Goal: Transaction & Acquisition: Purchase product/service

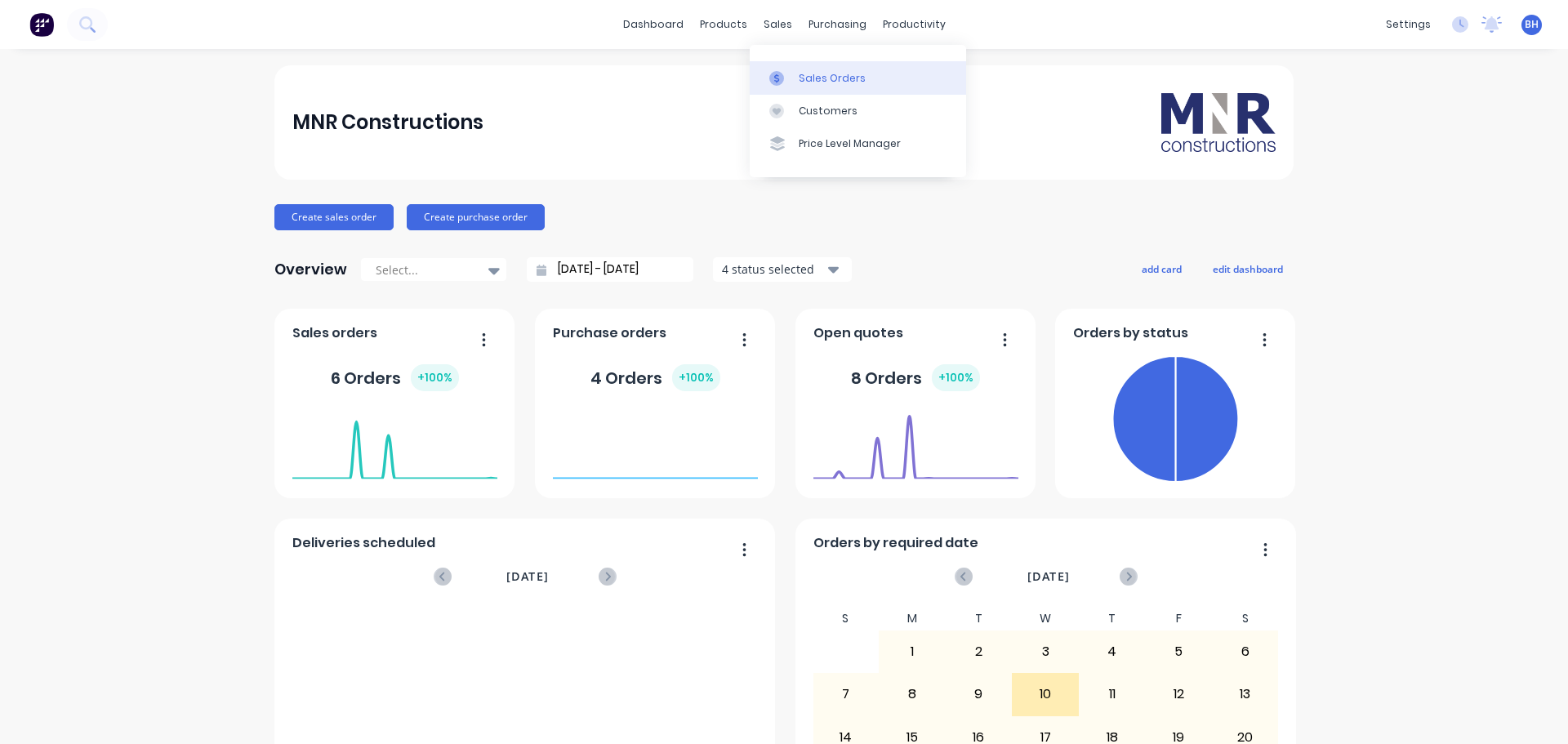
click at [812, 79] on div "Sales Orders" at bounding box center [832, 77] width 67 height 14
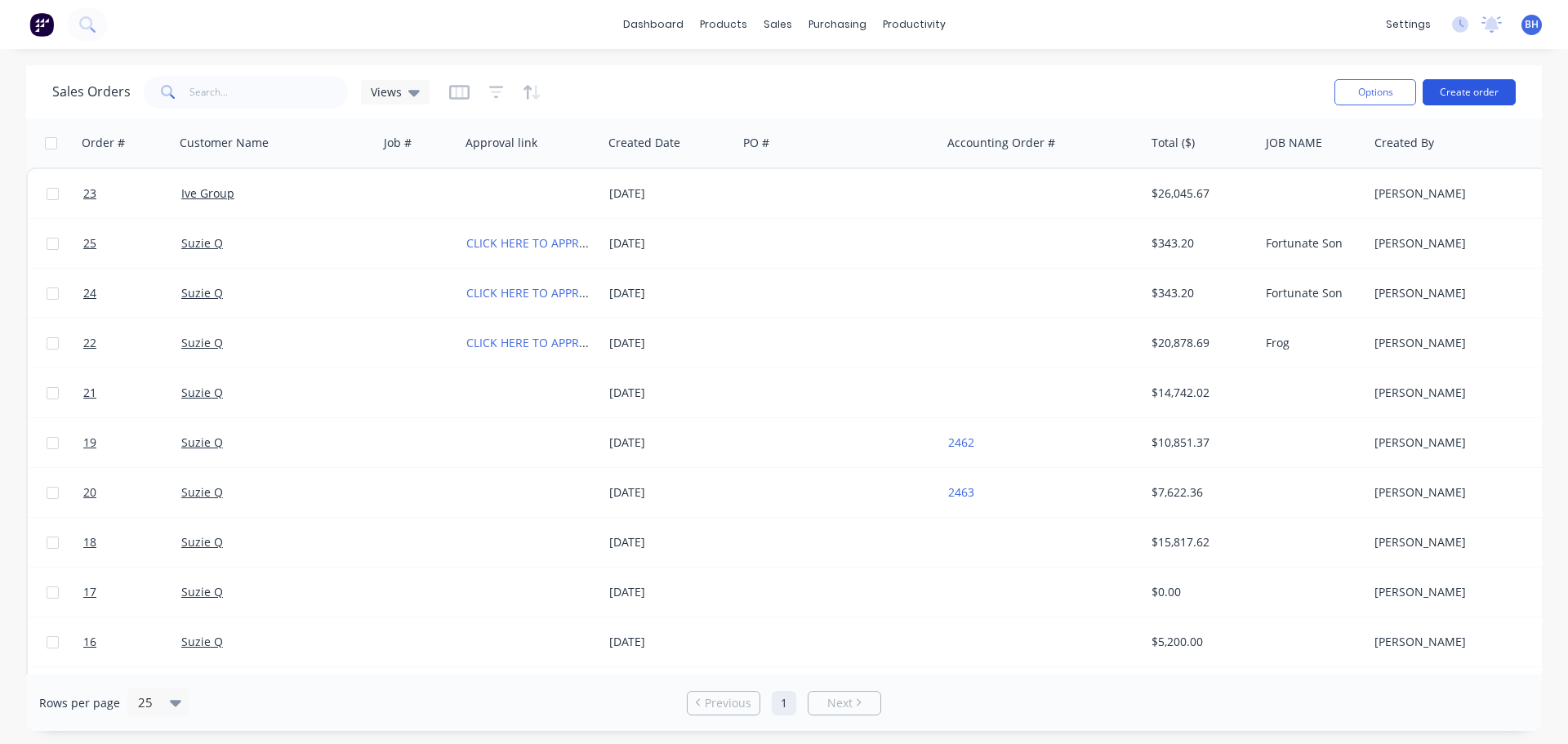
click at [1455, 93] on button "Create order" at bounding box center [1469, 92] width 93 height 26
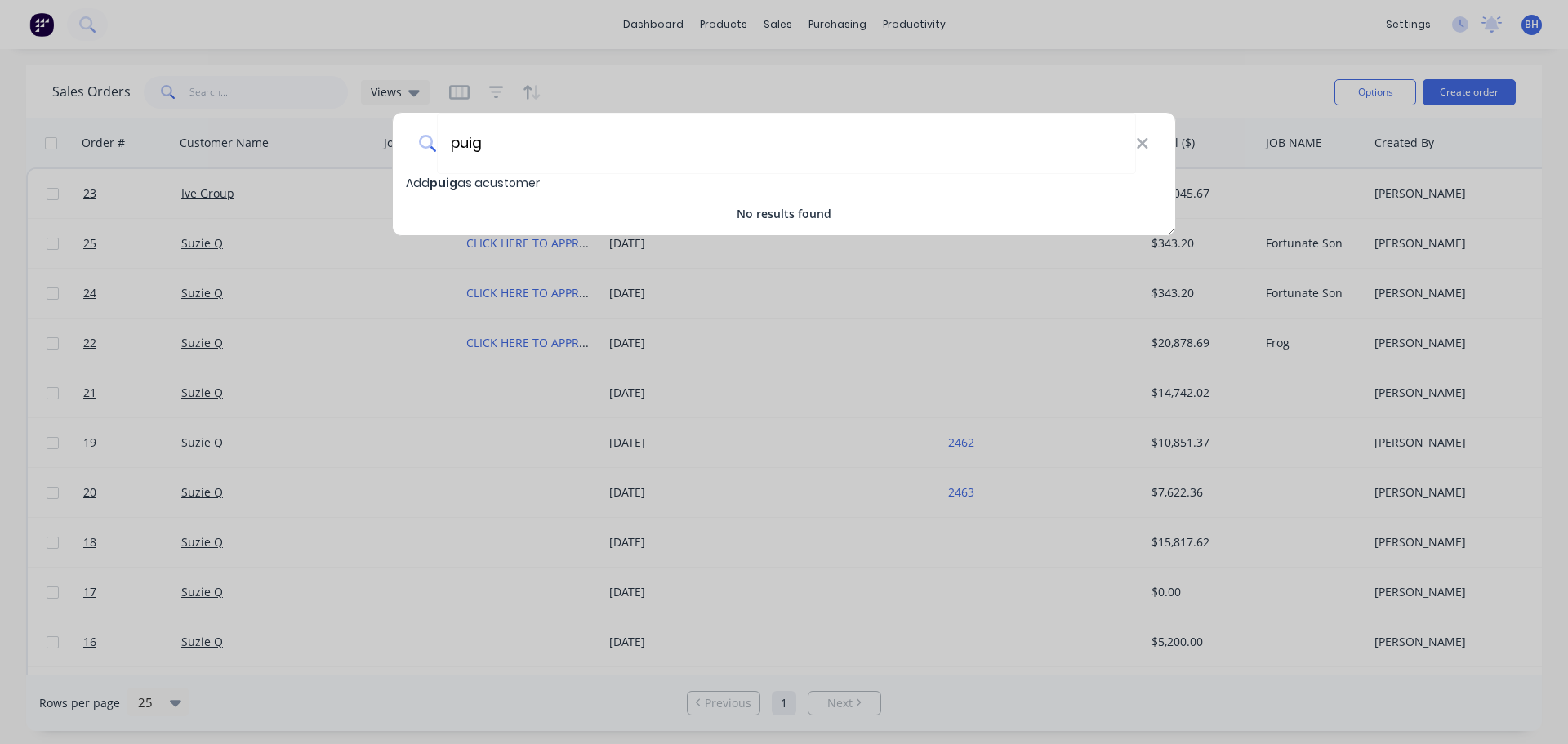
type input "puig"
click at [450, 183] on span "puig" at bounding box center [443, 182] width 28 height 16
select select "AU"
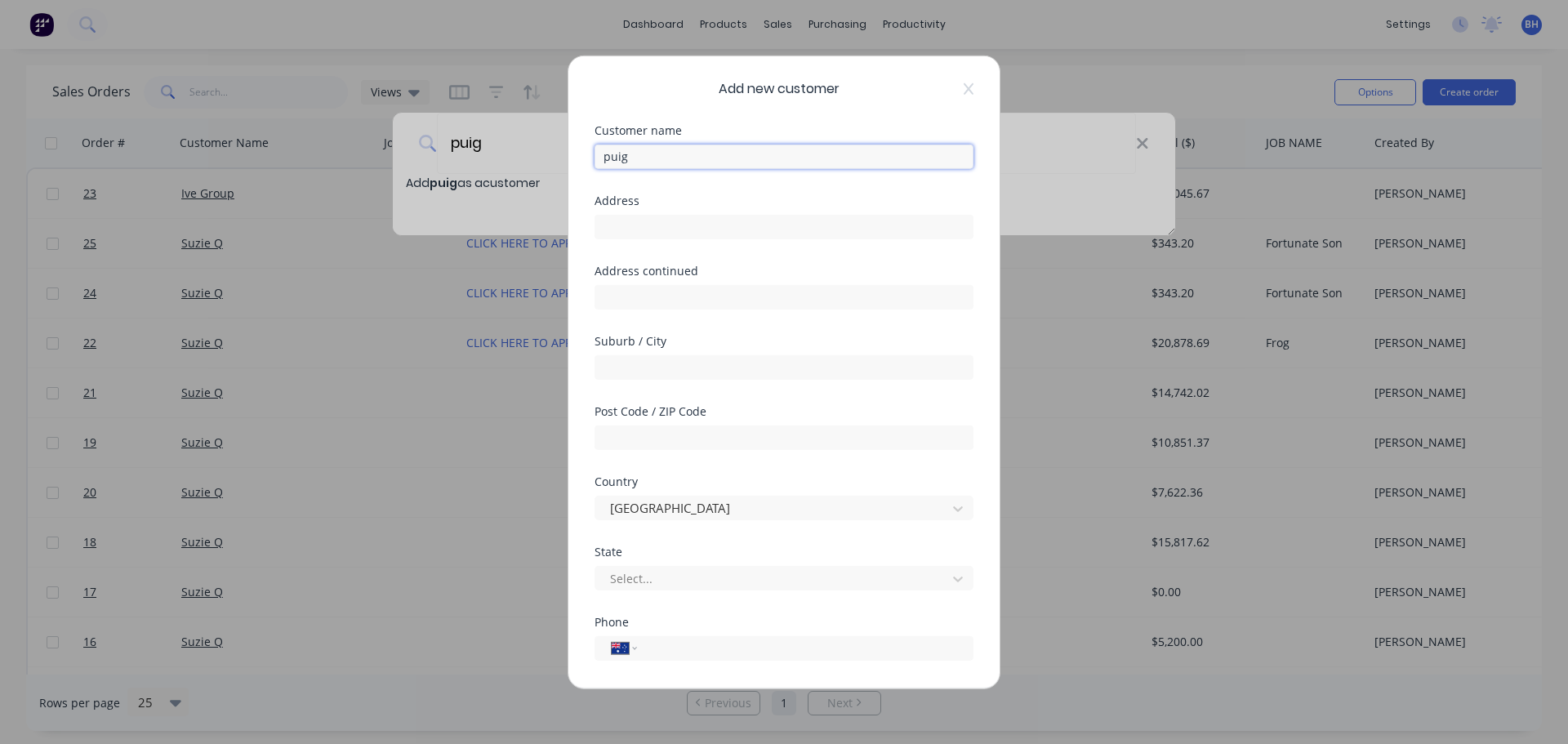
drag, startPoint x: 610, startPoint y: 152, endPoint x: 589, endPoint y: 156, distance: 21.4
click at [589, 156] on div "Add new customer Customer name puig Address Address continued Suburb / City Pos…" at bounding box center [784, 372] width 431 height 632
type input "Puig"
click at [614, 224] on input "text" at bounding box center [784, 225] width 379 height 24
drag, startPoint x: 741, startPoint y: 228, endPoint x: 731, endPoint y: 238, distance: 14.1
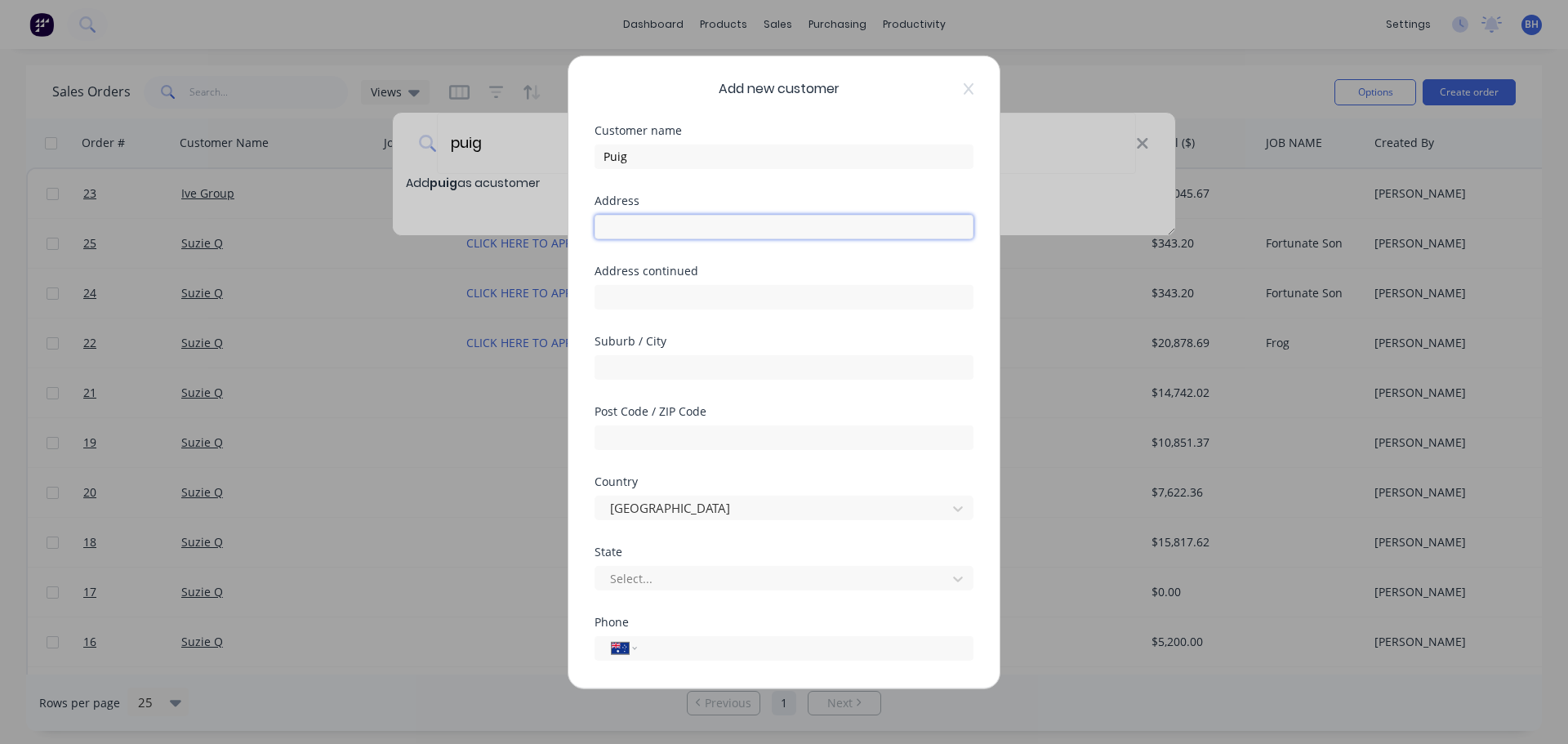
click at [739, 229] on input "text" at bounding box center [784, 225] width 379 height 24
paste input "[STREET_ADDRESS][PERSON_NAME]"
type input "[STREET_ADDRESS][PERSON_NAME]"
click at [700, 290] on input "text" at bounding box center [784, 296] width 379 height 24
click at [648, 303] on input "text" at bounding box center [784, 296] width 379 height 24
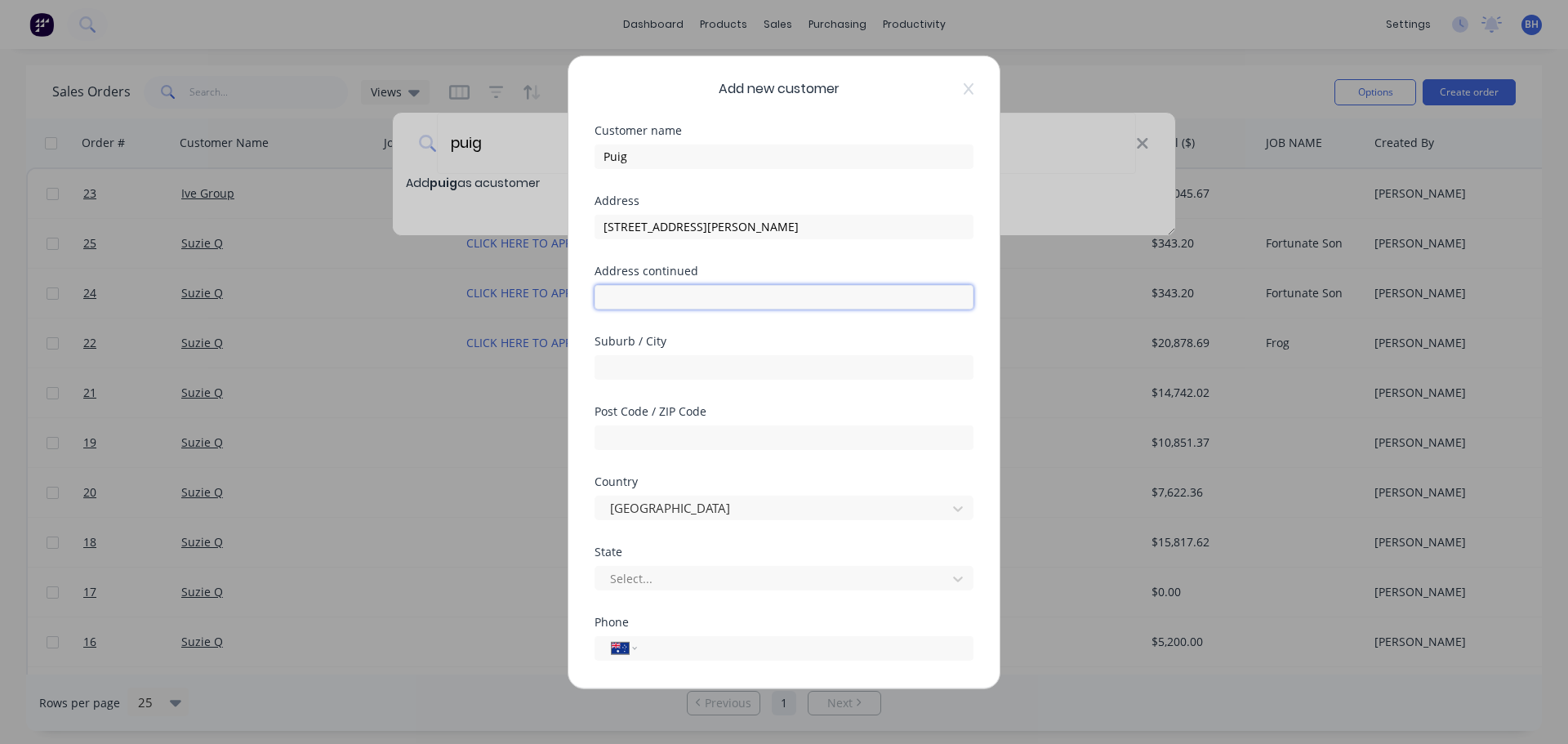
paste input "[GEOGRAPHIC_DATA] [GEOGRAPHIC_DATA] 2000"
type input "[GEOGRAPHIC_DATA] [GEOGRAPHIC_DATA] 2000"
click at [636, 368] on input "text" at bounding box center [784, 367] width 379 height 24
paste input "[GEOGRAPHIC_DATA] [GEOGRAPHIC_DATA] 2000"
type input "[GEOGRAPHIC_DATA] [GEOGRAPHIC_DATA] 2000"
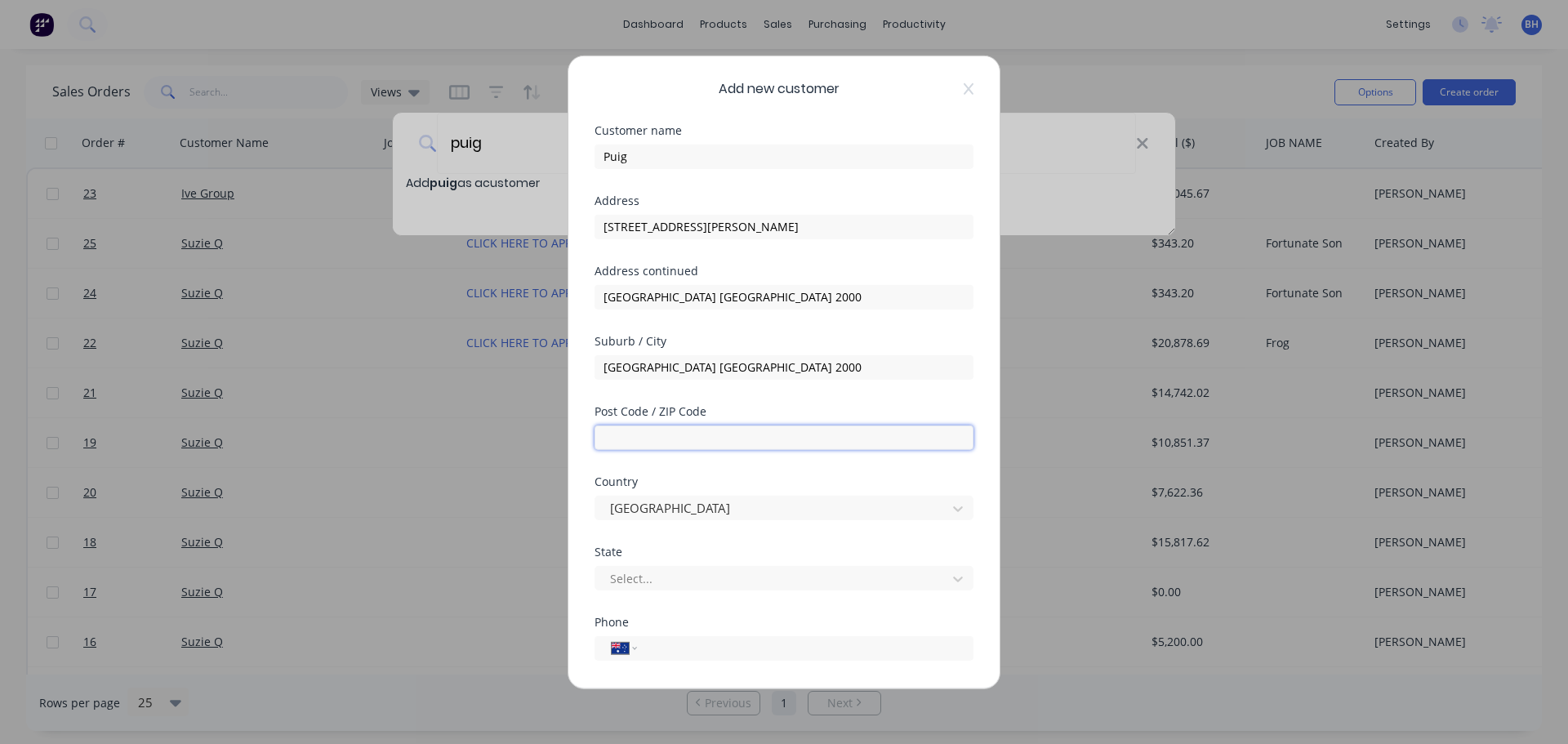
click at [638, 440] on input "text" at bounding box center [784, 436] width 379 height 24
paste input "[GEOGRAPHIC_DATA] [GEOGRAPHIC_DATA] 2000"
type input "[GEOGRAPHIC_DATA] [GEOGRAPHIC_DATA] 2000"
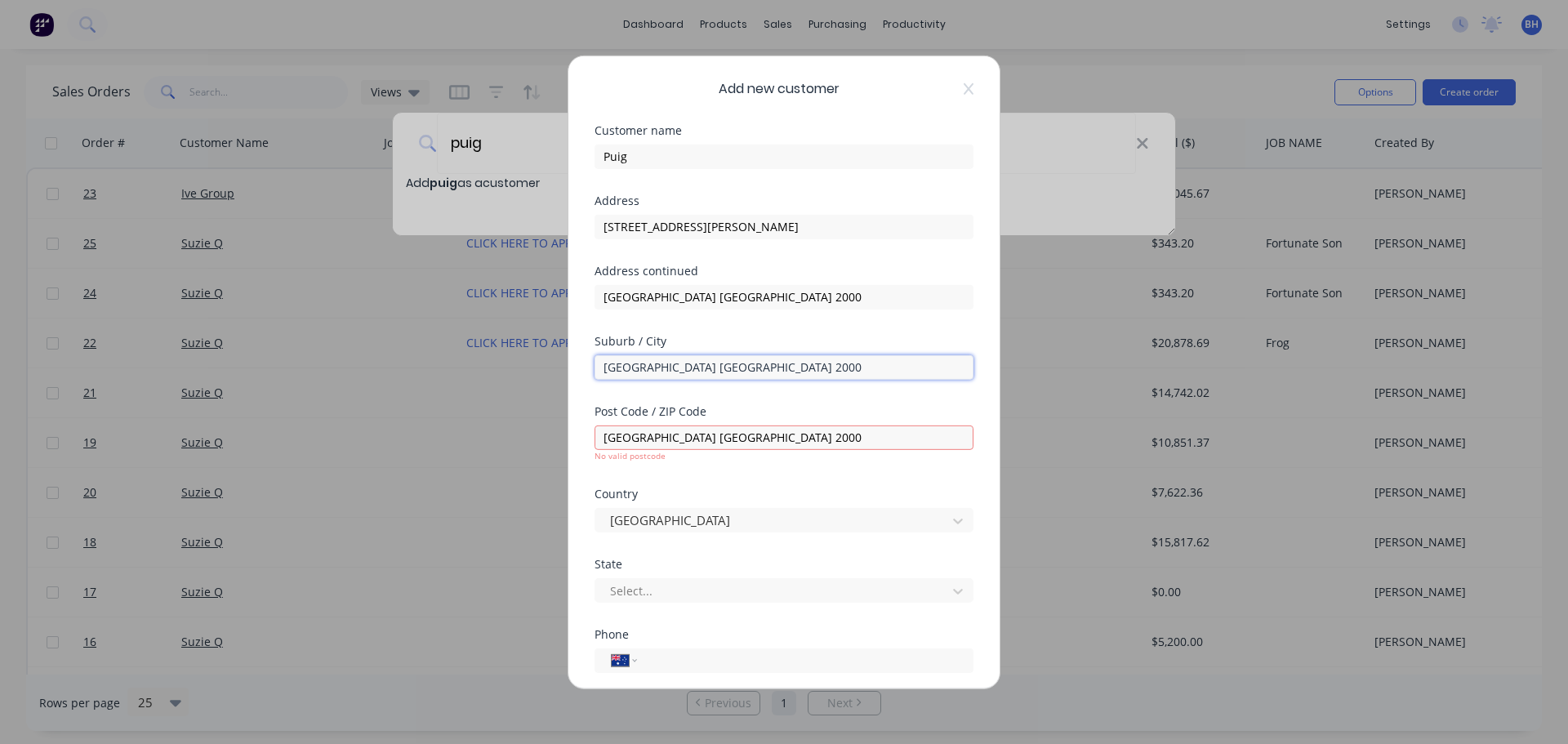
drag, startPoint x: 701, startPoint y: 368, endPoint x: 643, endPoint y: 371, distance: 58.1
click at [643, 371] on input "[GEOGRAPHIC_DATA] [GEOGRAPHIC_DATA] 2000" at bounding box center [784, 367] width 379 height 24
type input "[GEOGRAPHIC_DATA]"
drag, startPoint x: 669, startPoint y: 435, endPoint x: 594, endPoint y: 441, distance: 75.2
click at [594, 441] on div "Add new customer Customer name Puig Address [STREET_ADDRESS][PERSON_NAME] Subur…" at bounding box center [784, 372] width 431 height 632
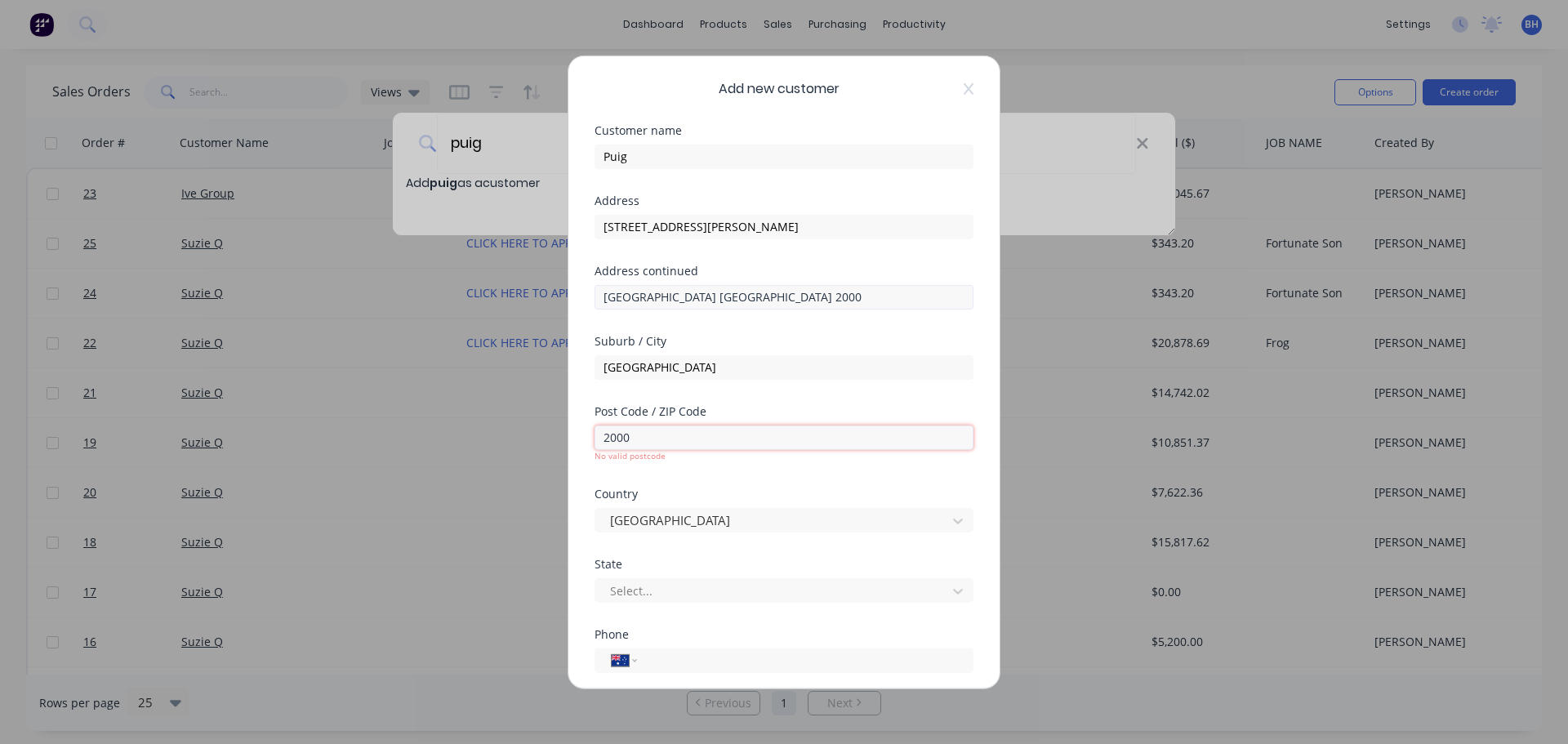
type input "2000"
drag, startPoint x: 694, startPoint y: 298, endPoint x: 589, endPoint y: 303, distance: 105.1
click at [589, 303] on div "Add new customer Customer name Puig Address [STREET_ADDRESS][PERSON_NAME] Subur…" at bounding box center [784, 372] width 431 height 632
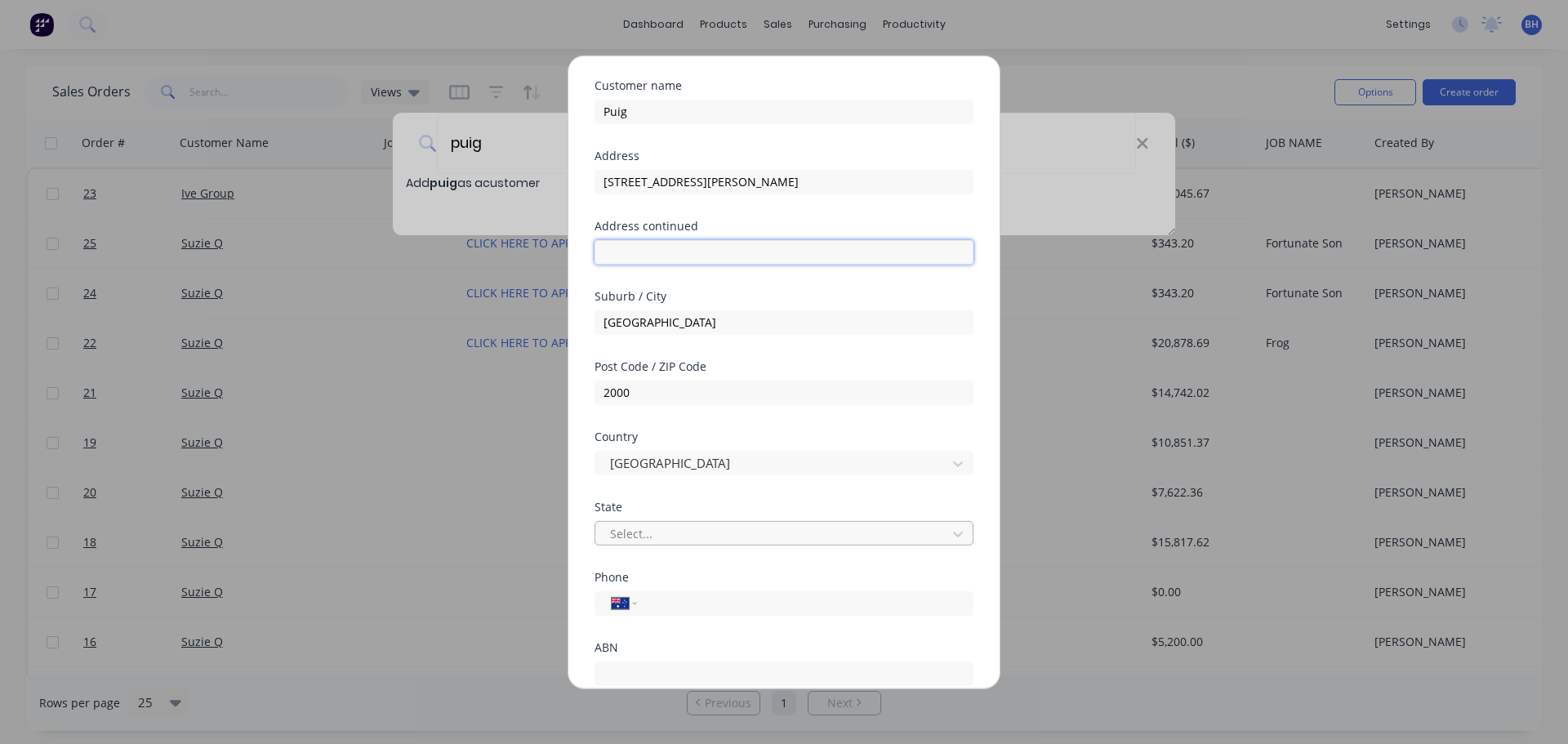
scroll to position [52, 0]
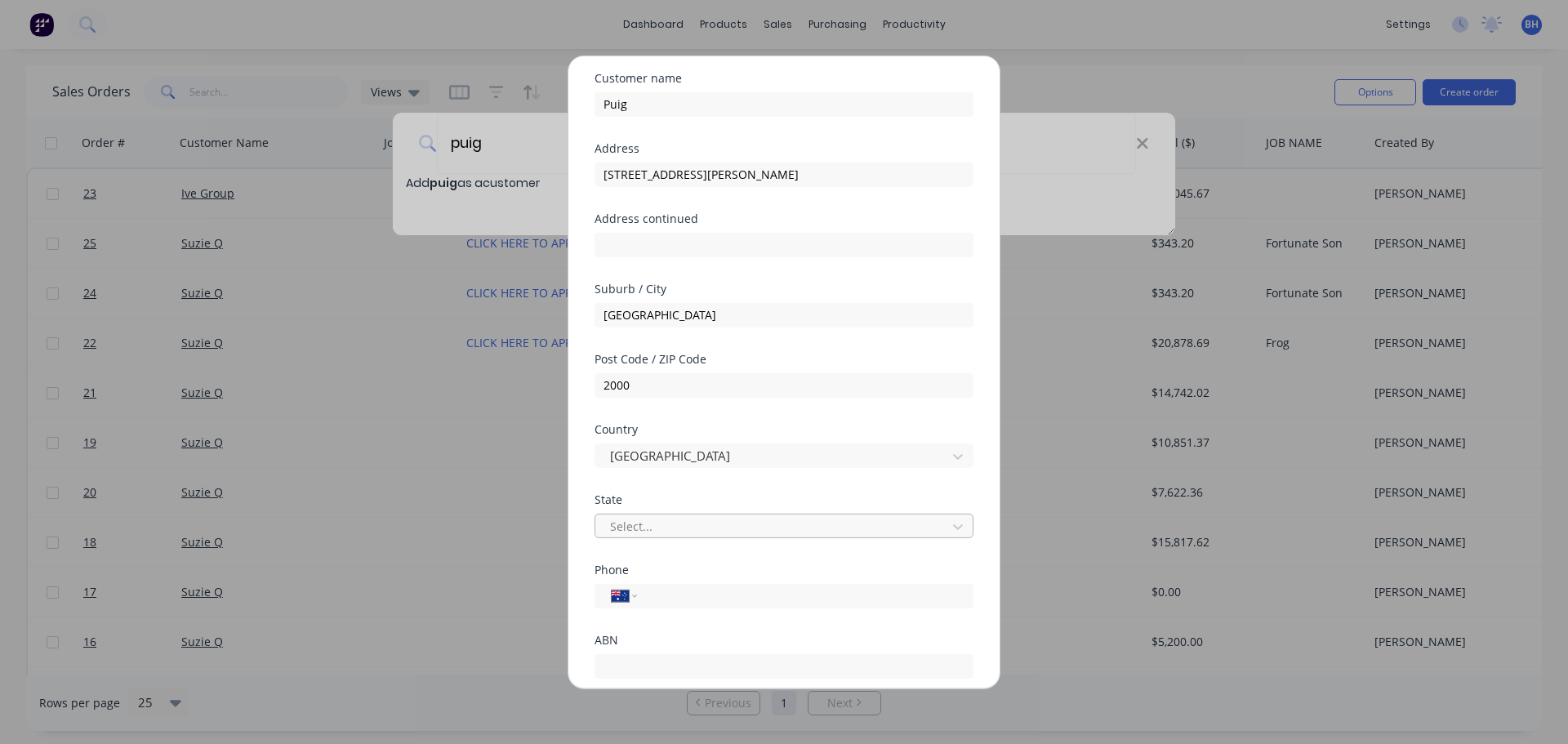
click at [643, 529] on div at bounding box center [773, 526] width 330 height 20
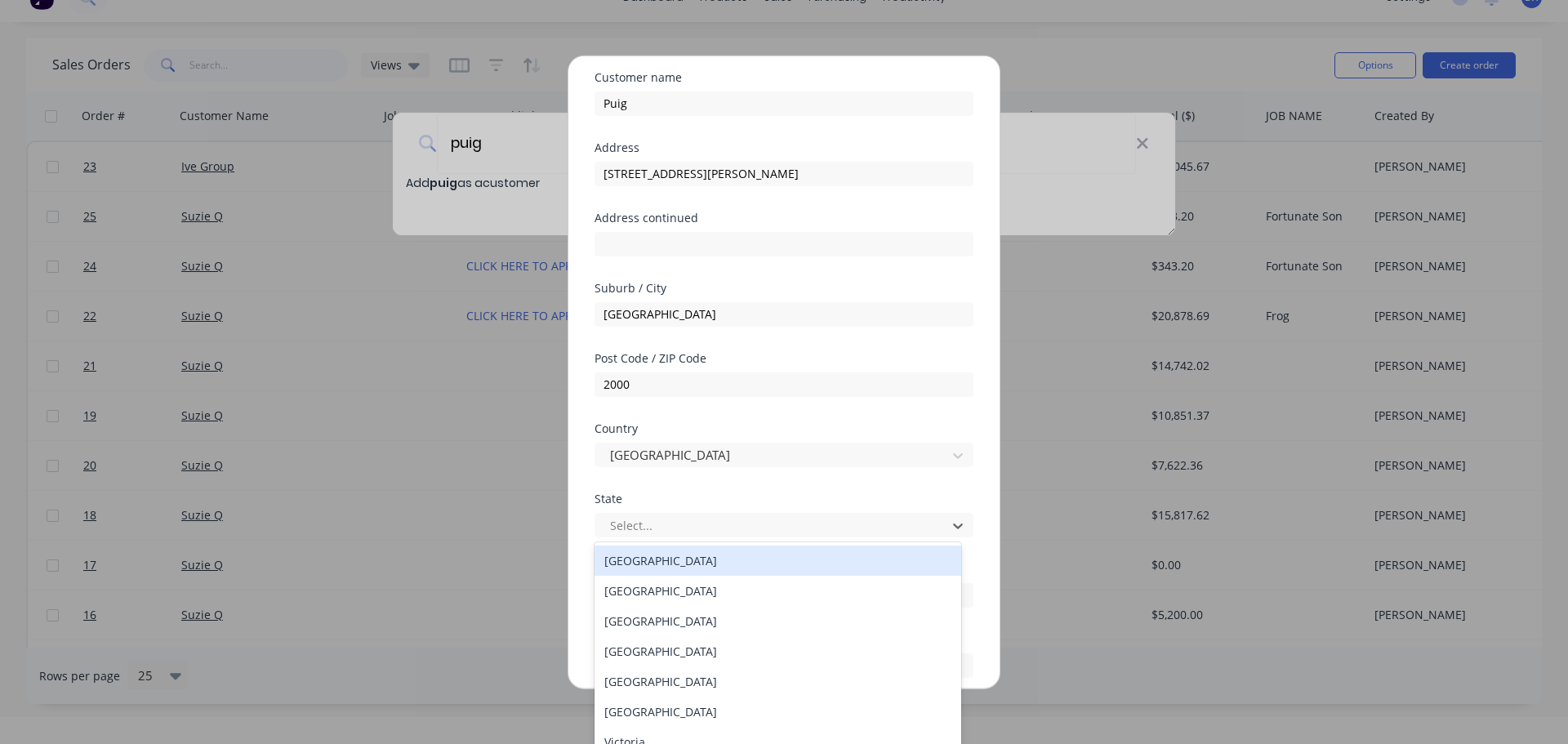
scroll to position [54, 0]
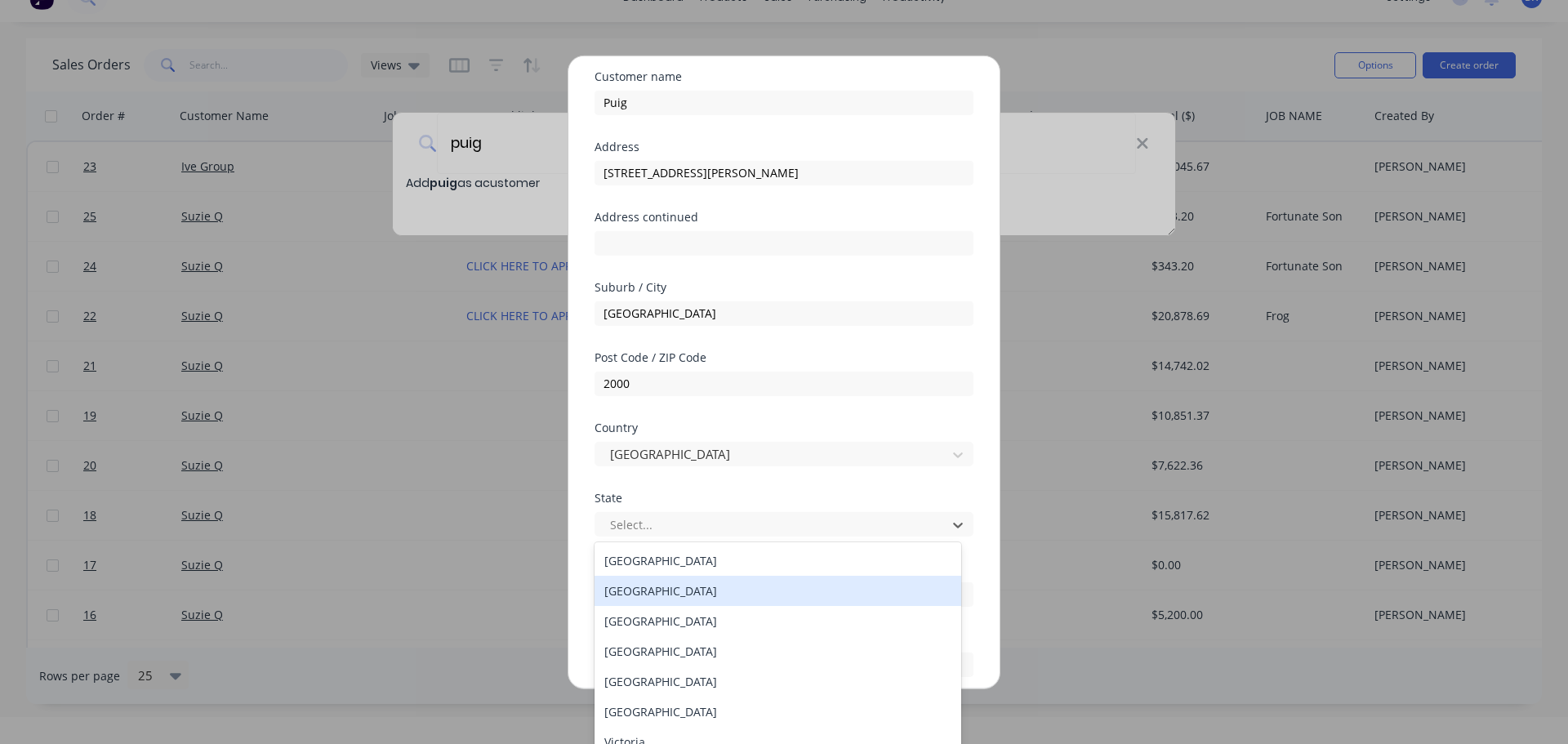
click at [659, 596] on div "[GEOGRAPHIC_DATA]" at bounding box center [778, 591] width 367 height 30
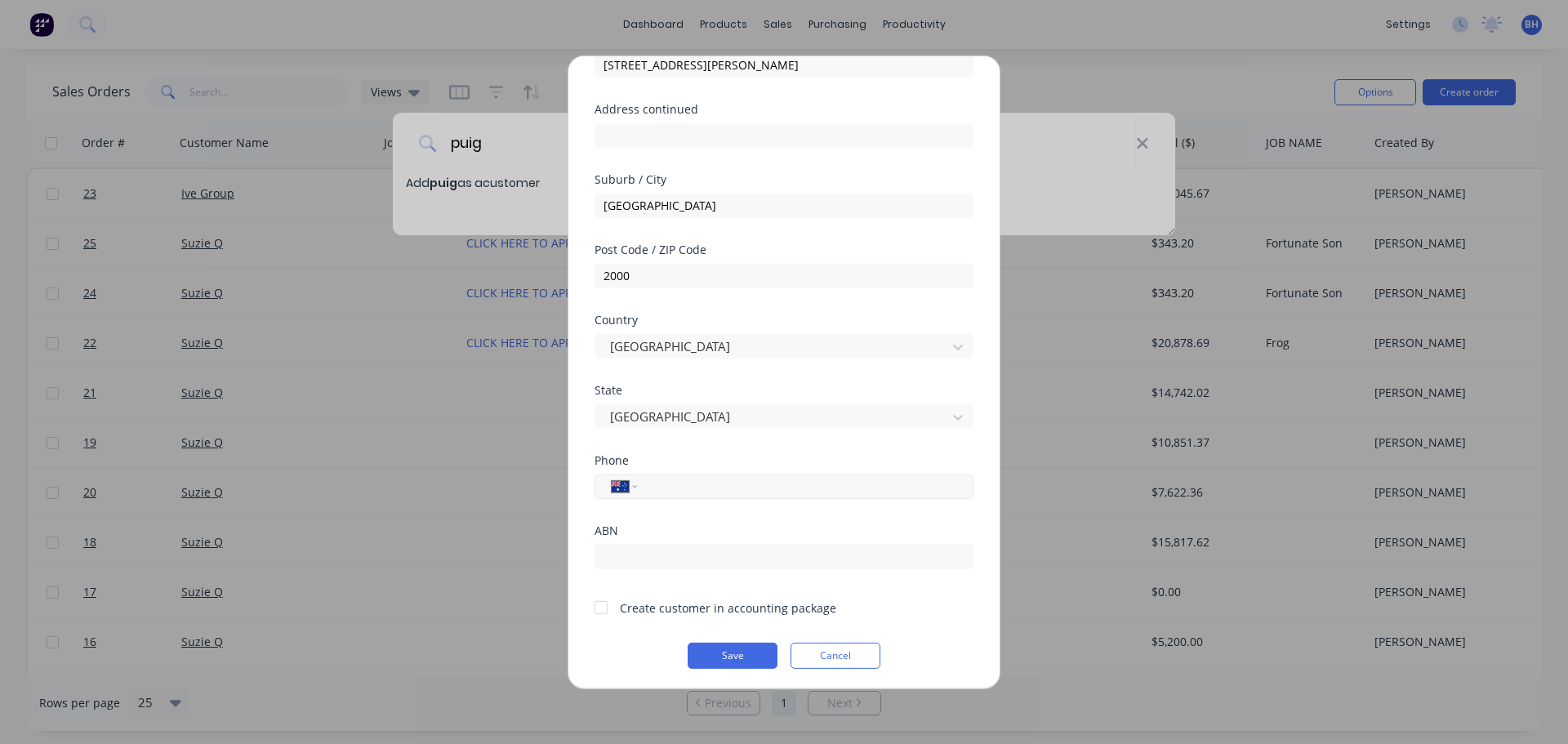
scroll to position [162, 0]
click at [670, 489] on input "tel" at bounding box center [802, 485] width 308 height 18
click at [743, 650] on button "Save" at bounding box center [732, 651] width 90 height 26
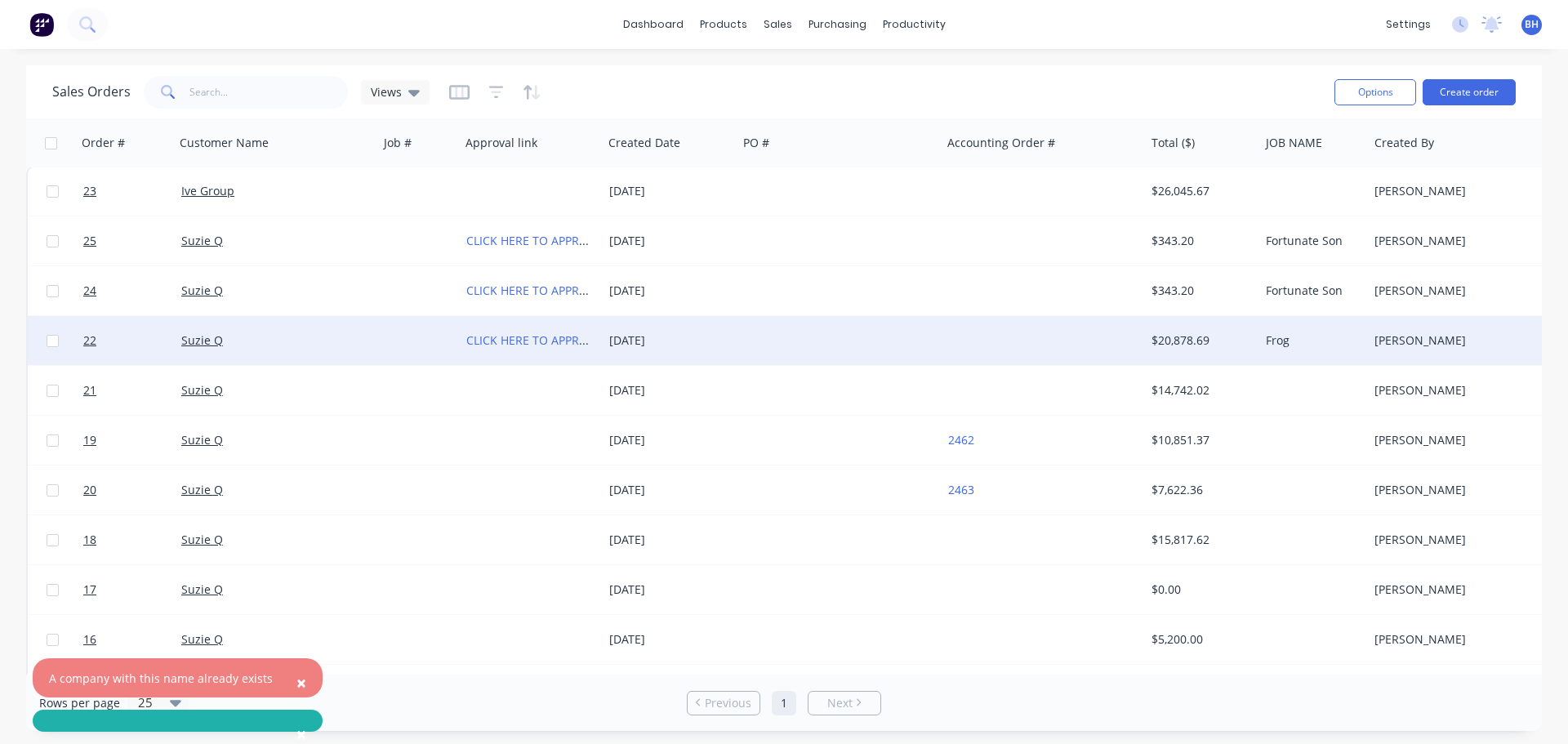
scroll to position [3, 0]
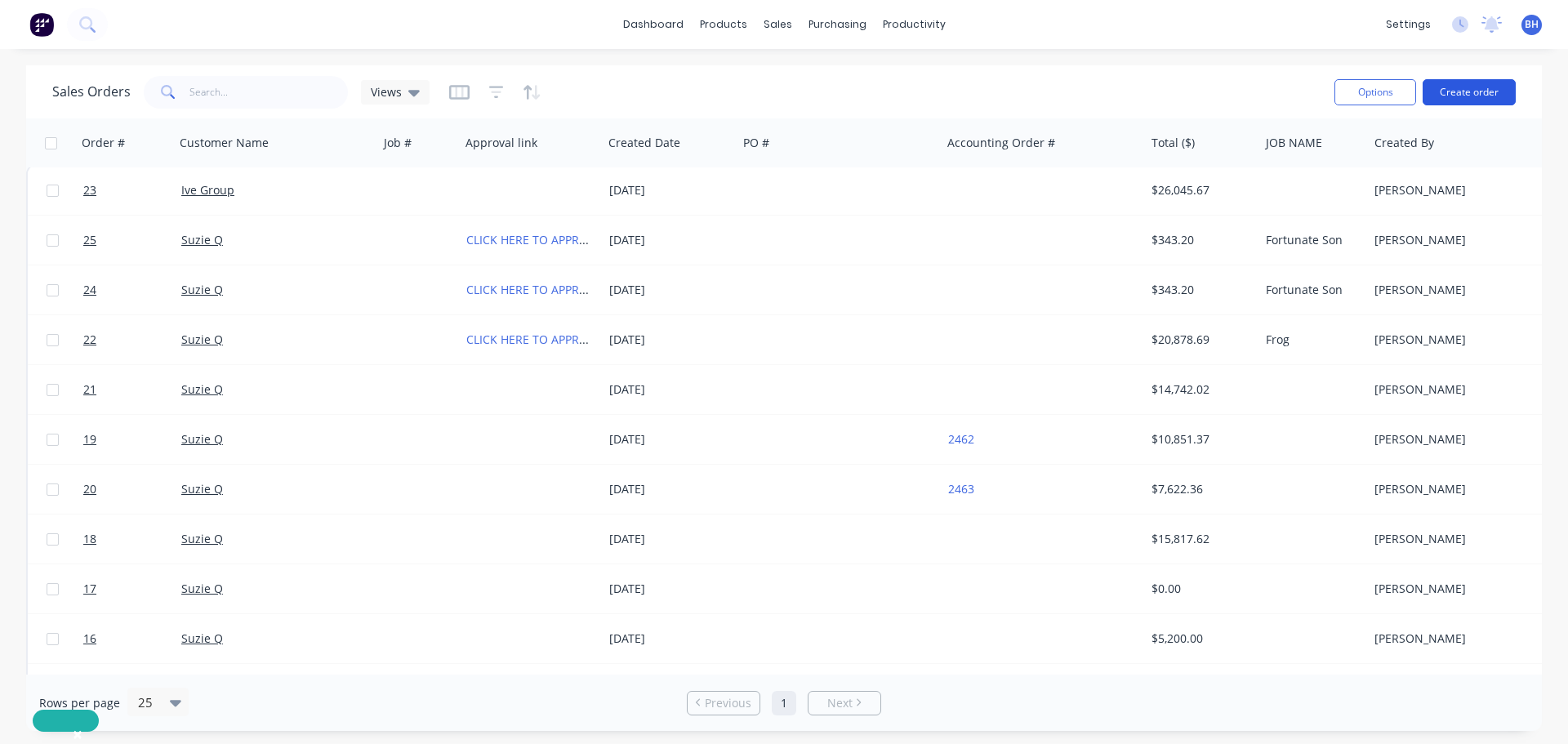
click at [1449, 89] on button "Create order" at bounding box center [1469, 92] width 93 height 26
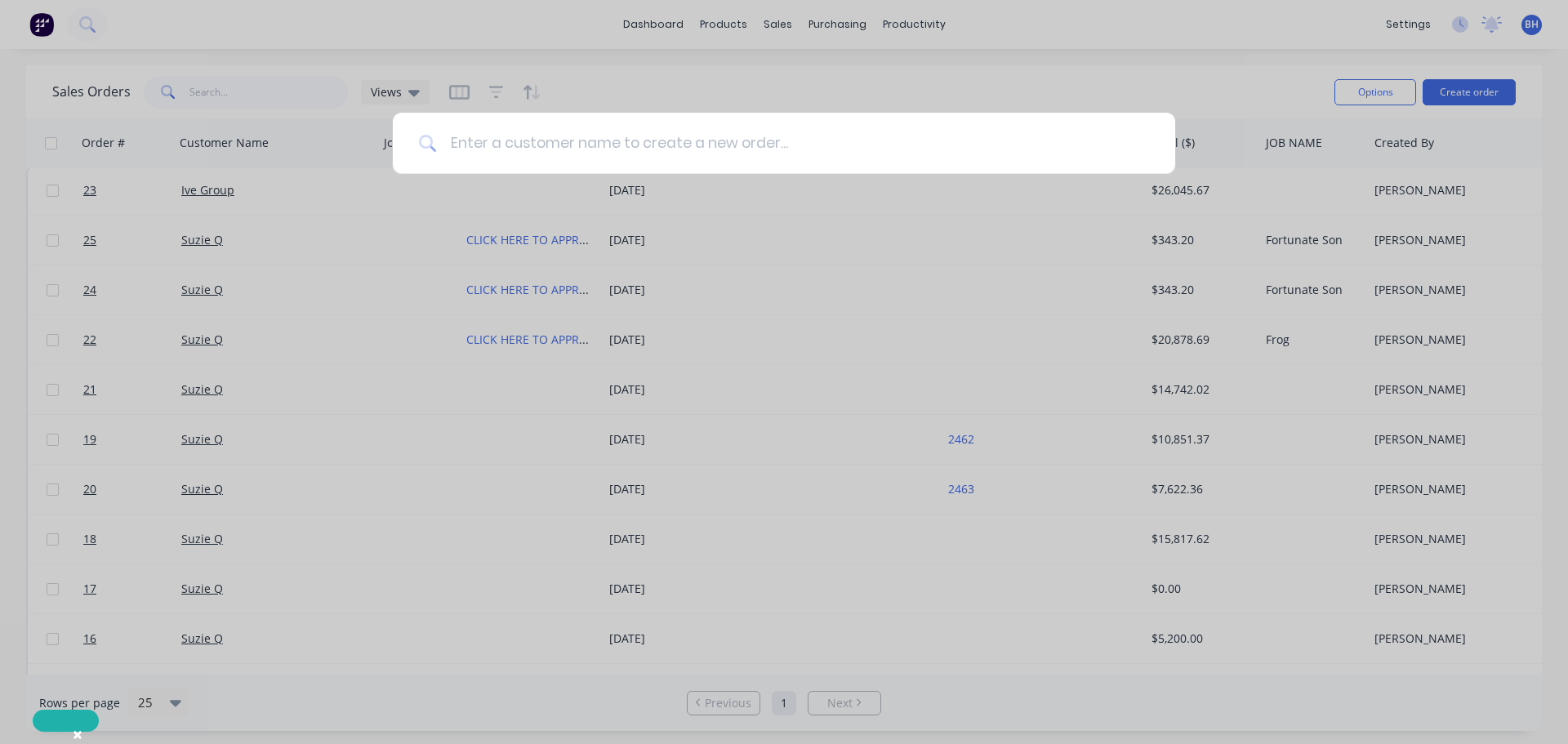
type input "o"
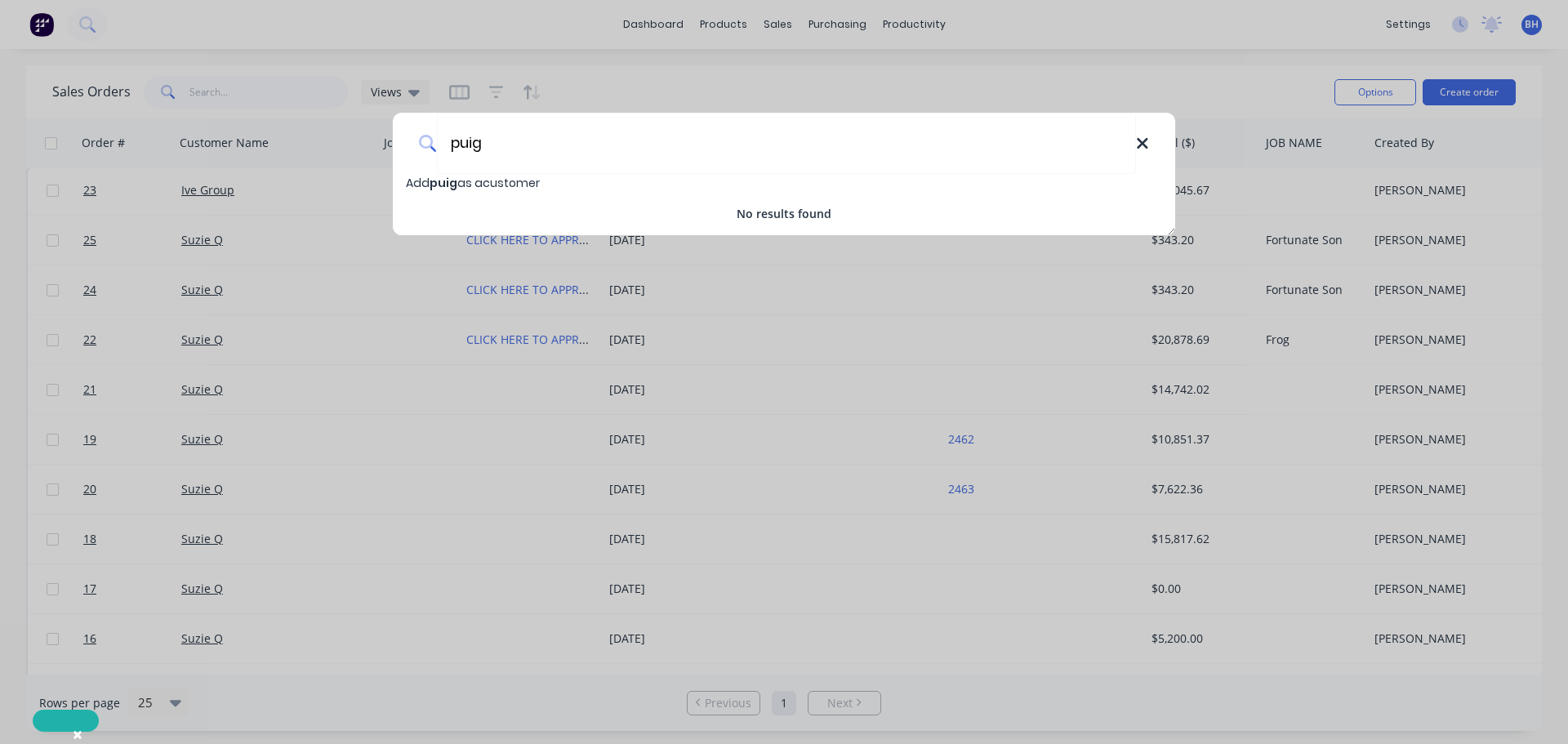
type input "puig"
drag, startPoint x: 1140, startPoint y: 147, endPoint x: 853, endPoint y: 83, distance: 294.0
click at [1132, 148] on div "puig" at bounding box center [784, 143] width 782 height 61
click at [1137, 147] on icon at bounding box center [1143, 143] width 13 height 18
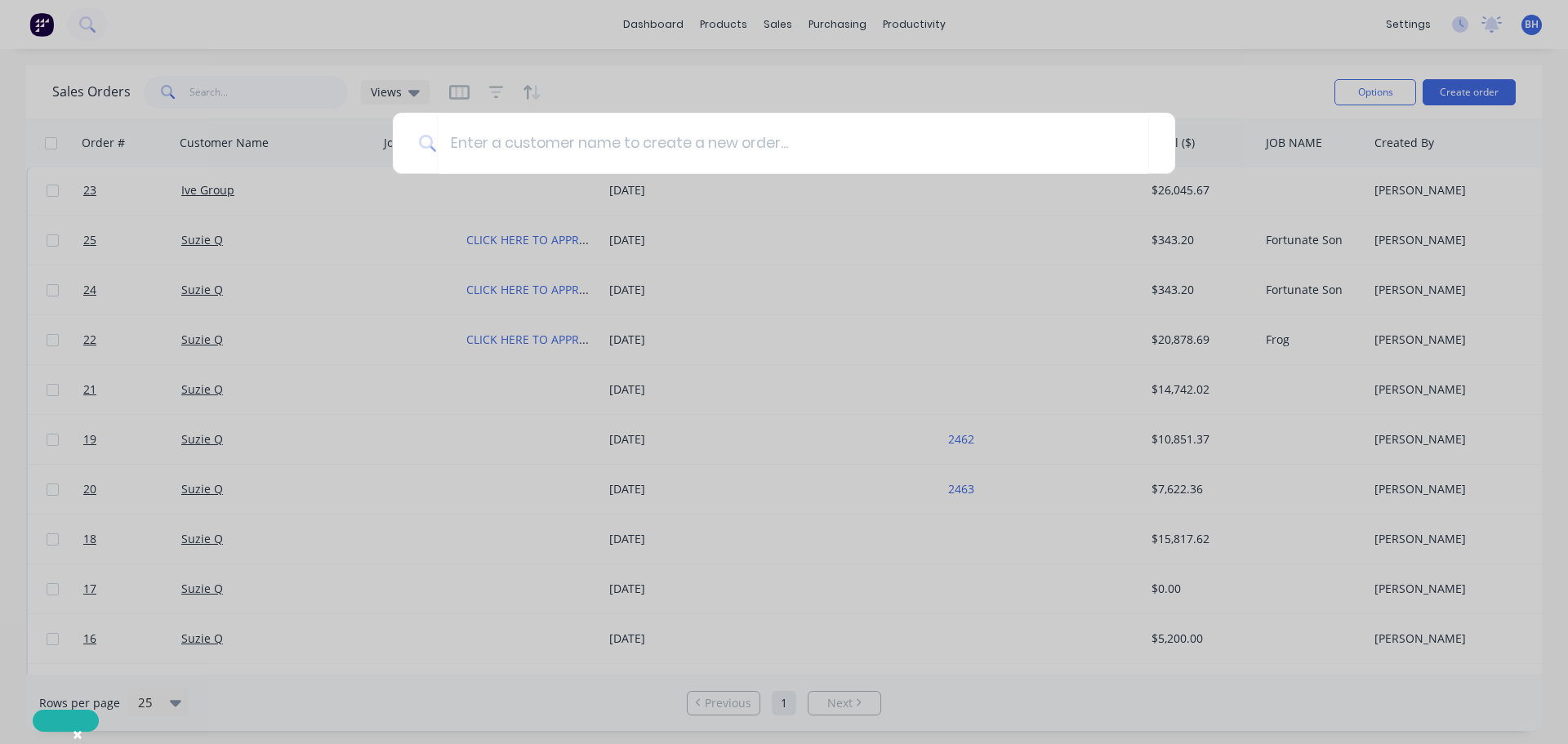
drag, startPoint x: 821, startPoint y: 81, endPoint x: 769, endPoint y: 84, distance: 52.1
click at [818, 81] on div at bounding box center [784, 372] width 1568 height 744
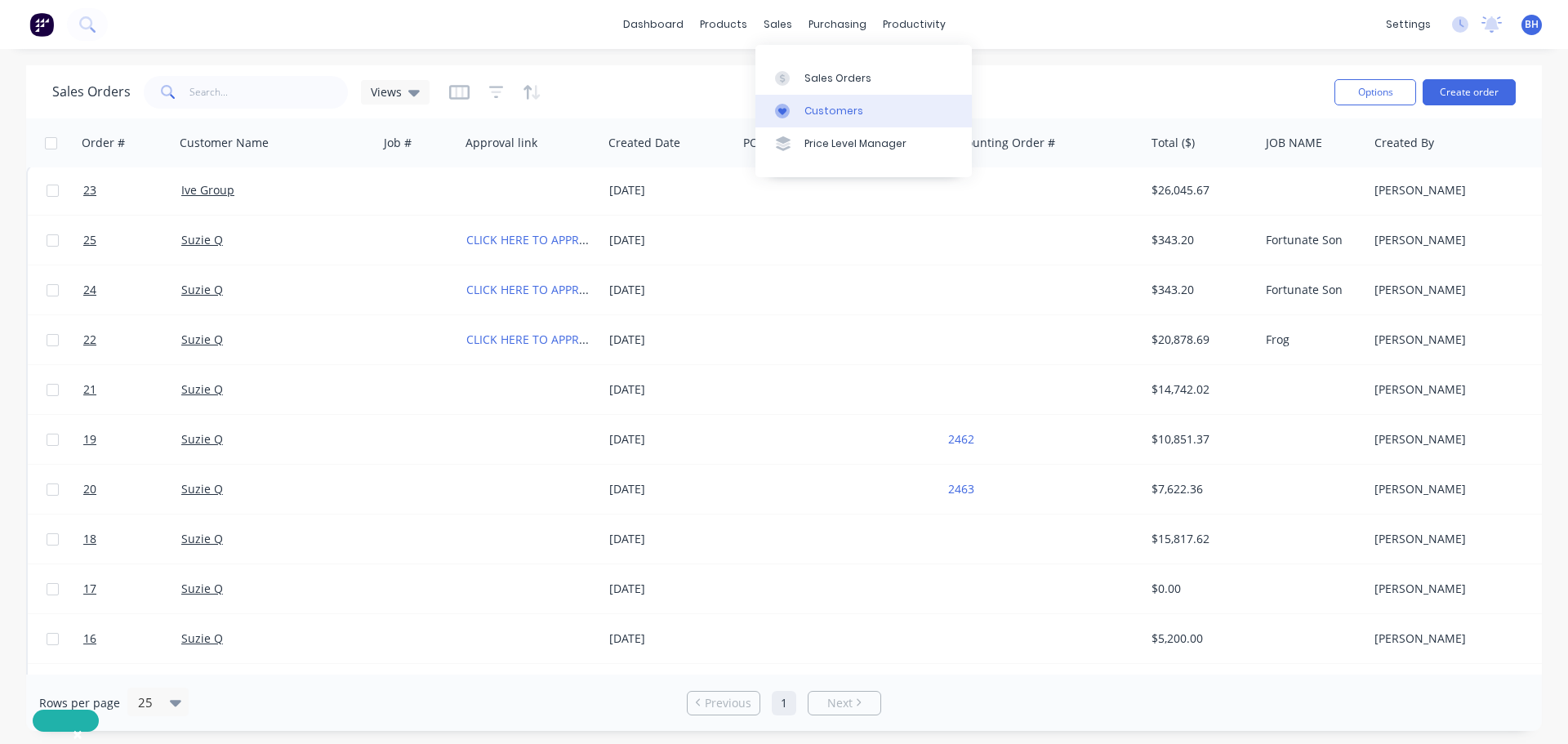
click at [812, 108] on div "Customers" at bounding box center [834, 110] width 59 height 14
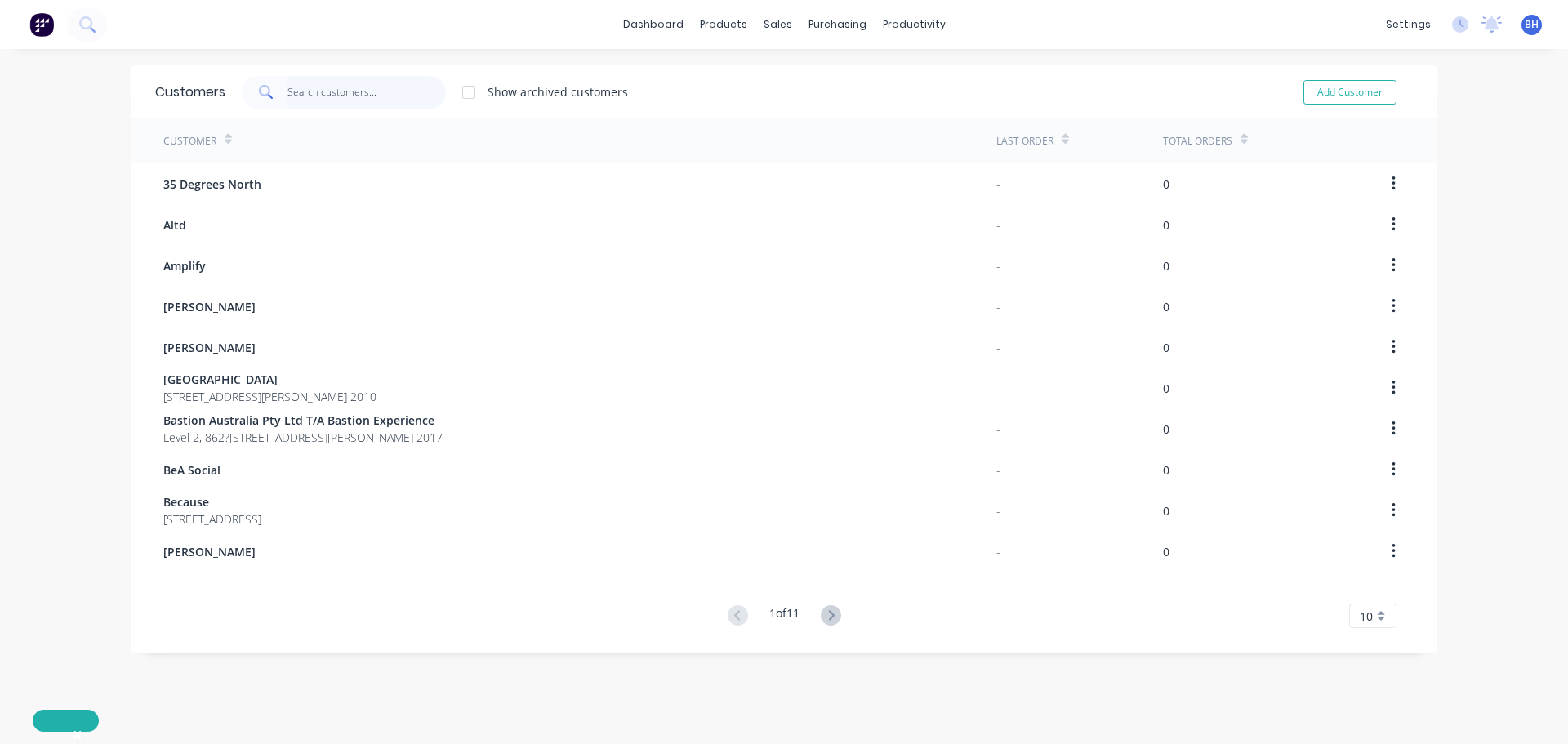
click at [325, 99] on input "text" at bounding box center [367, 92] width 159 height 33
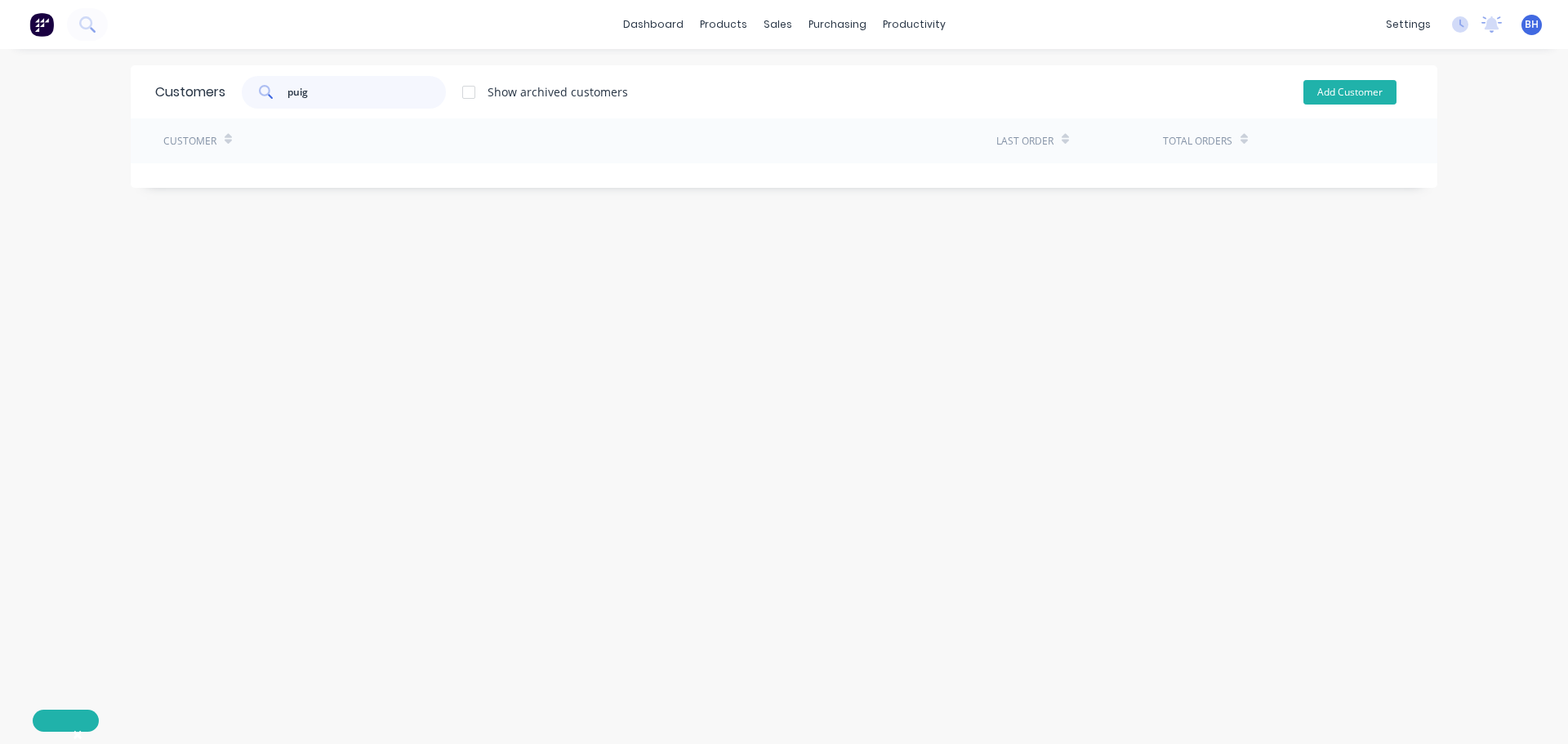
type input "puig"
click at [1328, 92] on button "Add Customer" at bounding box center [1349, 92] width 93 height 24
select select "AU"
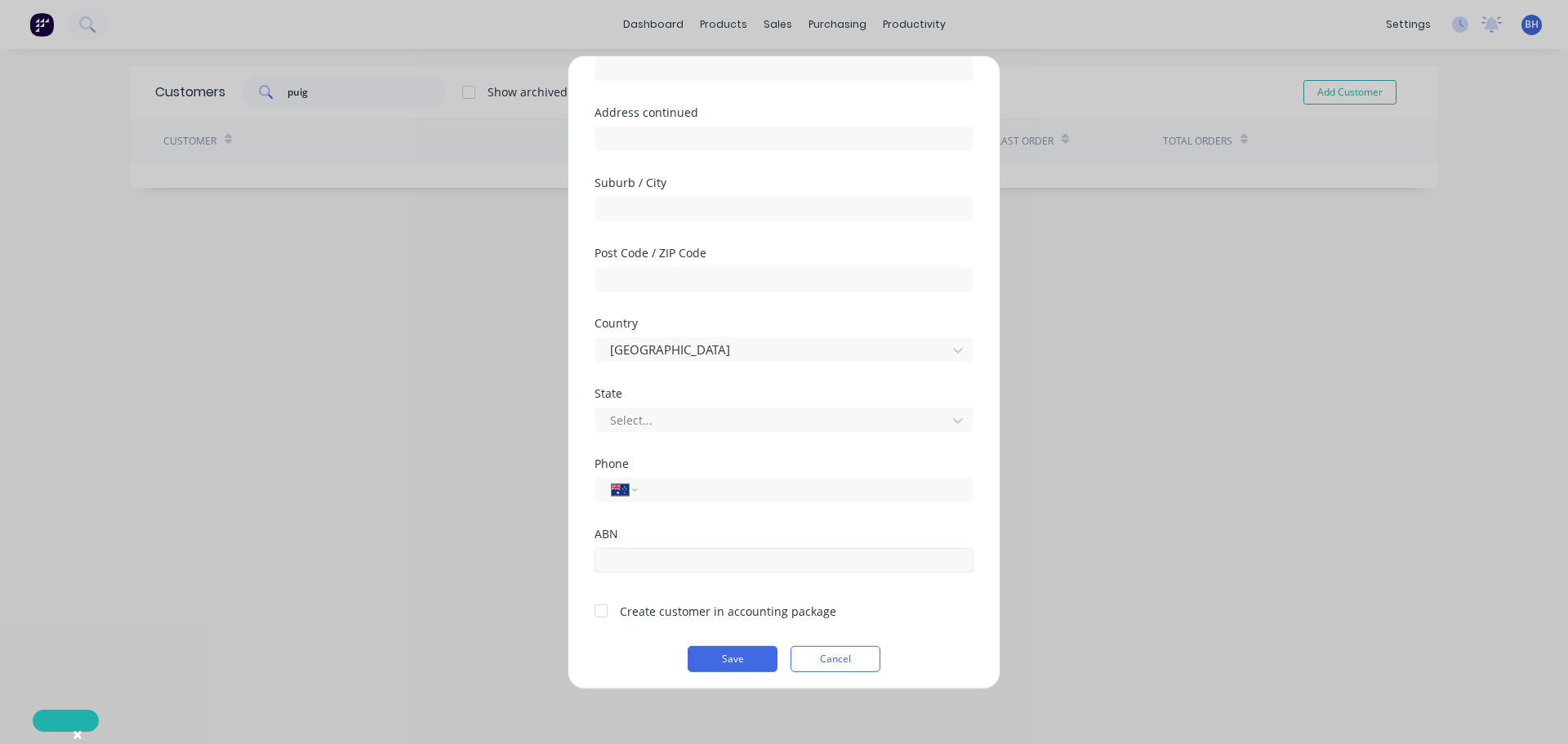
scroll to position [165, 0]
click at [835, 656] on button "Cancel" at bounding box center [835, 651] width 90 height 26
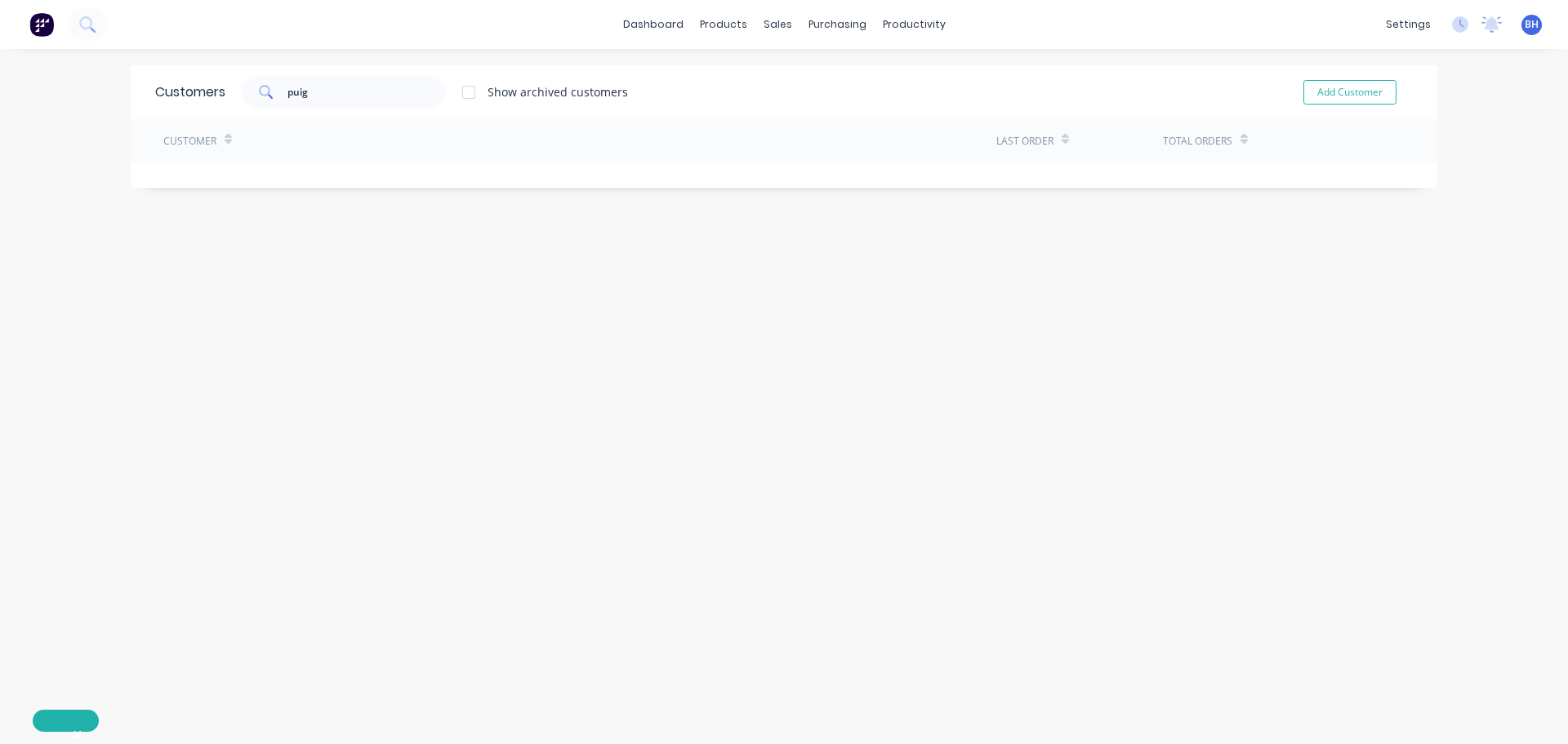
click at [275, 135] on div "Customer" at bounding box center [579, 140] width 833 height 45
click at [328, 102] on input "puig" at bounding box center [367, 92] width 159 height 33
click at [1348, 98] on button "Add Customer" at bounding box center [1349, 92] width 93 height 24
select select "AU"
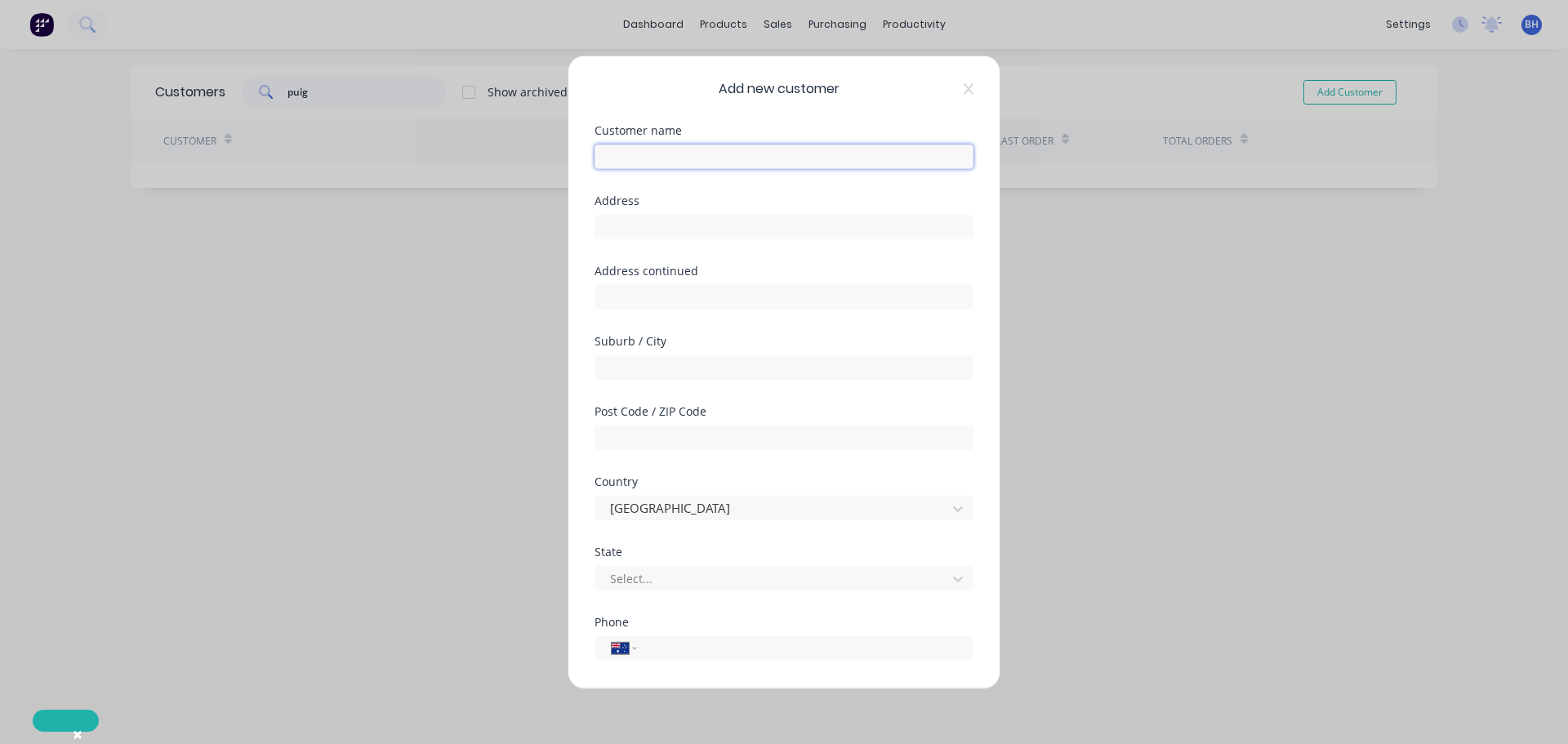
click at [678, 155] on input "text" at bounding box center [784, 156] width 379 height 24
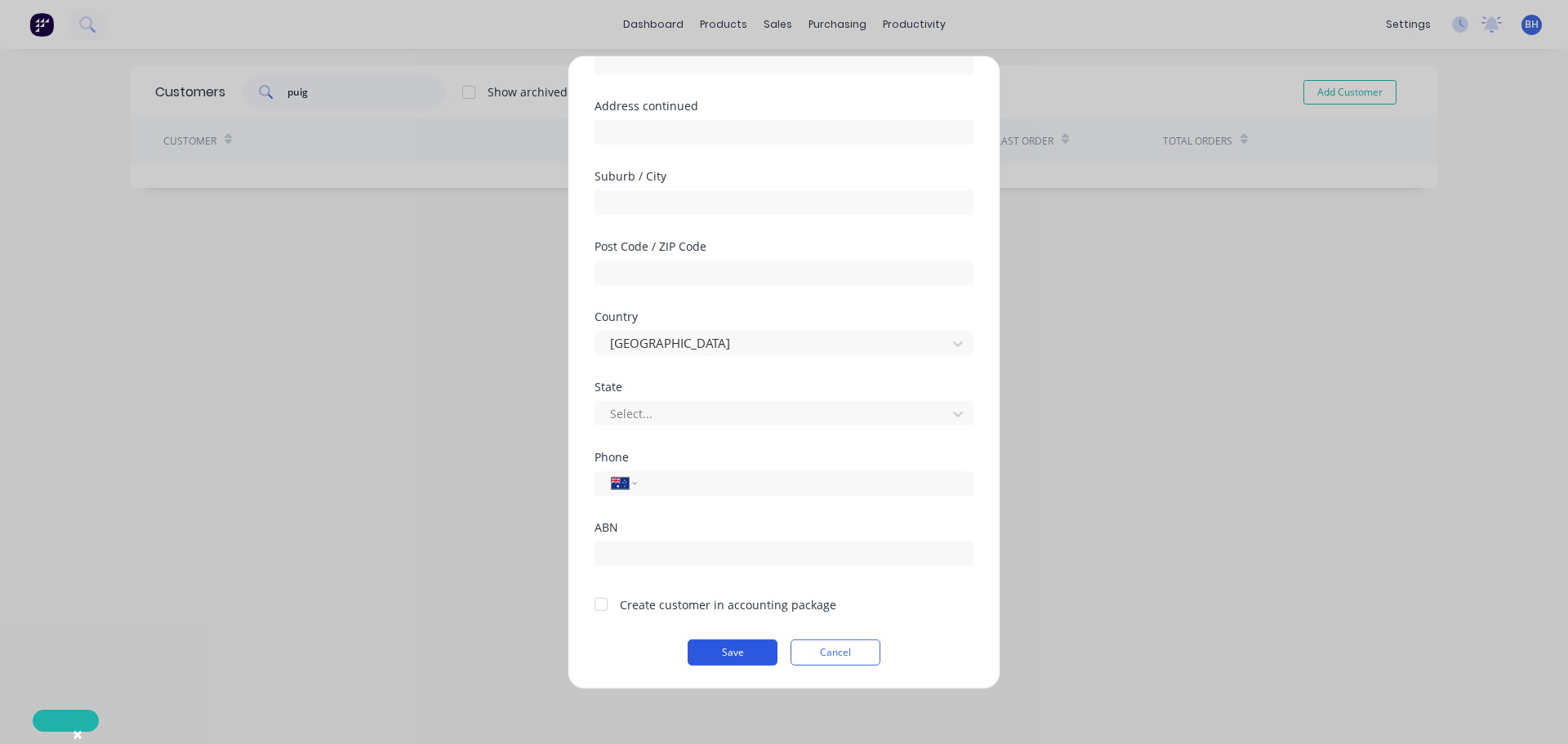
type input "Puig"
click at [731, 650] on button "Save" at bounding box center [732, 651] width 90 height 26
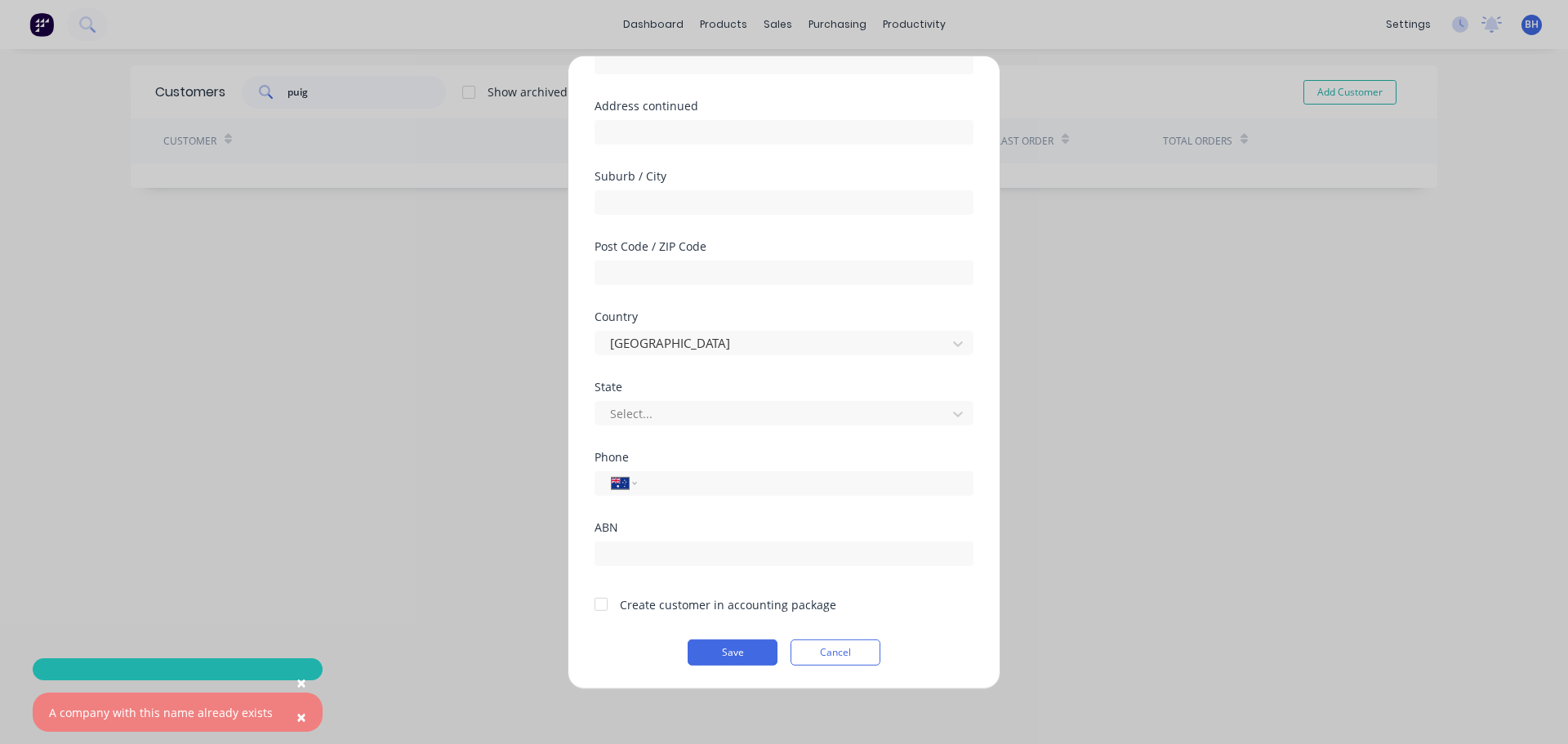
click at [297, 680] on span "×" at bounding box center [302, 682] width 10 height 23
click at [297, 715] on span "×" at bounding box center [302, 716] width 10 height 23
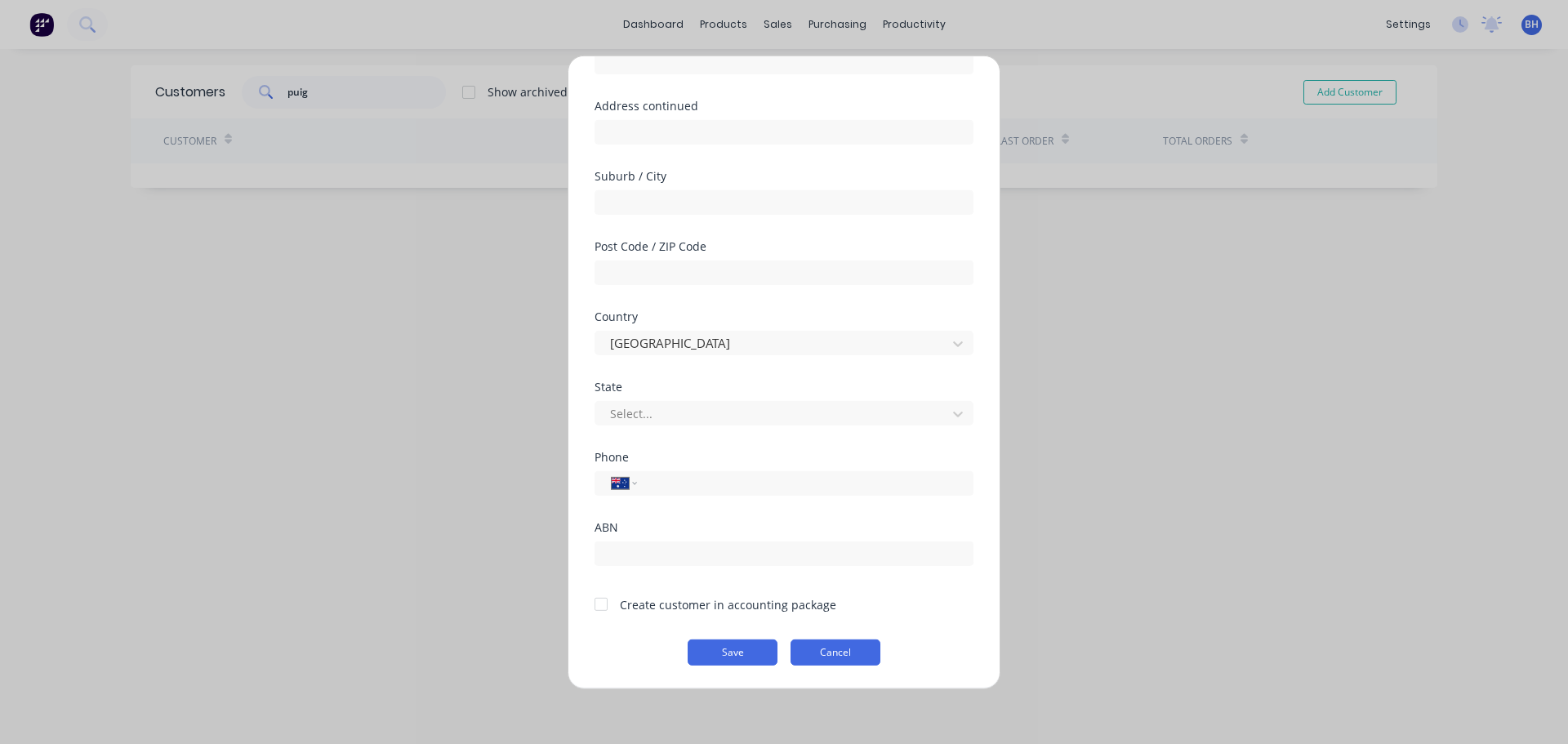
click at [837, 654] on button "Cancel" at bounding box center [835, 651] width 90 height 26
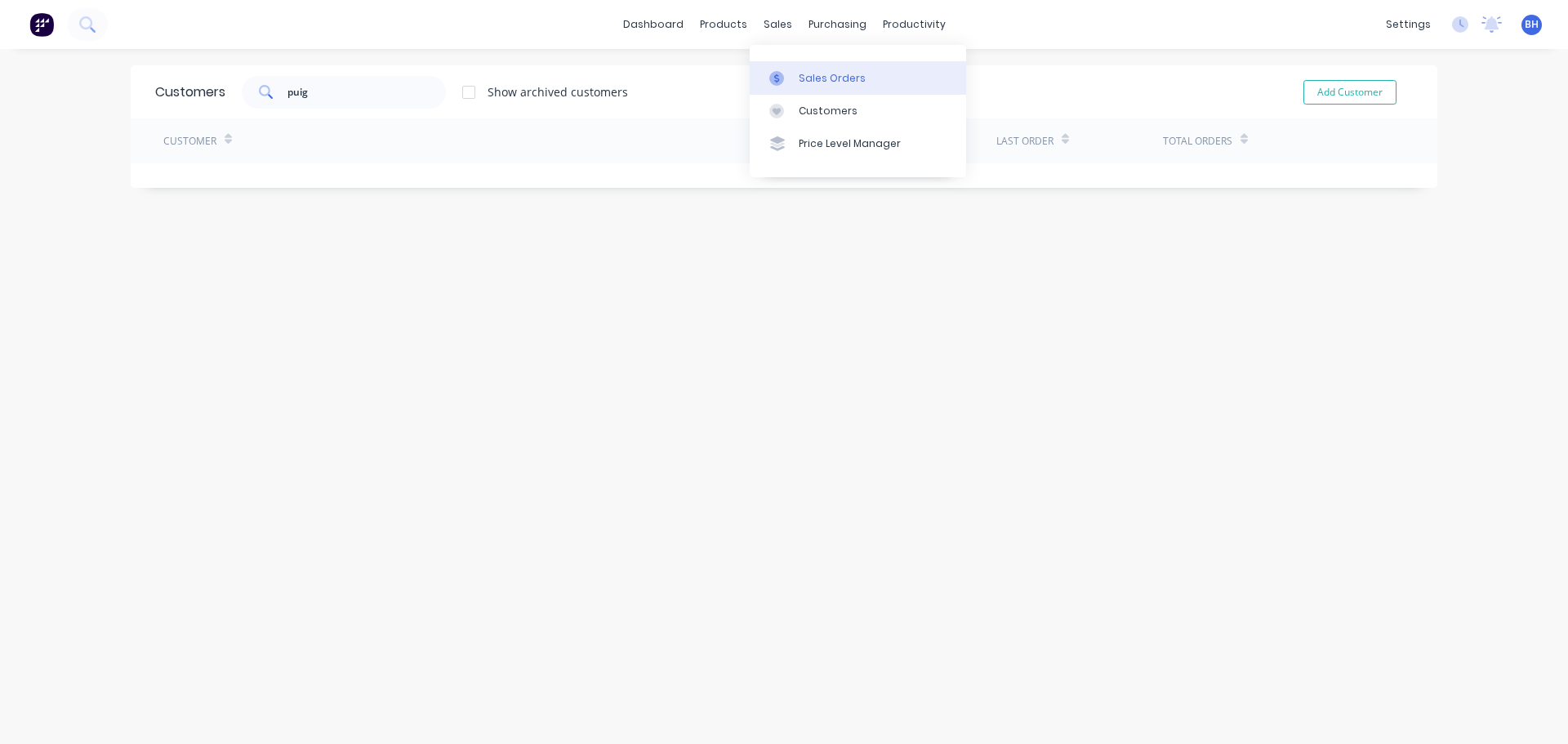
click at [805, 78] on div "Sales Orders" at bounding box center [832, 77] width 67 height 14
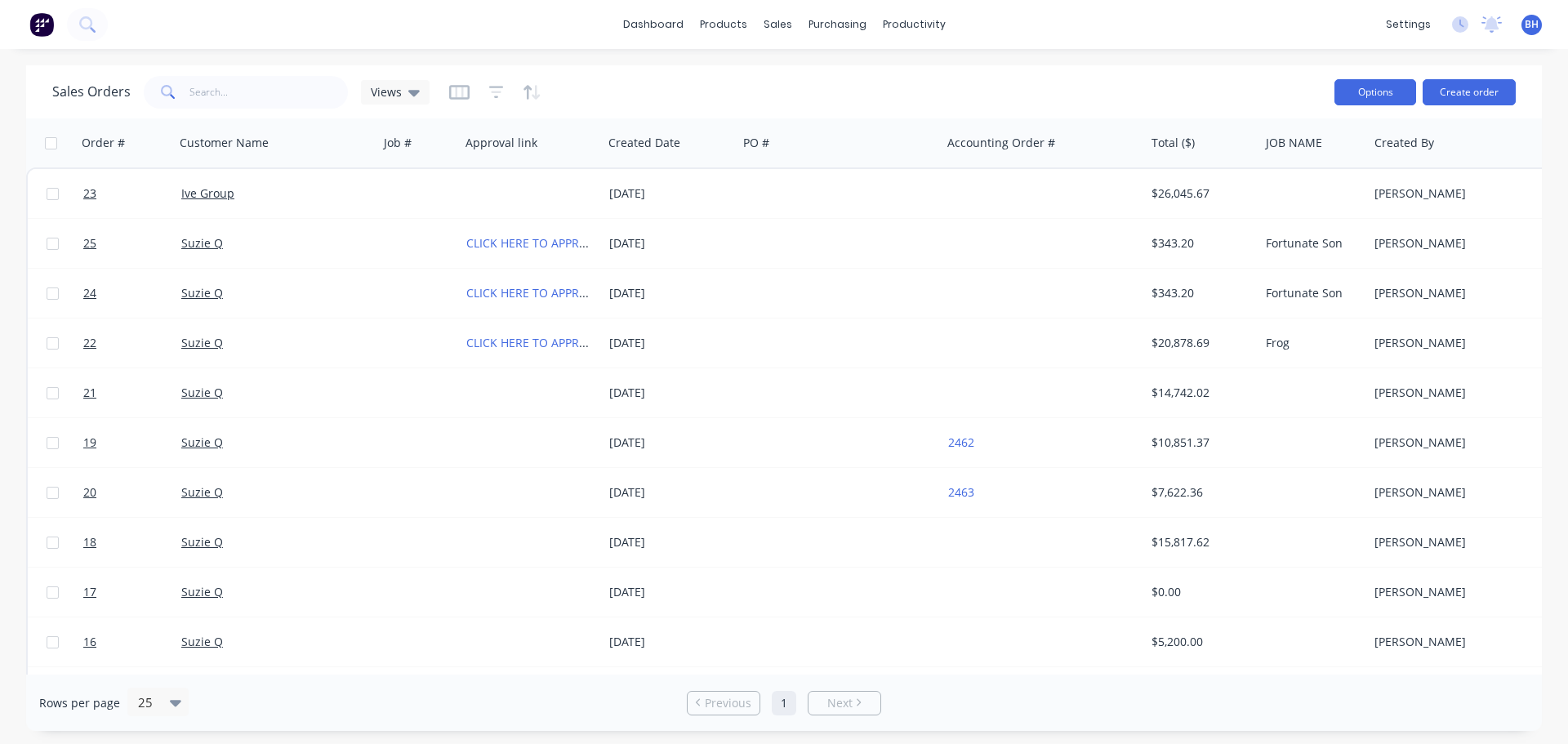
click at [1367, 96] on button "Options" at bounding box center [1375, 92] width 82 height 26
click at [1368, 95] on button "Options" at bounding box center [1375, 92] width 82 height 26
click at [1465, 93] on button "Create order" at bounding box center [1469, 92] width 93 height 26
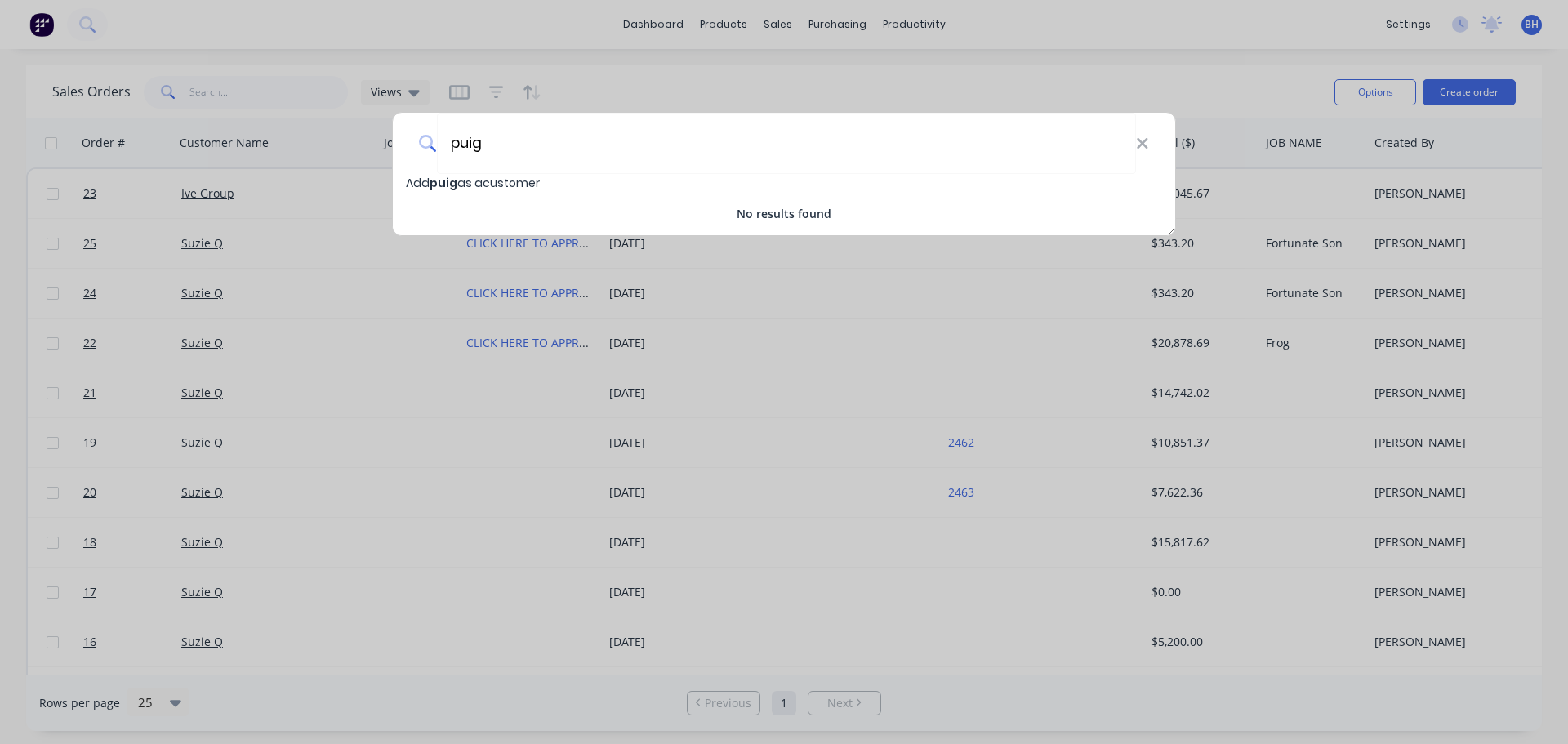
type input "puig"
click at [441, 183] on span "puig" at bounding box center [443, 182] width 28 height 16
select select "AU"
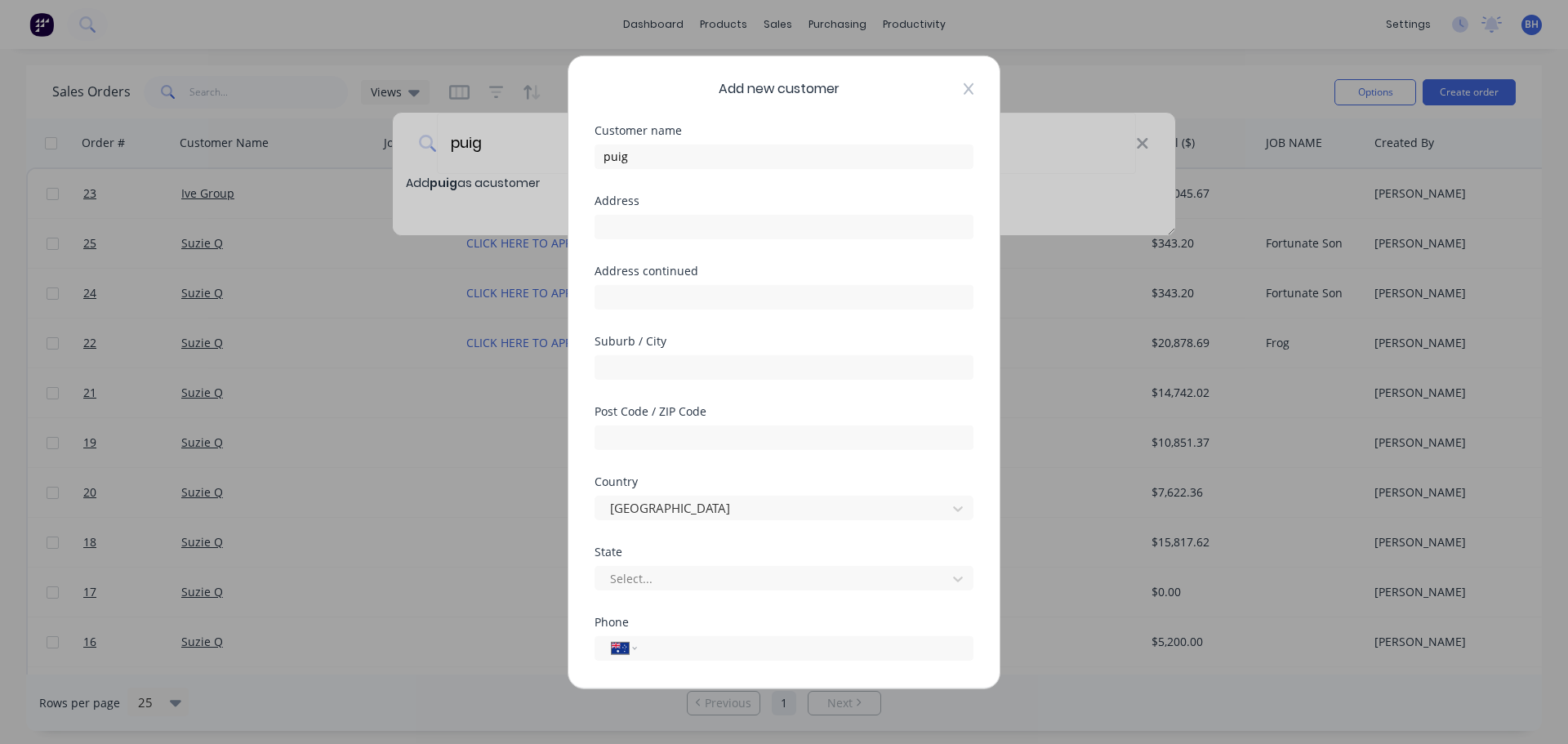
click at [951, 85] on div "Add new customer" at bounding box center [784, 87] width 379 height 19
click at [964, 93] on icon at bounding box center [969, 88] width 10 height 13
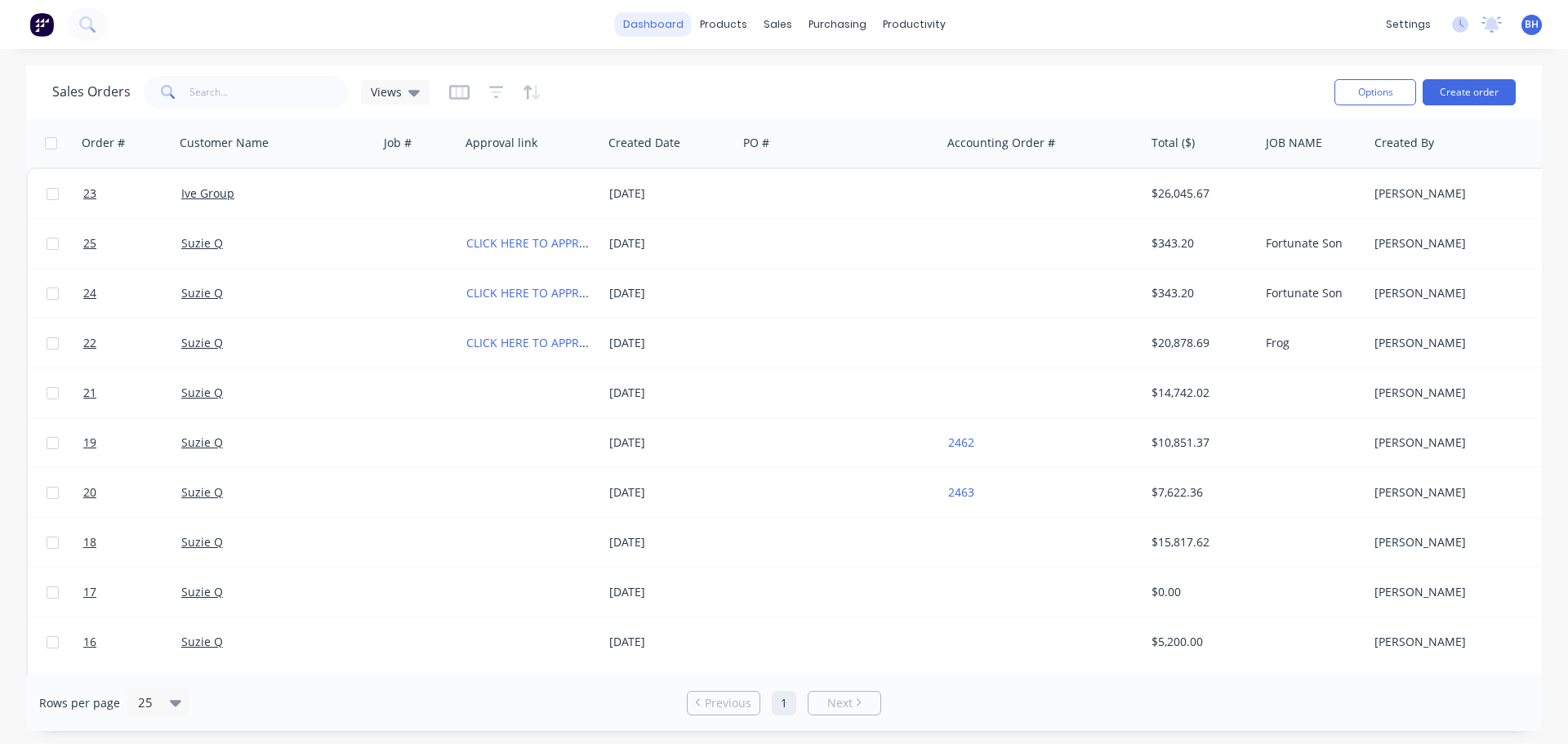
click at [655, 27] on link "dashboard" at bounding box center [652, 24] width 77 height 24
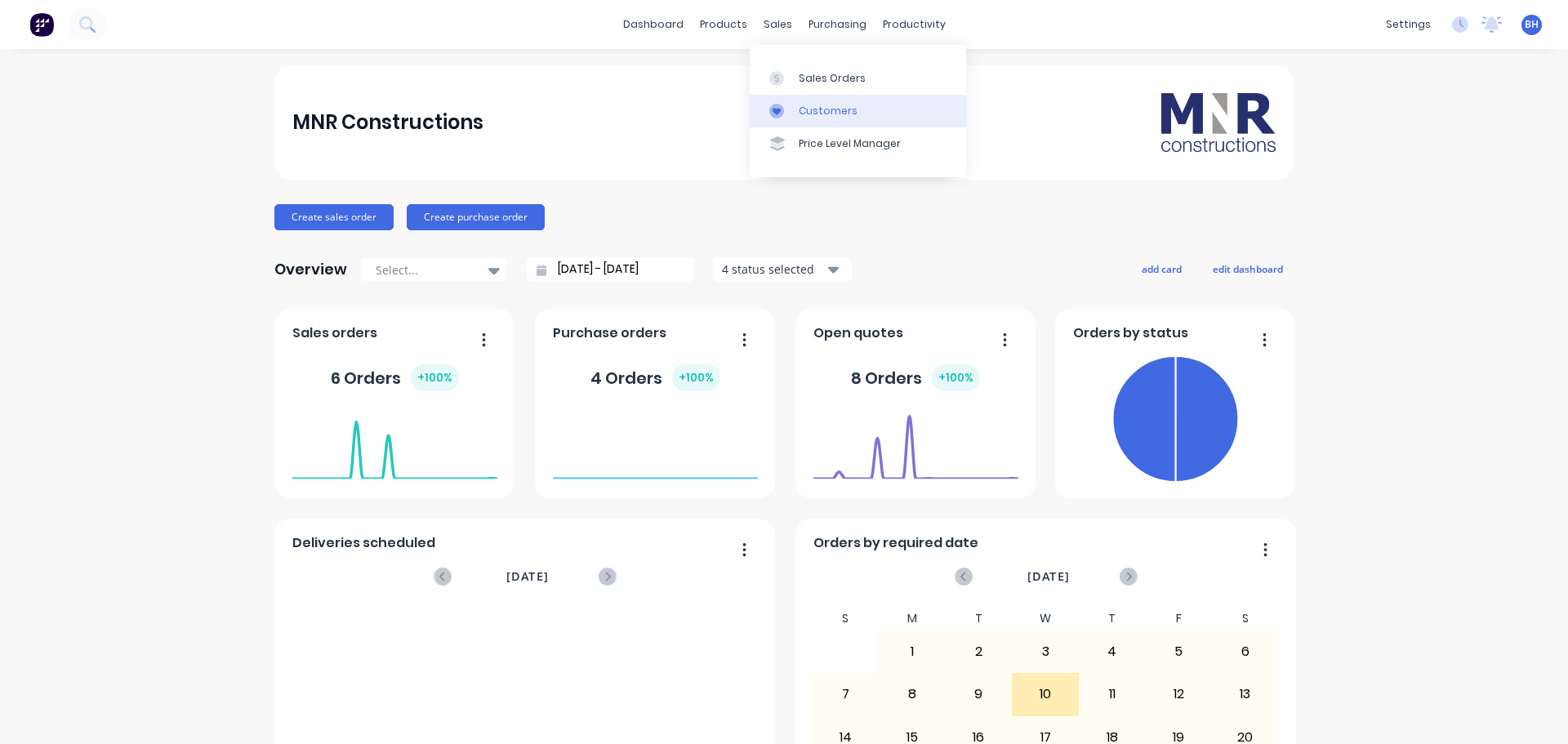
click at [822, 116] on div "Customers" at bounding box center [828, 110] width 59 height 14
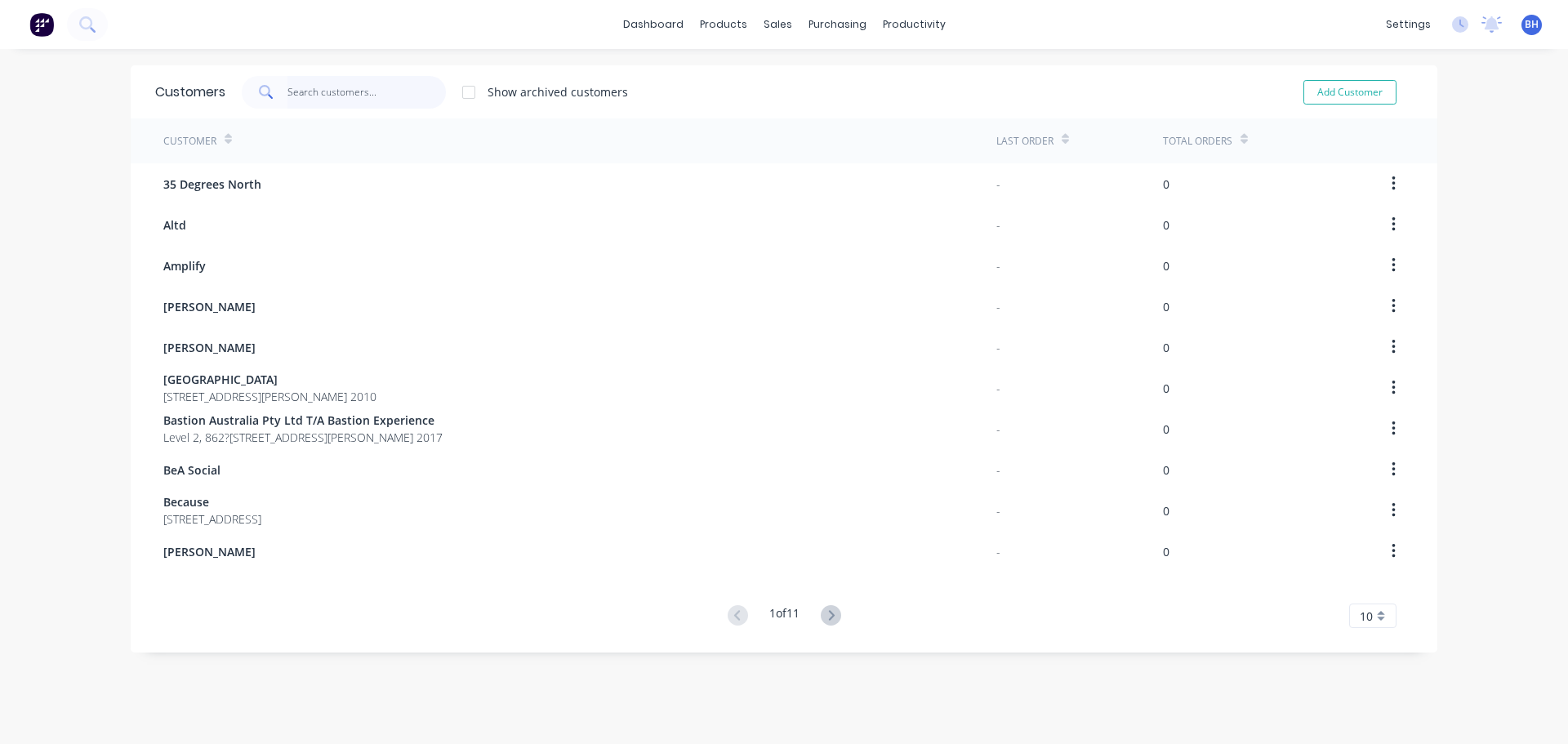
click at [333, 91] on input "text" at bounding box center [367, 92] width 159 height 33
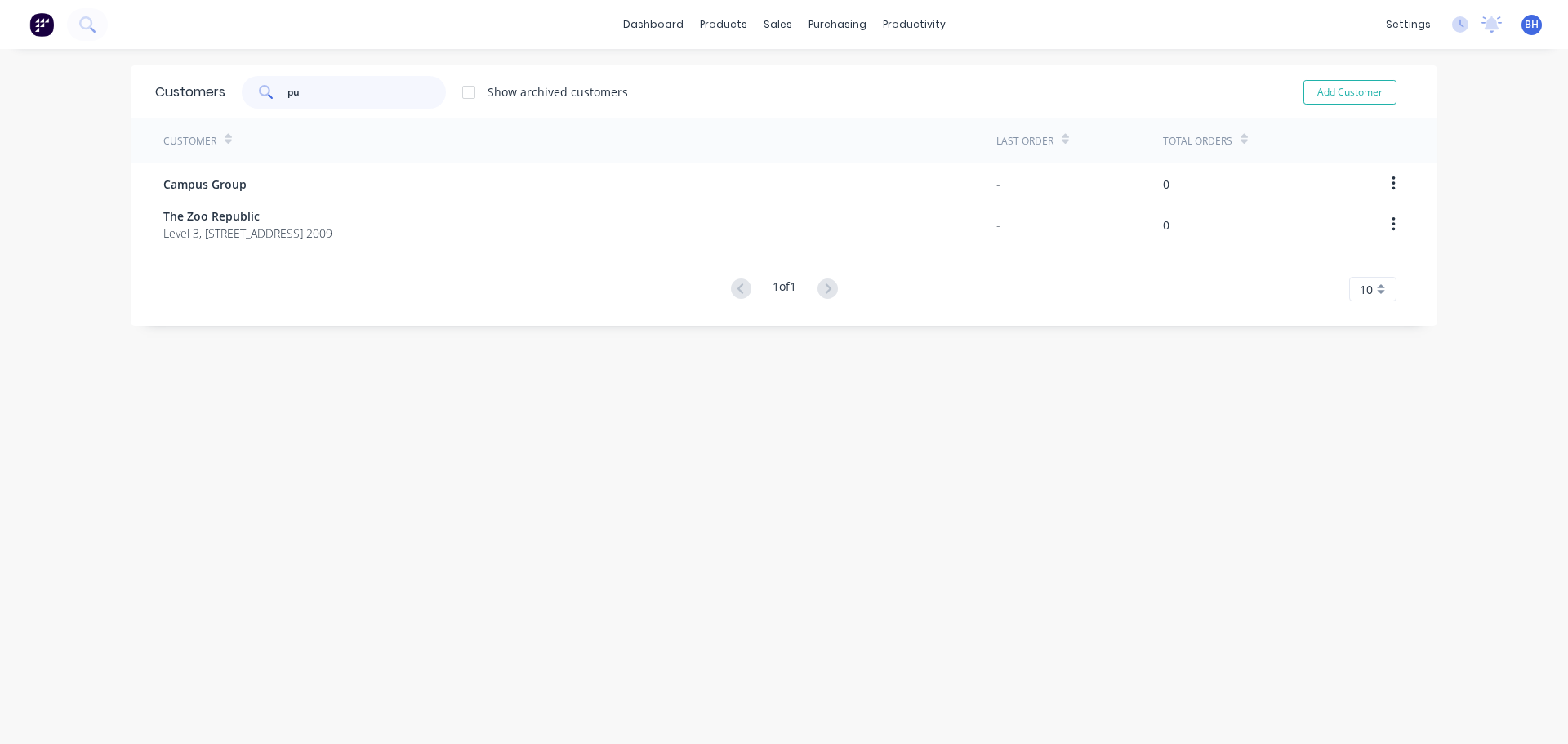
type input "p"
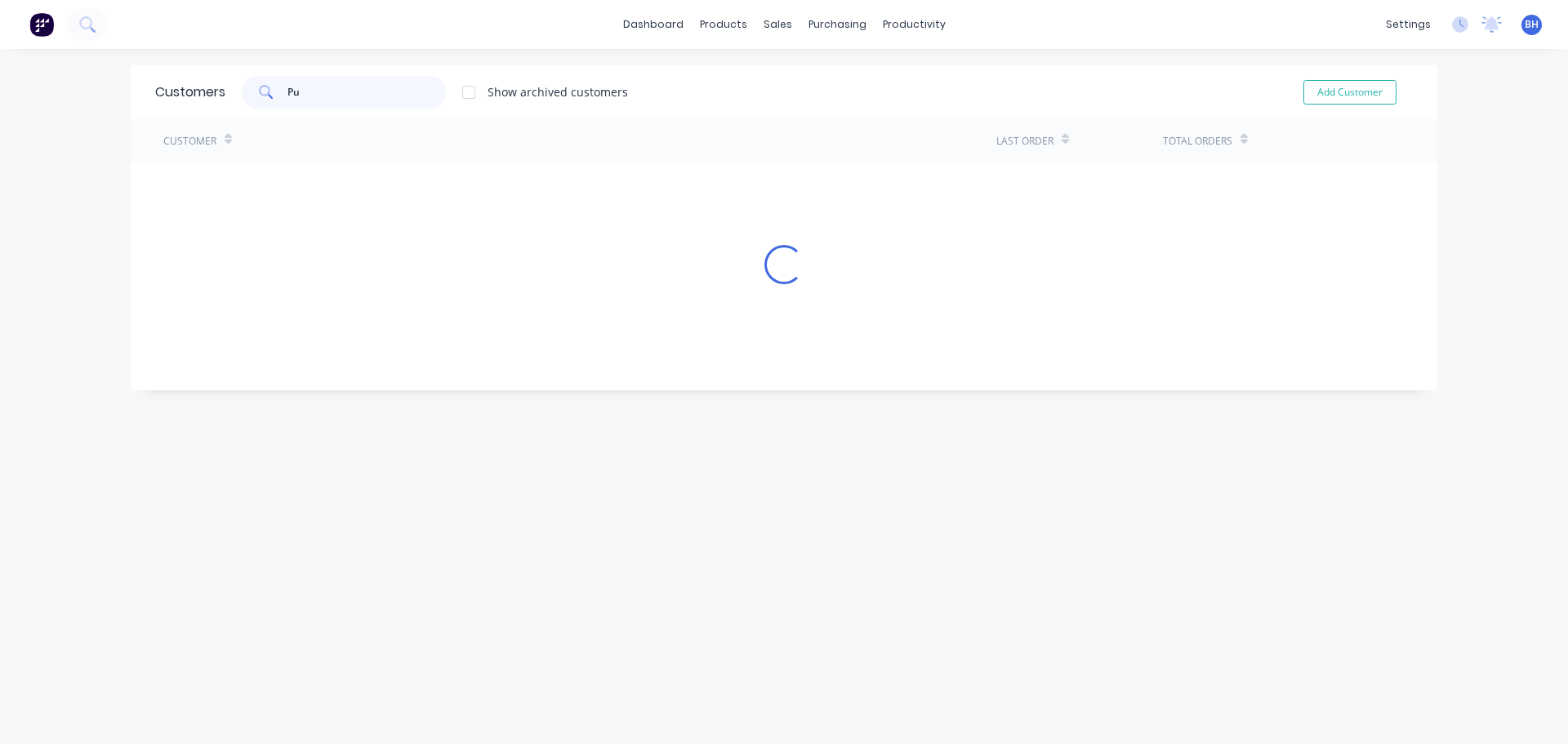
type input "P"
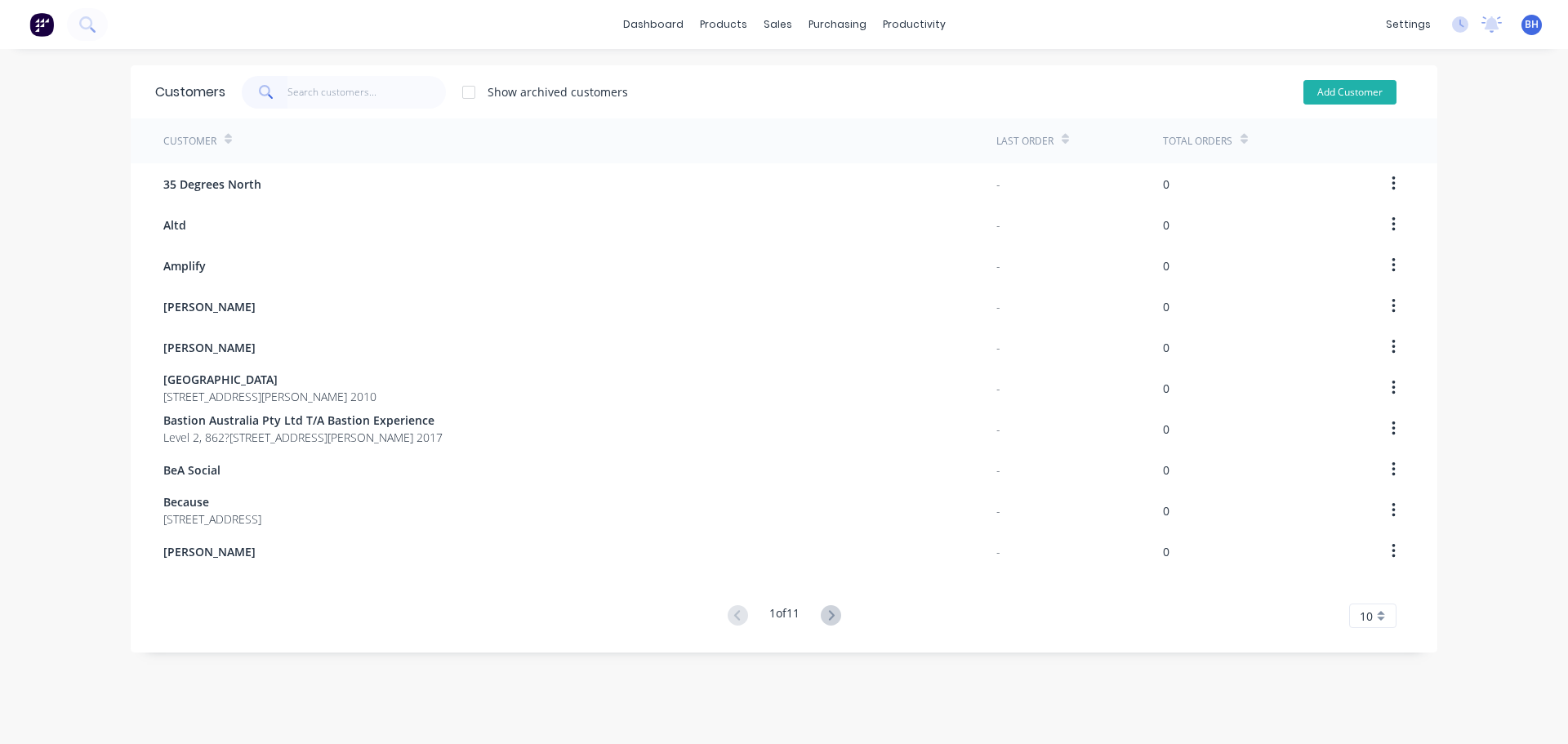
click at [1367, 88] on button "Add Customer" at bounding box center [1349, 92] width 93 height 24
select select "AU"
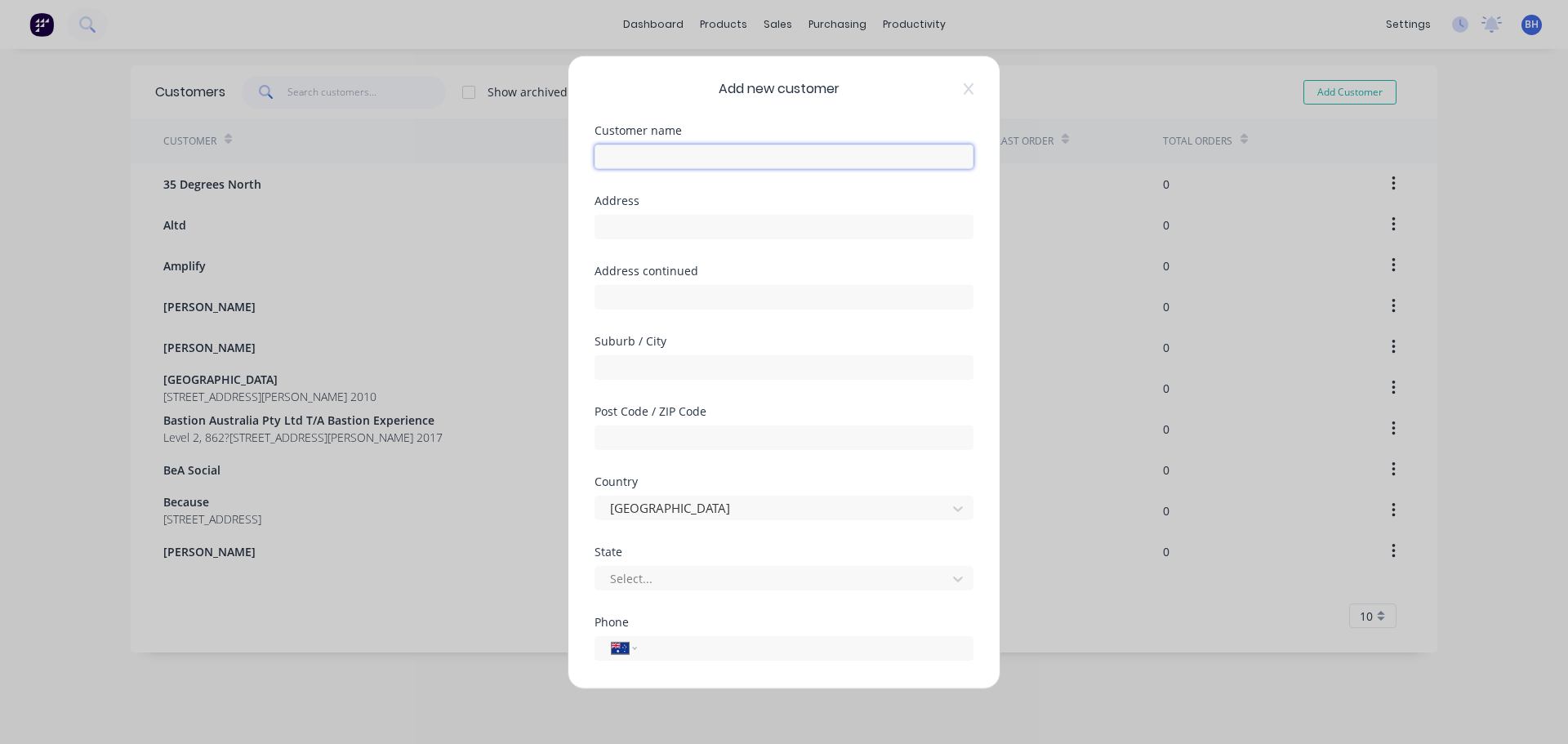
click at [752, 158] on input "text" at bounding box center [784, 156] width 379 height 24
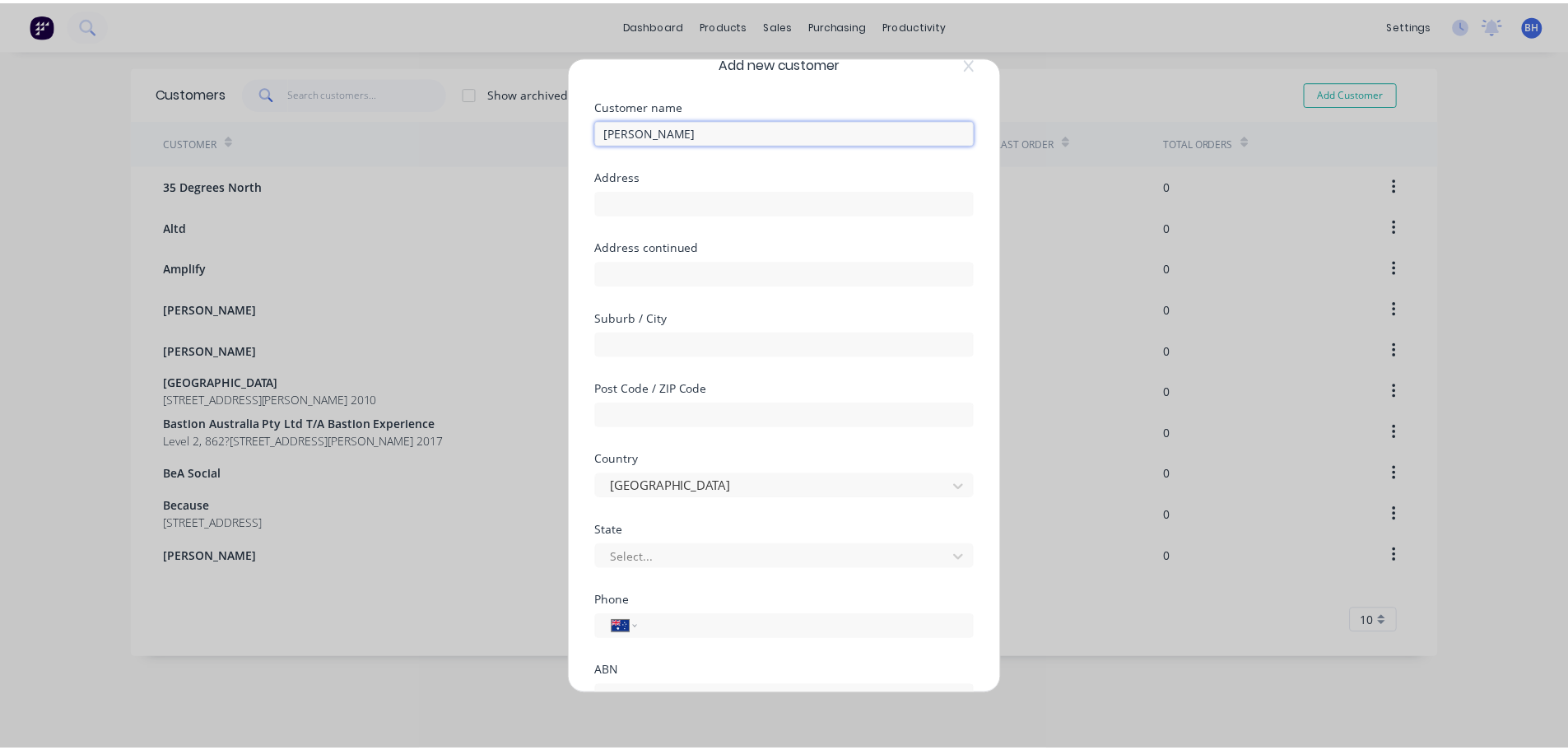
scroll to position [166, 0]
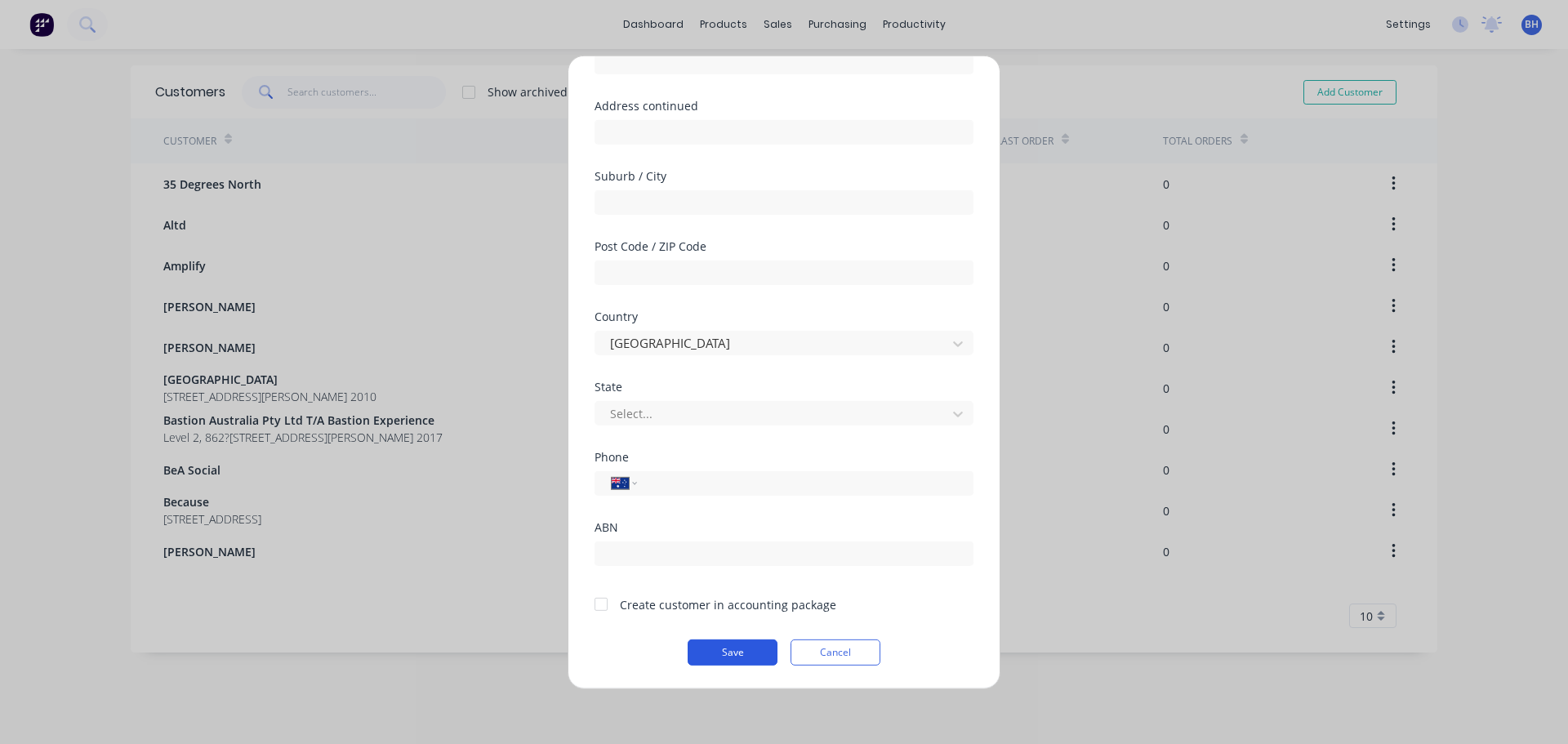
type input "[PERSON_NAME]"
click at [728, 645] on button "Save" at bounding box center [732, 651] width 90 height 26
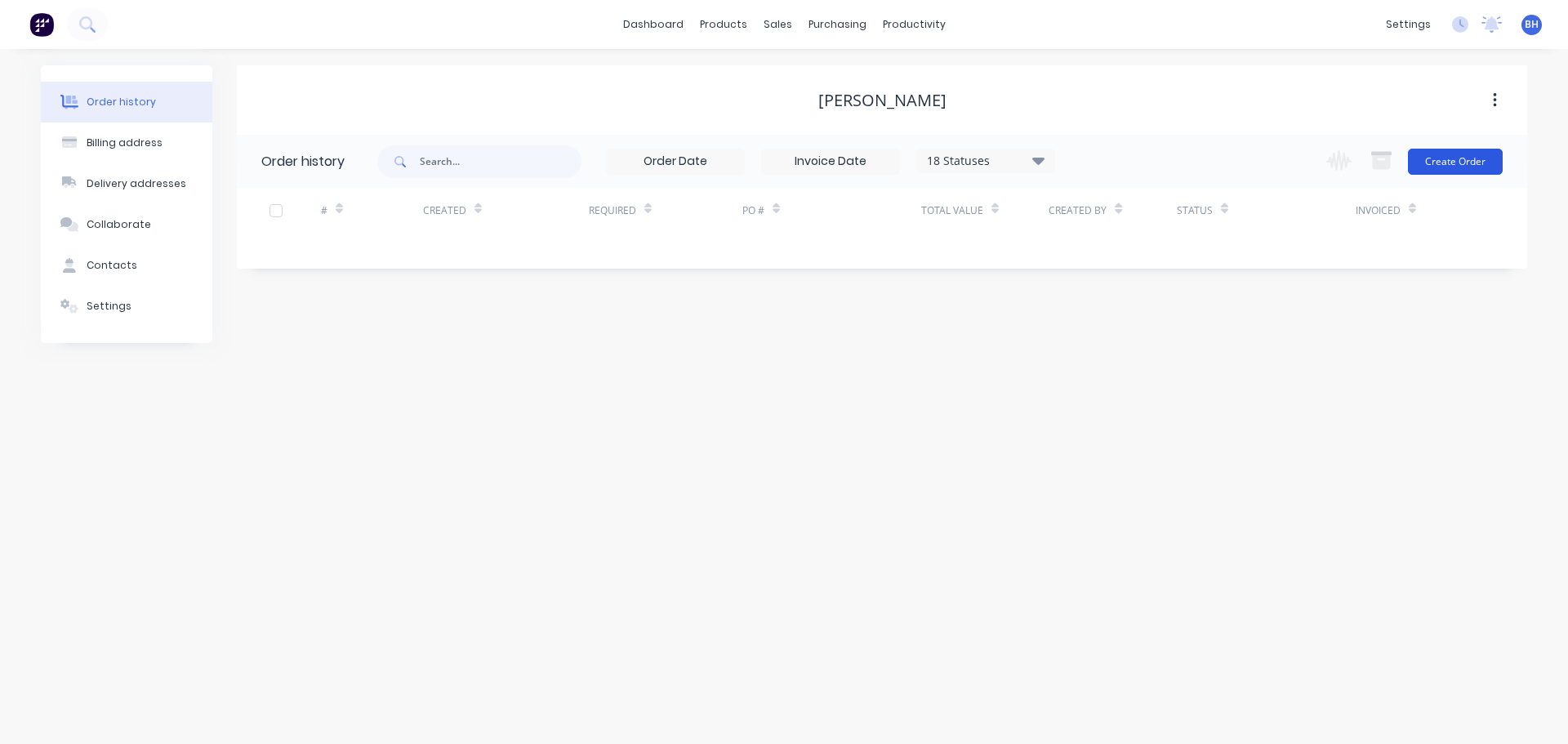
click at [1452, 164] on button "Create Order" at bounding box center [1454, 161] width 95 height 26
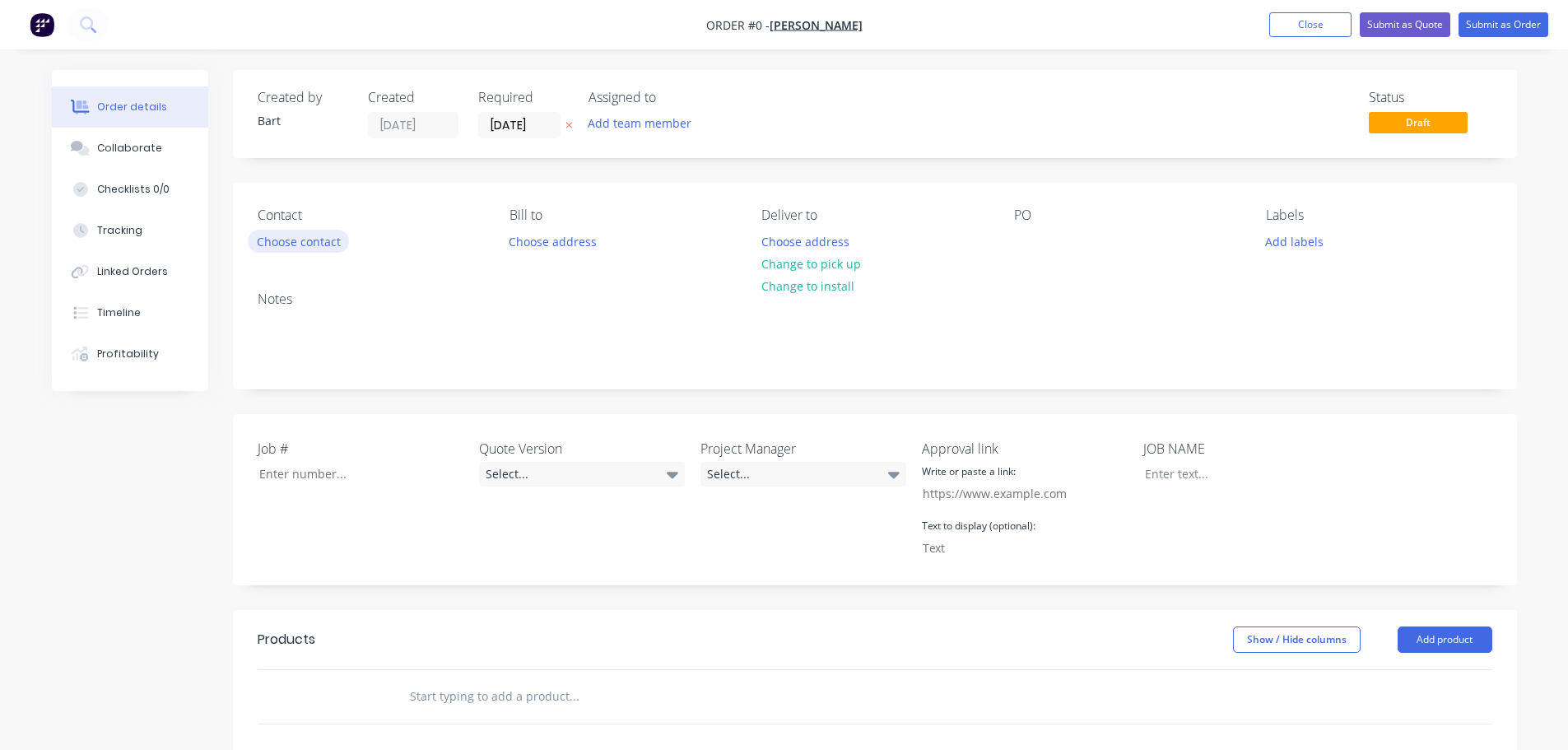
click at [319, 243] on button "Choose contact" at bounding box center [297, 241] width 101 height 22
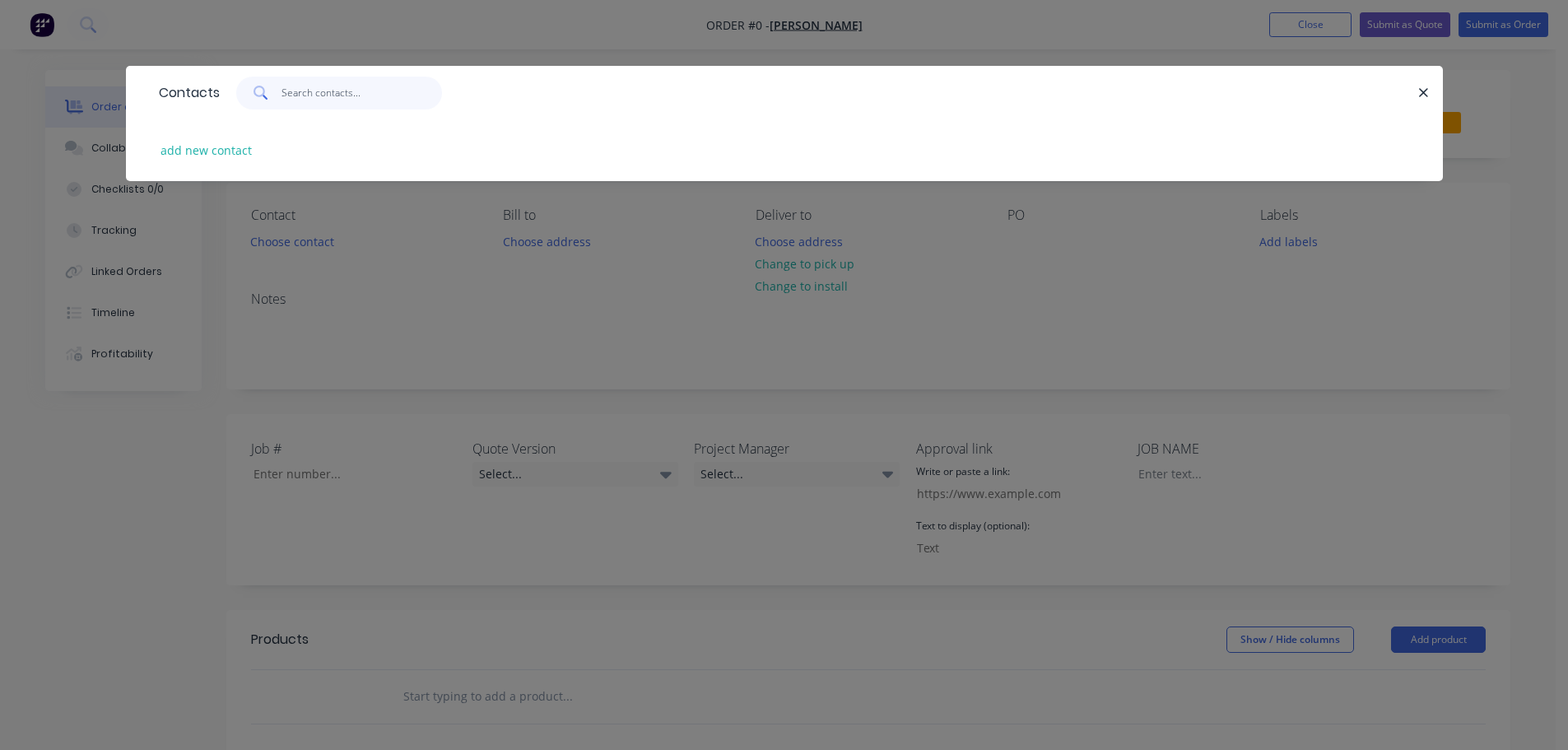
click at [321, 92] on input "text" at bounding box center [361, 92] width 160 height 33
type input "[PERSON_NAME]"
click at [1421, 92] on icon "button" at bounding box center [1423, 92] width 11 height 14
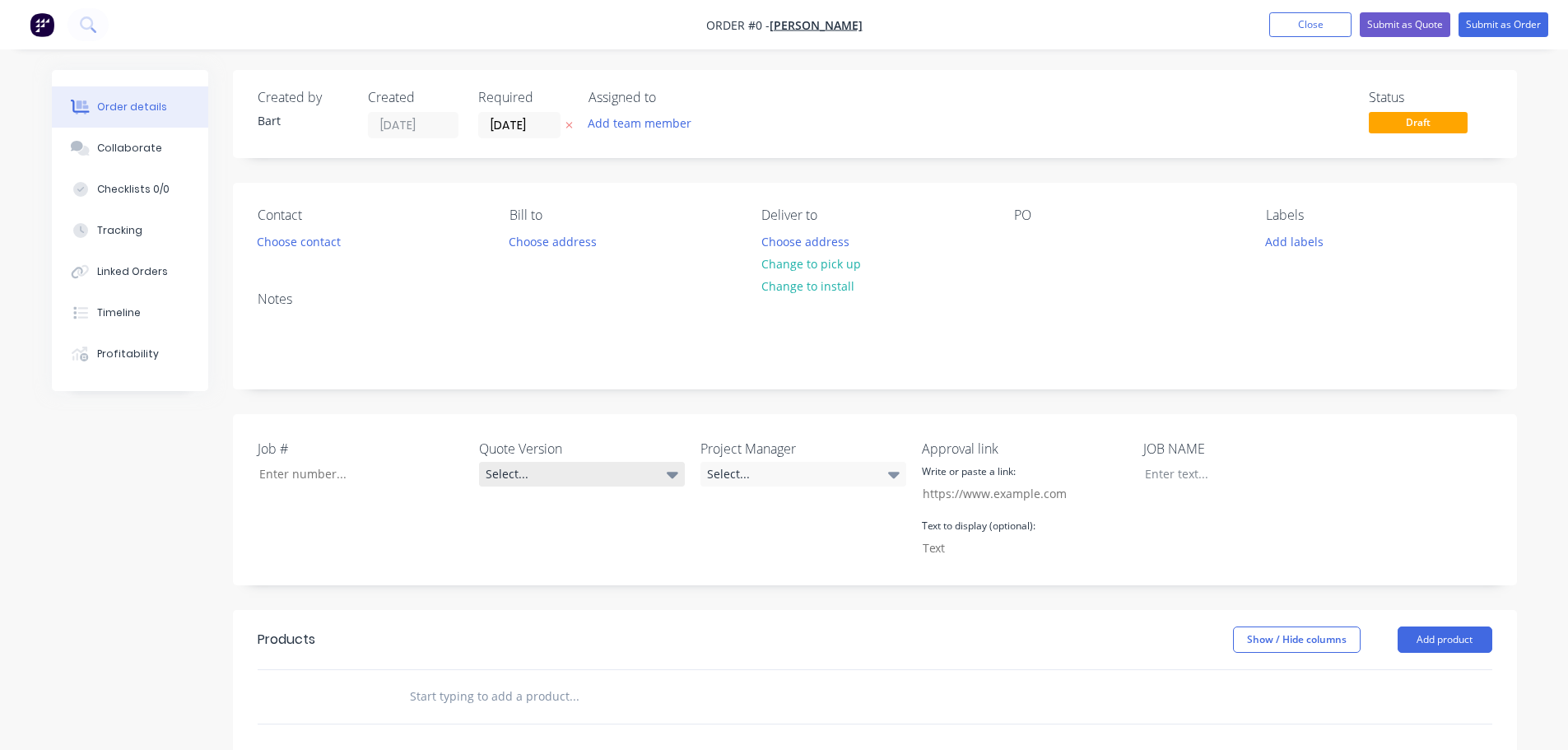
click at [557, 480] on div "Select..." at bounding box center [581, 474] width 206 height 25
click at [561, 478] on div "Select..." at bounding box center [581, 474] width 206 height 25
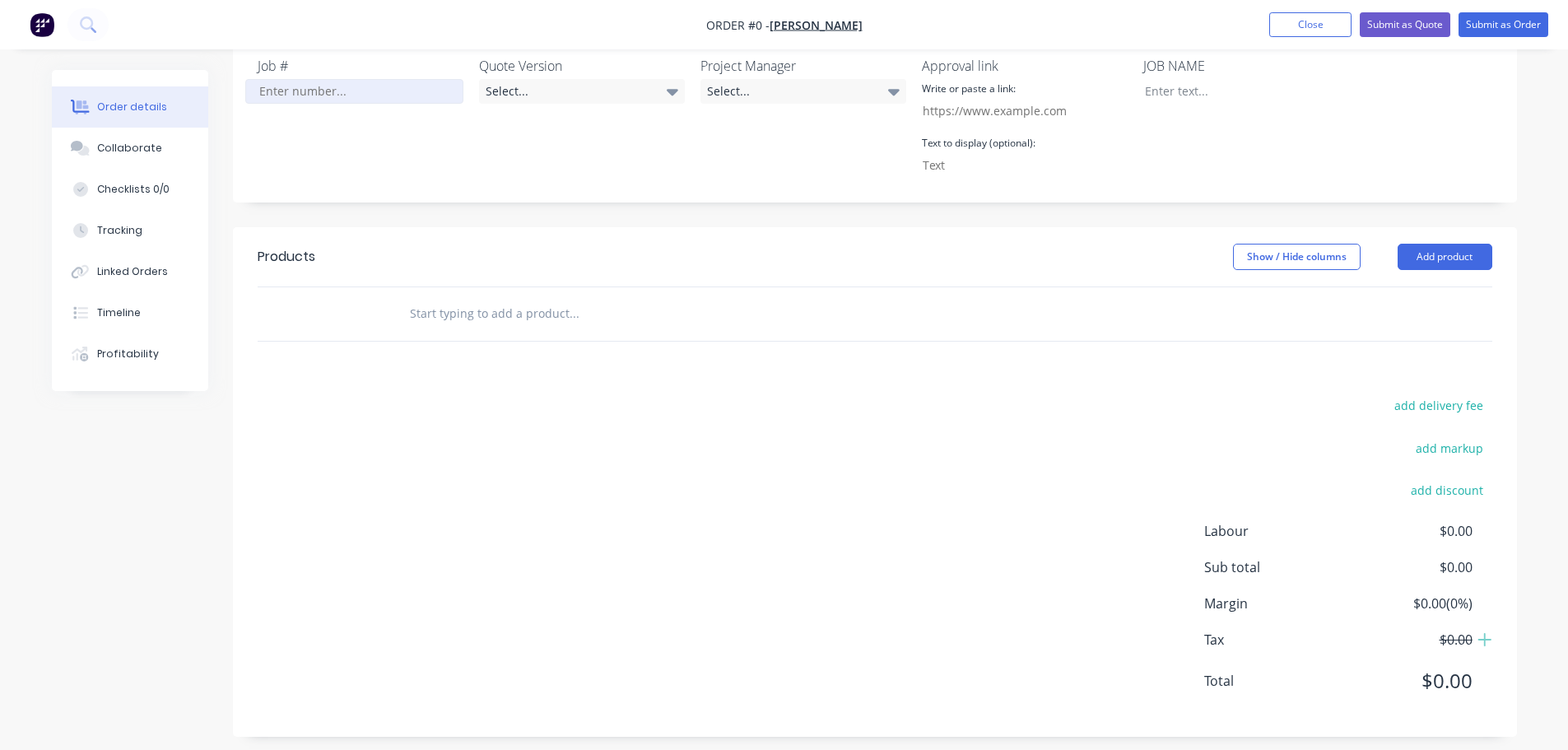
scroll to position [385, 0]
click at [448, 316] on input "text" at bounding box center [574, 312] width 329 height 33
click at [1453, 253] on button "Add product" at bounding box center [1445, 255] width 95 height 26
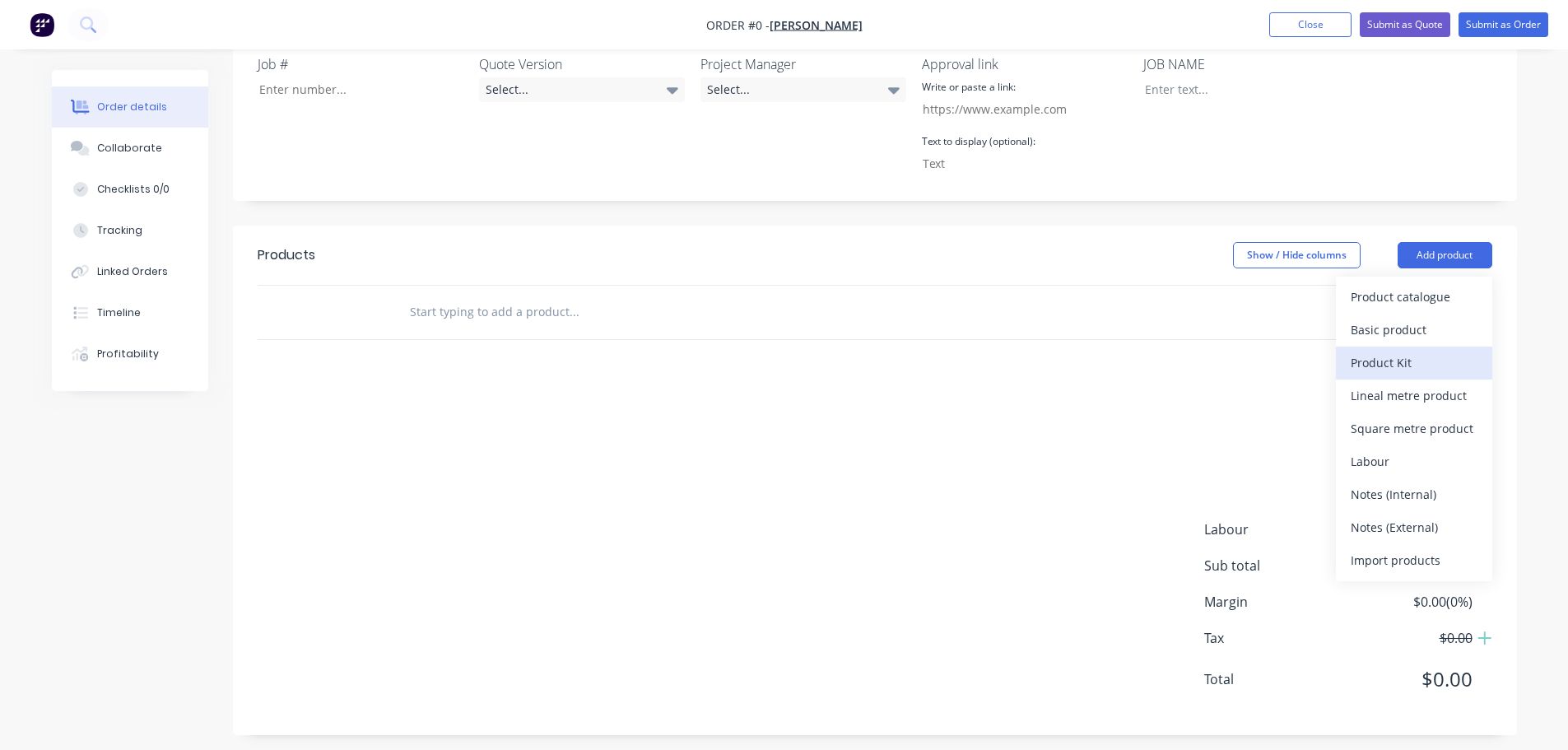
click at [1410, 362] on div "Product Kit" at bounding box center [1415, 363] width 127 height 24
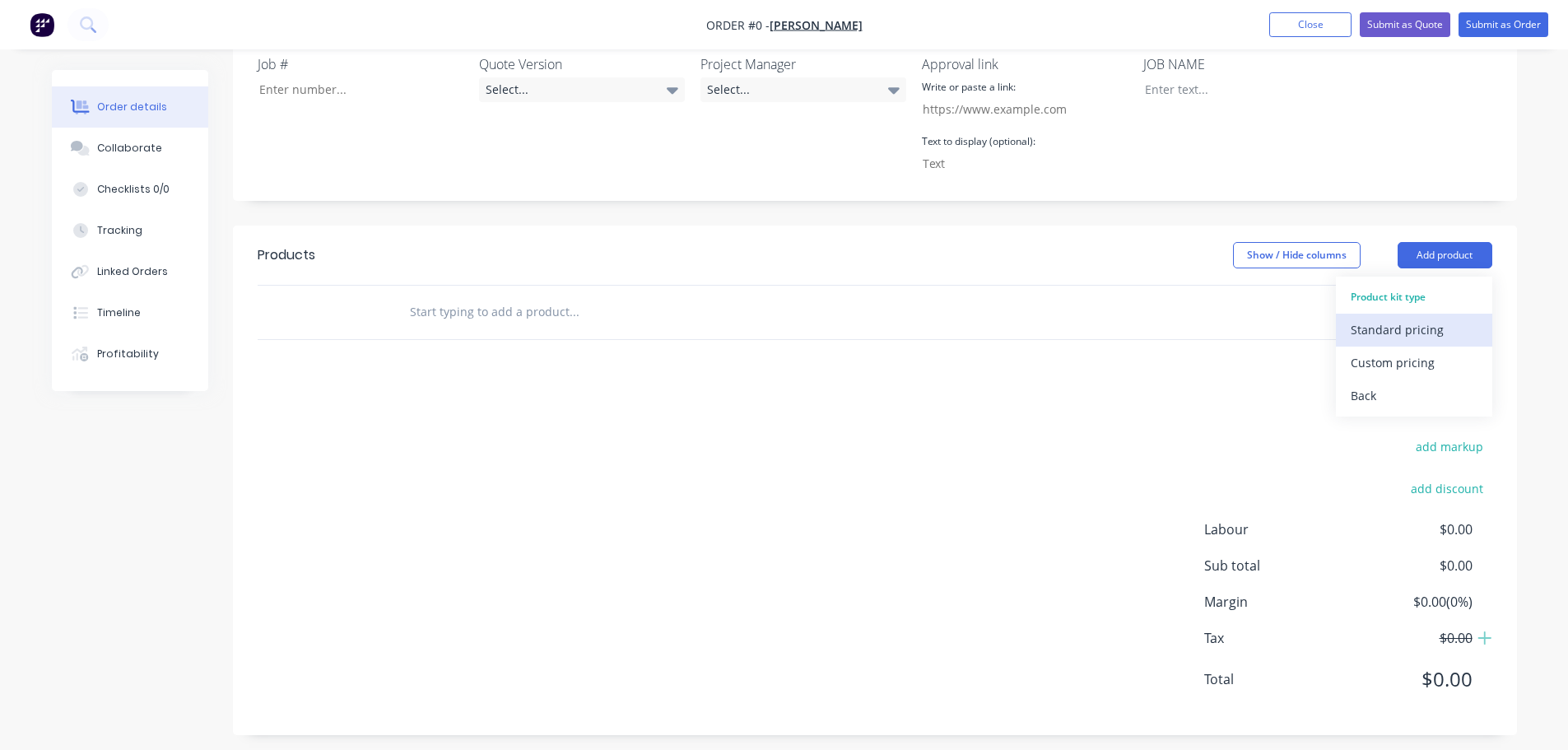
click at [1406, 335] on div "Standard pricing" at bounding box center [1415, 330] width 127 height 24
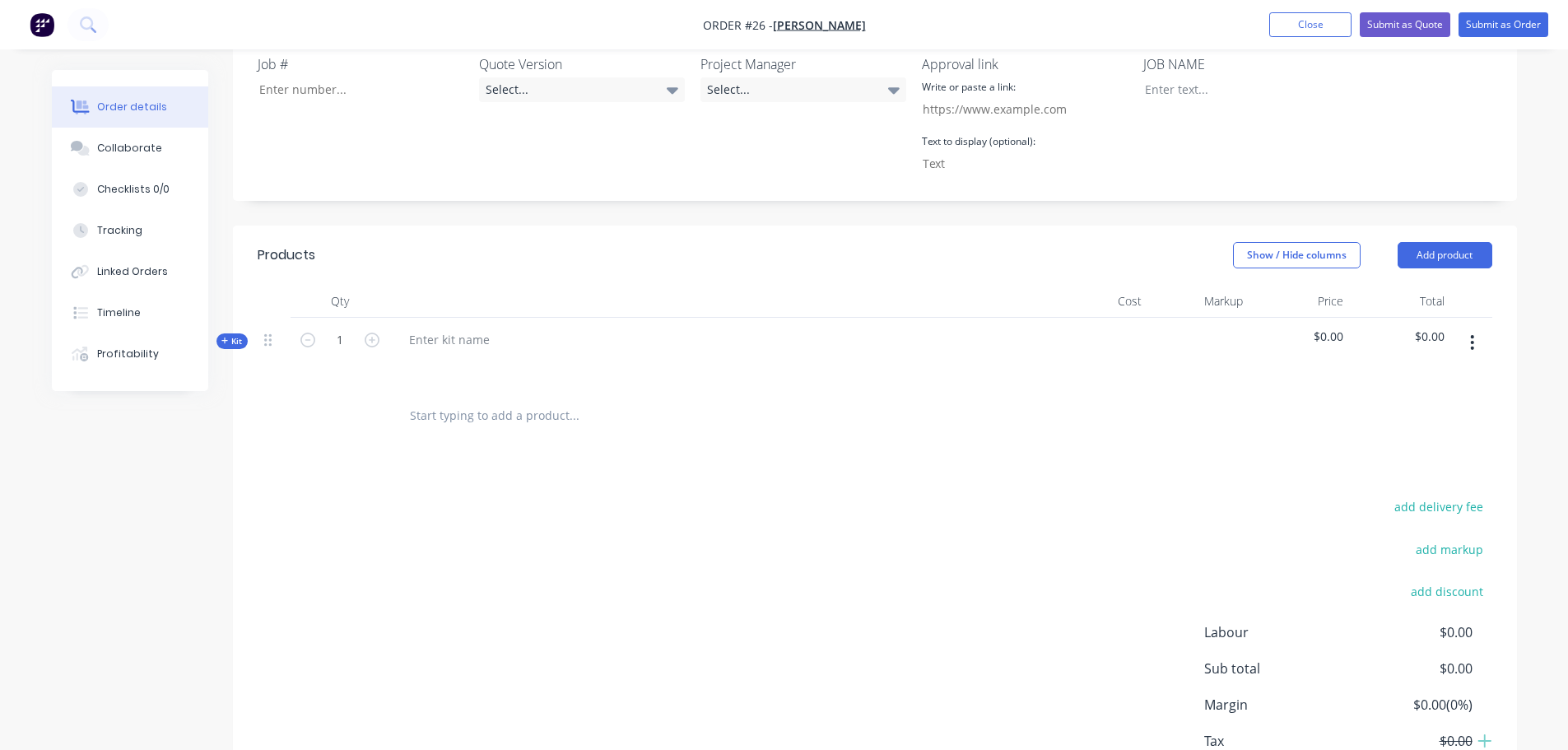
click at [1461, 343] on button "button" at bounding box center [1472, 342] width 39 height 30
click at [1399, 509] on div "Delete" at bounding box center [1415, 517] width 127 height 24
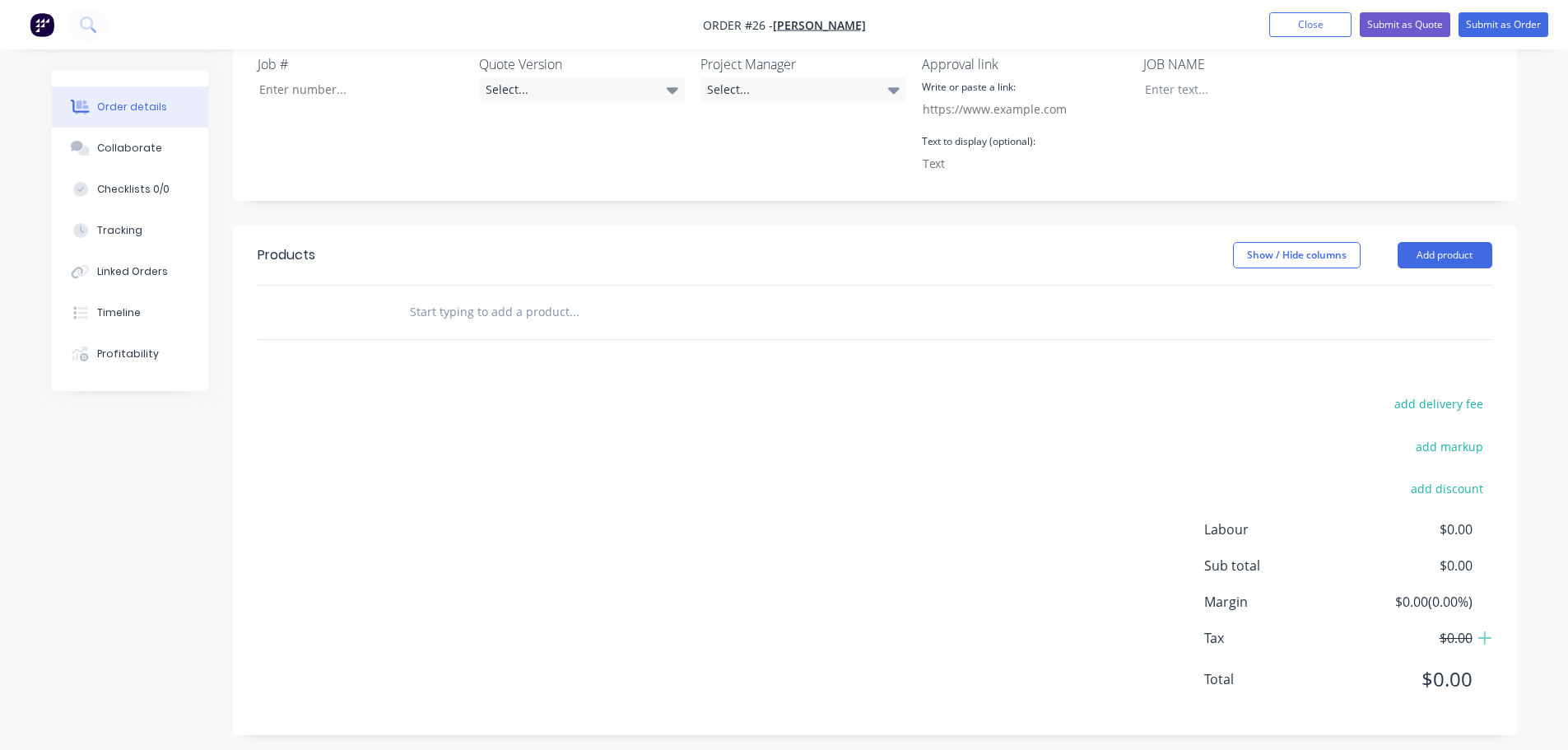
click at [1457, 269] on header "Products Show / Hide columns Add product" at bounding box center [875, 255] width 1284 height 59
click at [1459, 259] on button "Add product" at bounding box center [1445, 255] width 95 height 26
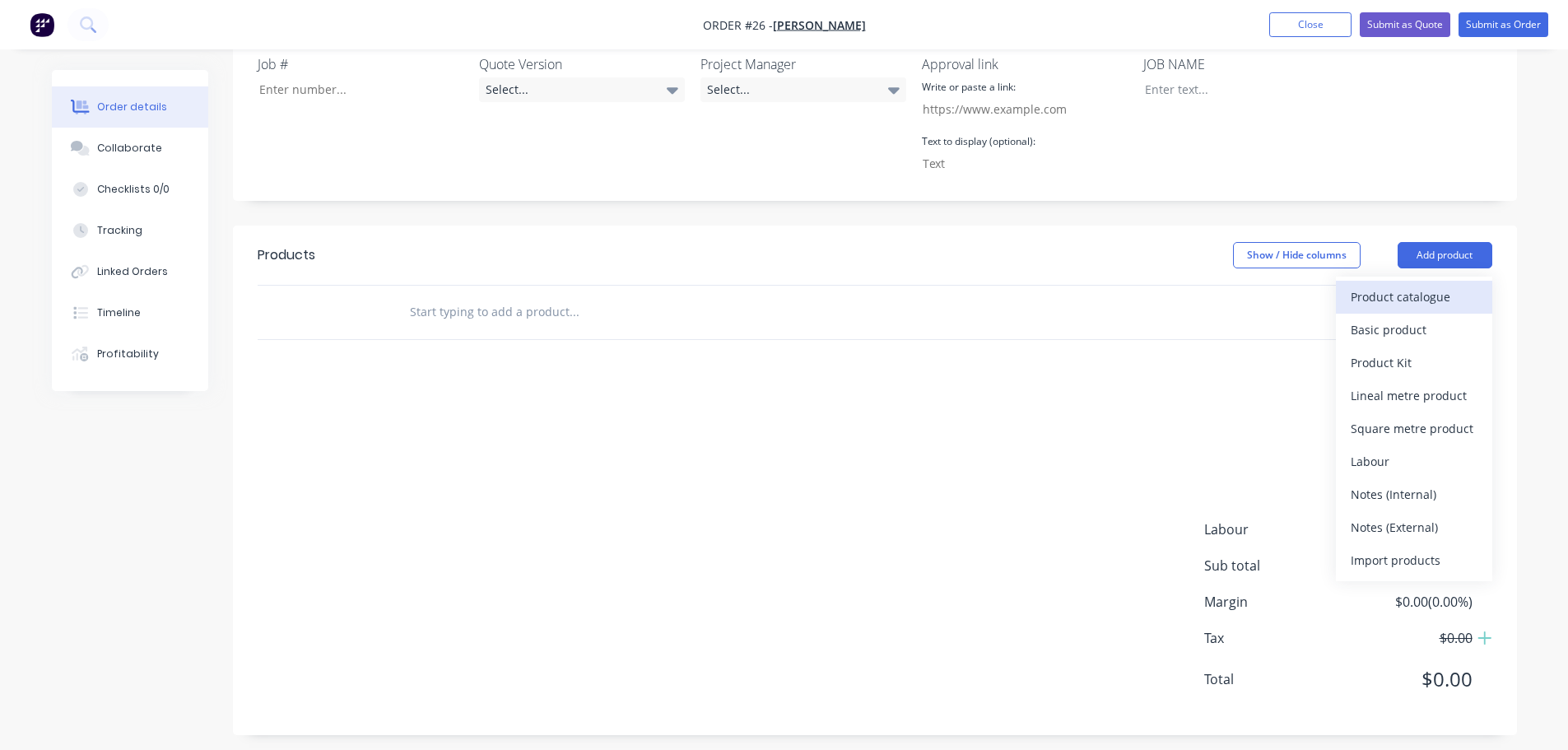
click at [1441, 297] on div "Product catalogue" at bounding box center [1415, 297] width 127 height 24
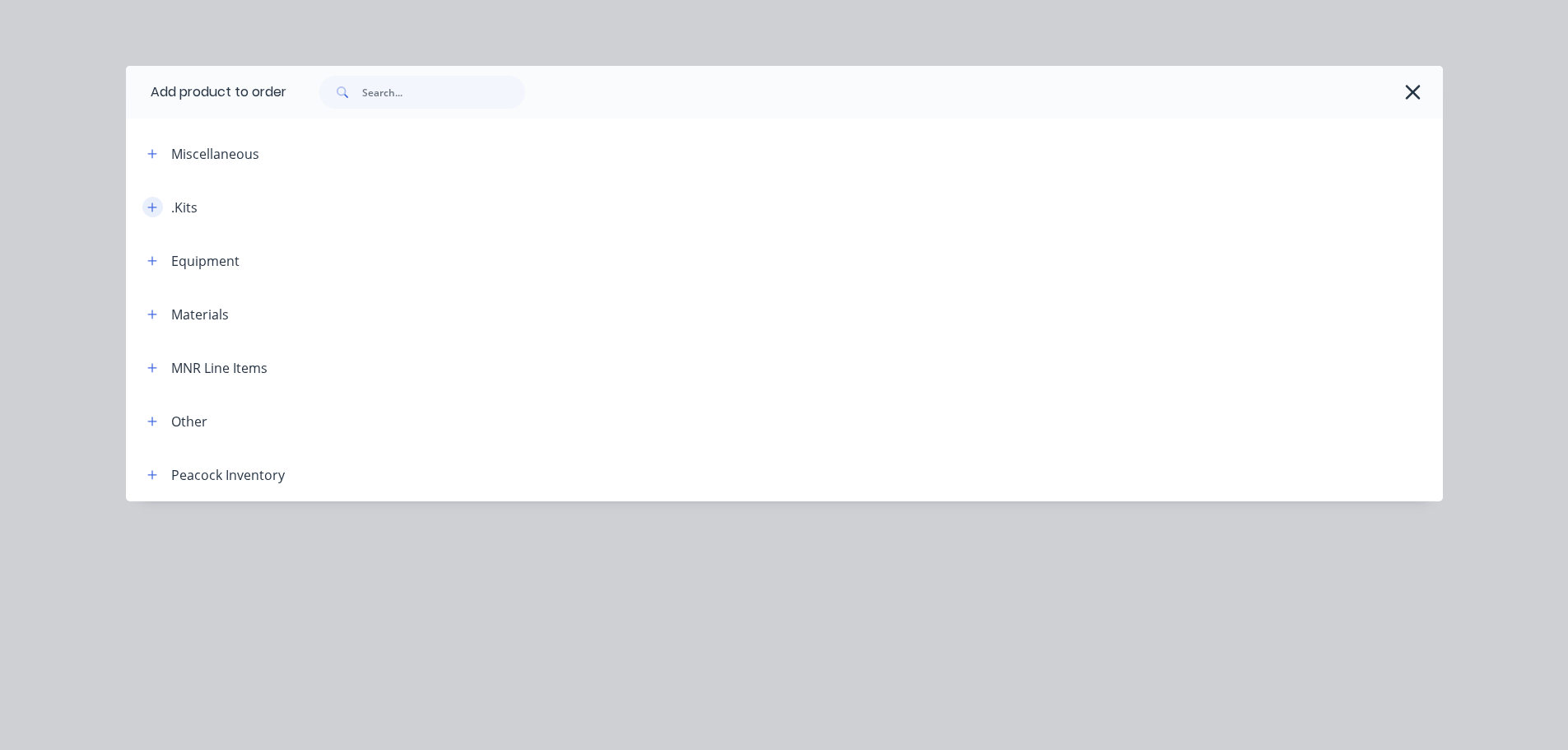
click at [158, 207] on button "button" at bounding box center [153, 207] width 20 height 20
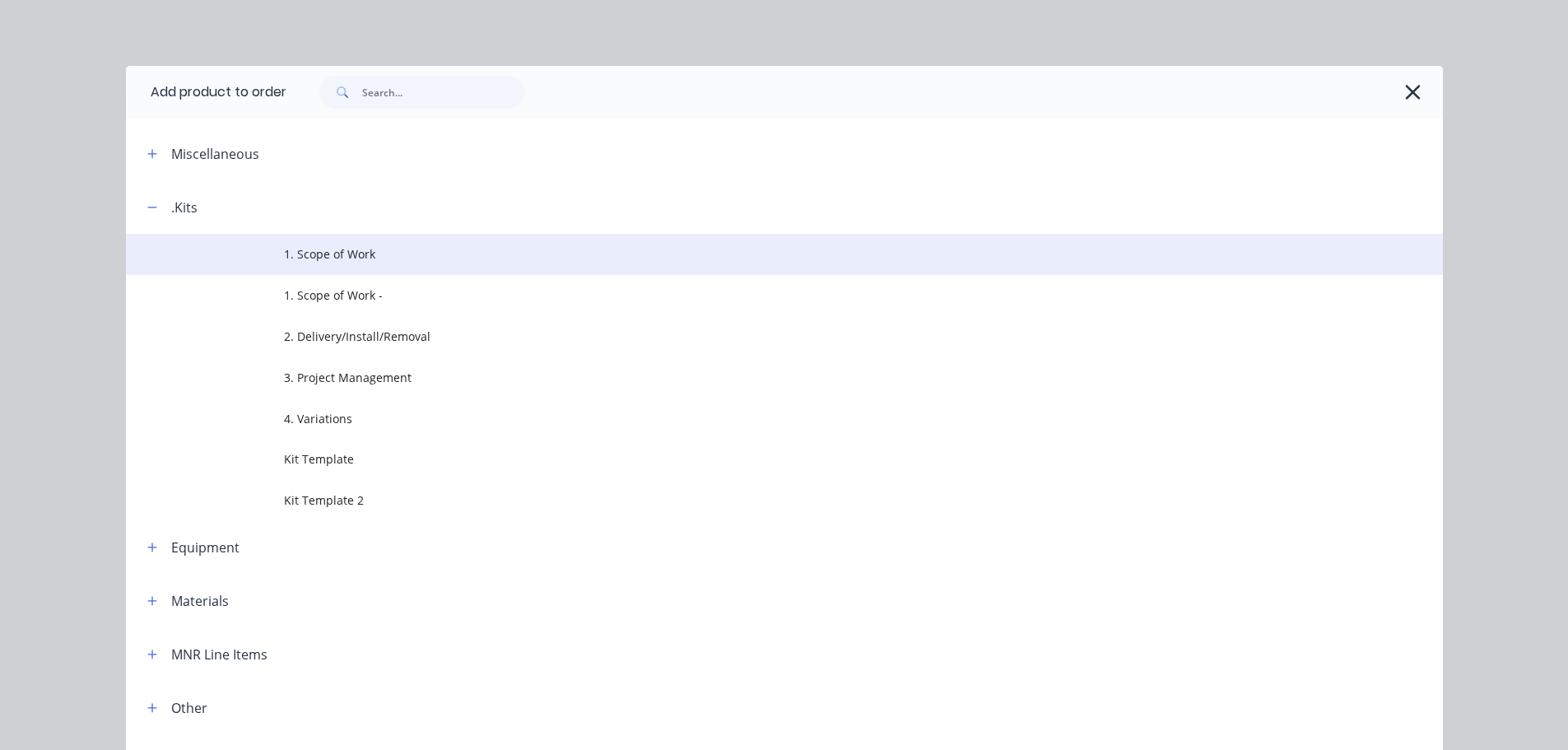
click at [343, 262] on span "1. Scope of Work" at bounding box center [748, 253] width 927 height 17
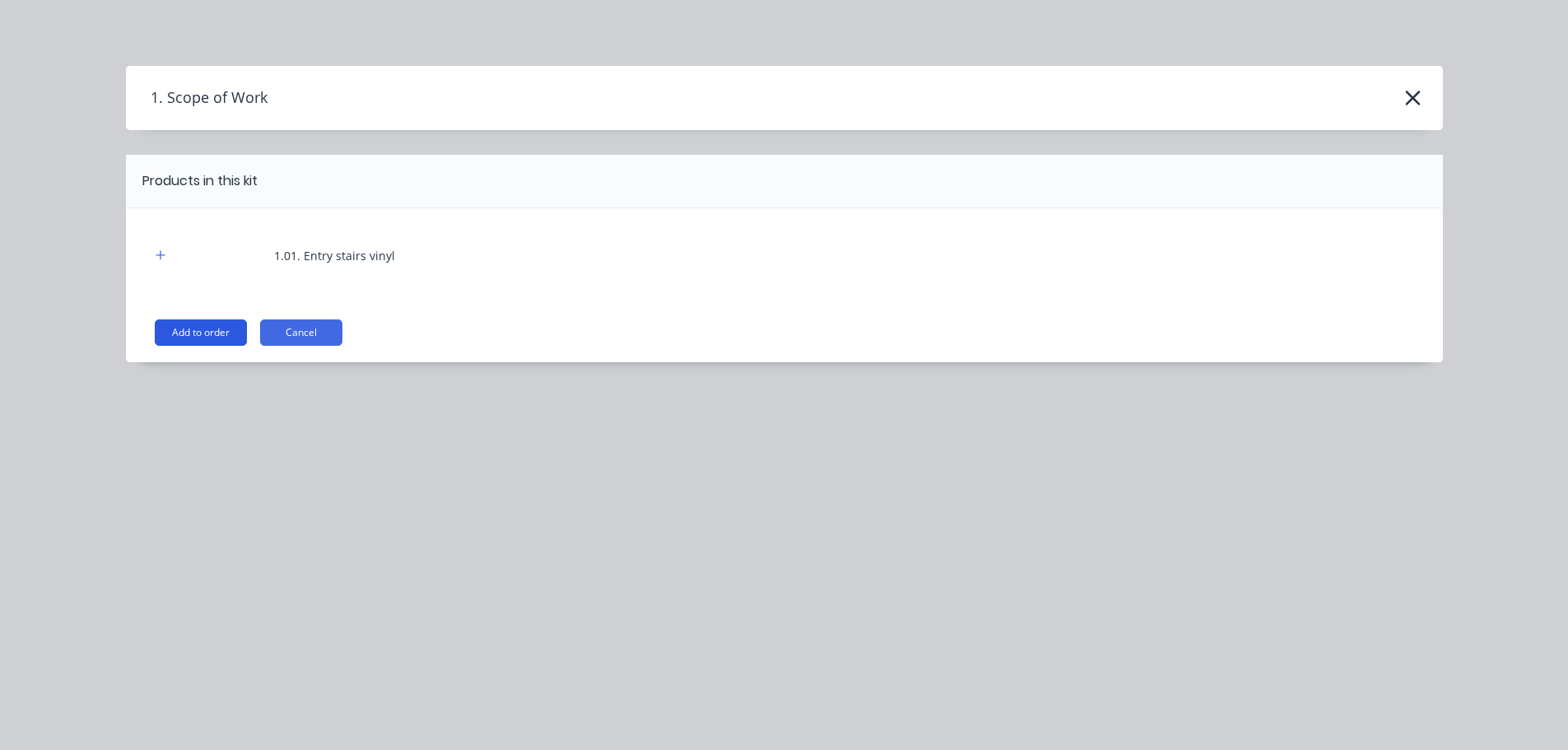
click at [227, 333] on button "Add to order" at bounding box center [201, 332] width 92 height 26
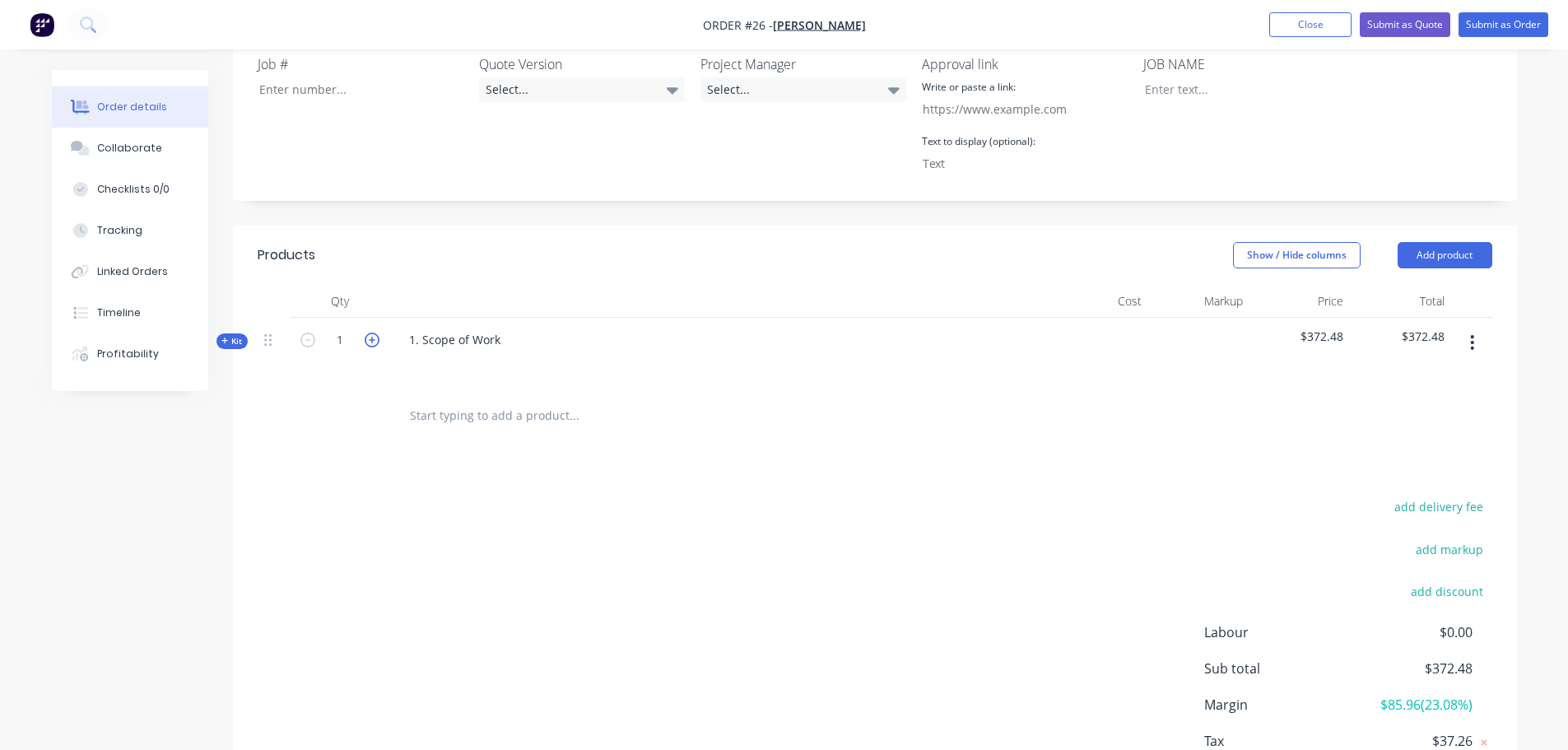
click at [375, 341] on icon "button" at bounding box center [371, 339] width 14 height 14
click at [374, 342] on icon "button" at bounding box center [371, 339] width 14 height 14
click at [313, 343] on icon "button" at bounding box center [307, 339] width 14 height 14
type input "1"
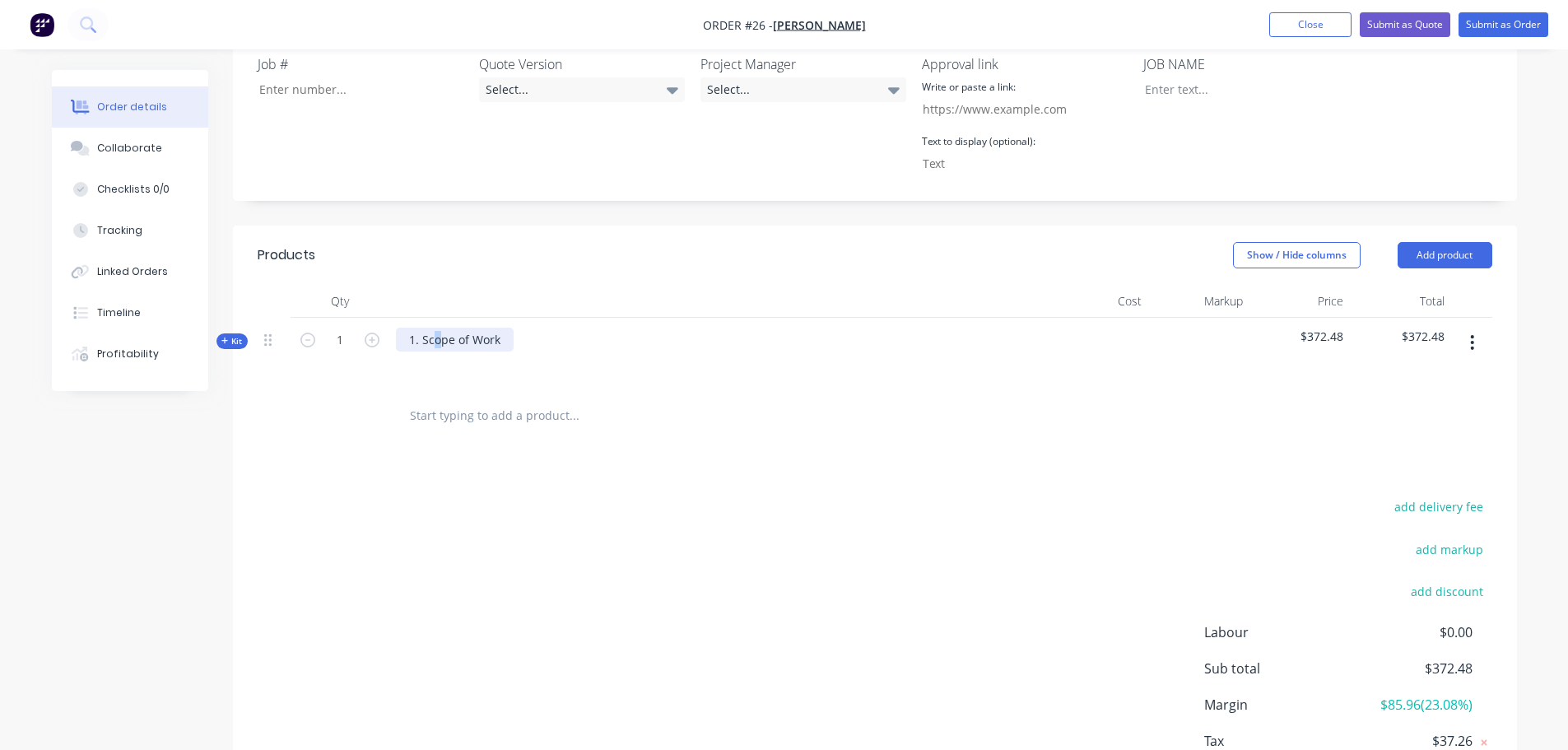
click at [437, 341] on div "1. Scope of Work" at bounding box center [454, 340] width 118 height 24
click at [464, 343] on div "1. Scope of Work" at bounding box center [454, 340] width 118 height 24
click at [1465, 340] on button "button" at bounding box center [1472, 342] width 39 height 30
drag, startPoint x: 1419, startPoint y: 479, endPoint x: 1413, endPoint y: 308, distance: 171.1
click at [1418, 478] on div "Delete" at bounding box center [1415, 484] width 127 height 24
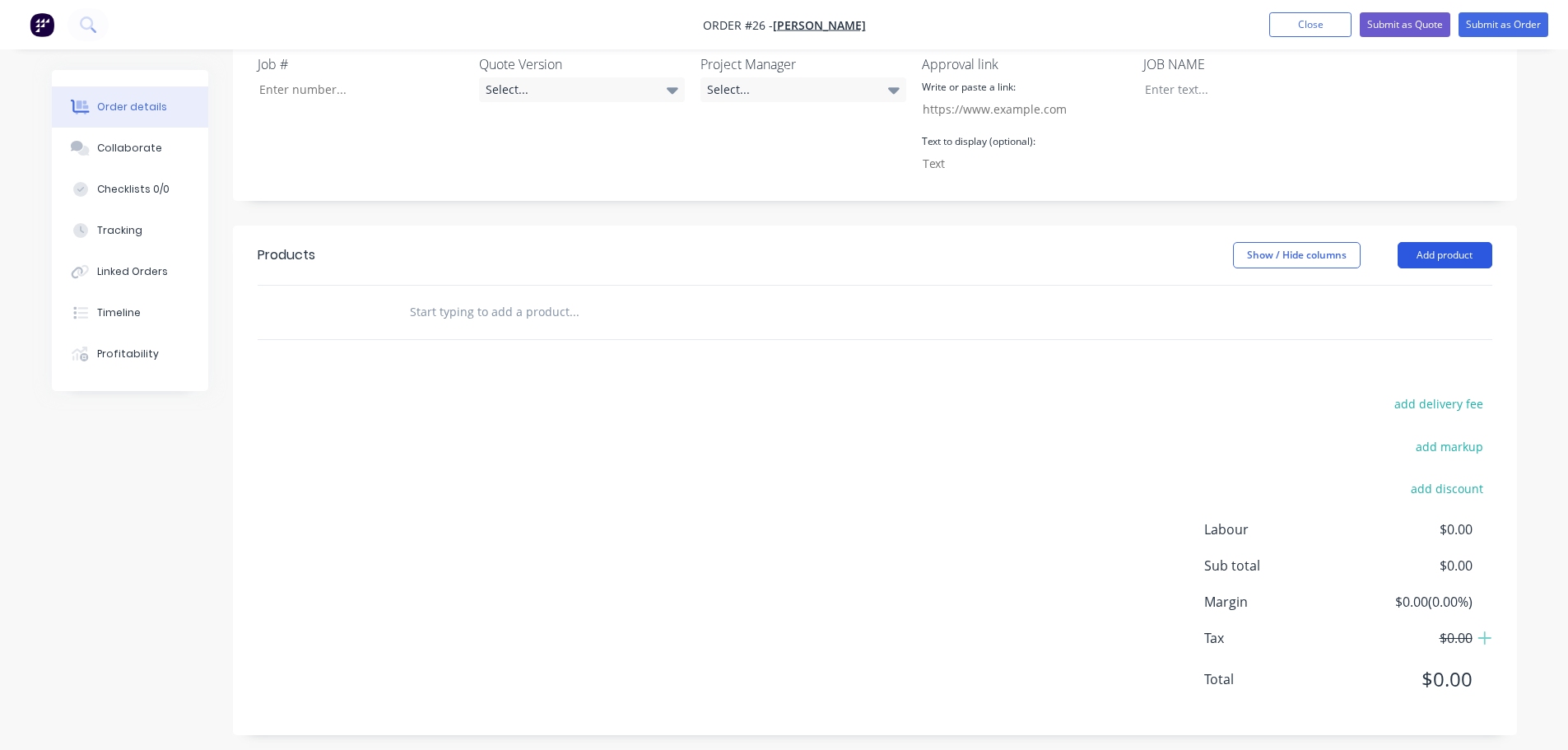
click at [1441, 257] on button "Add product" at bounding box center [1445, 255] width 95 height 26
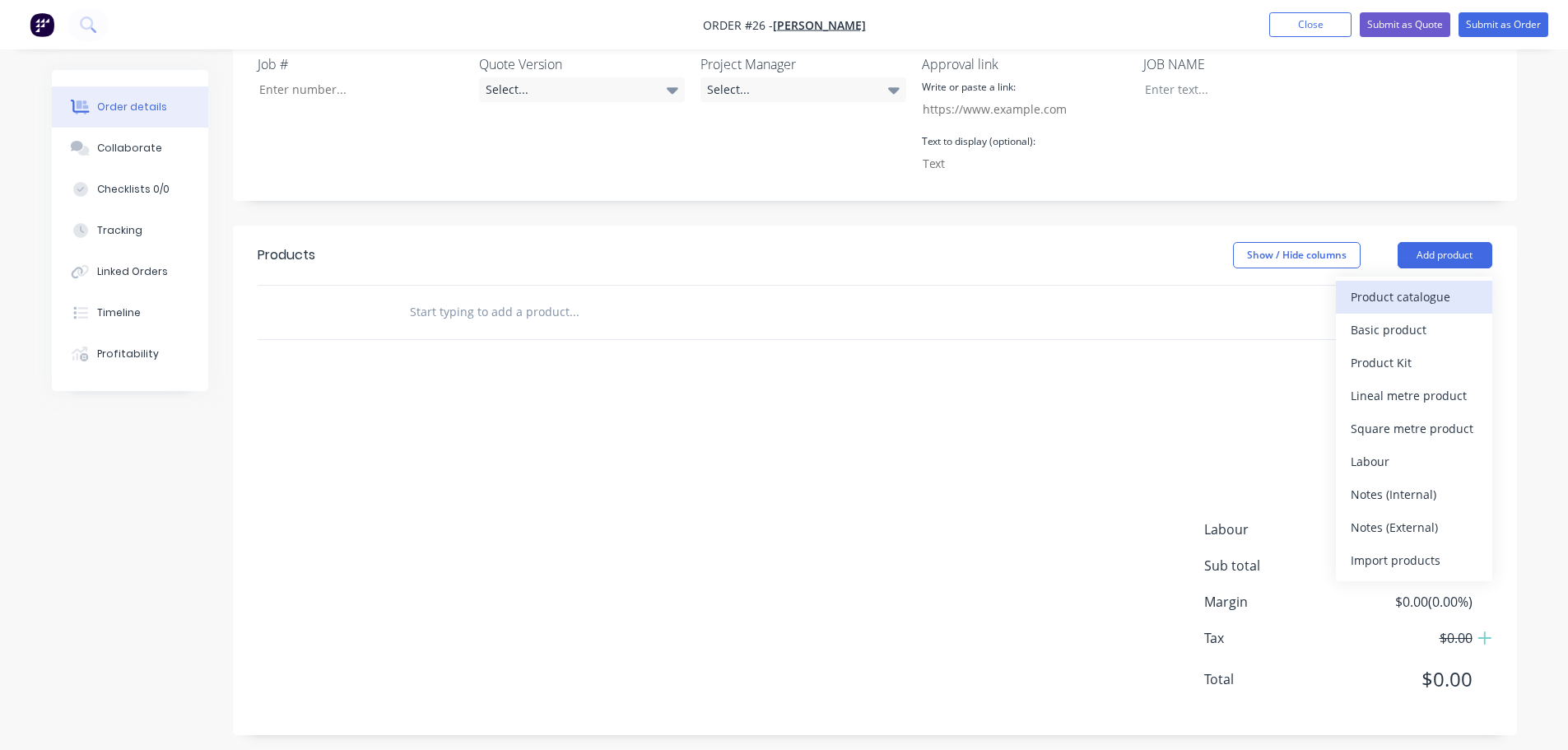
click at [1414, 298] on div "Product catalogue" at bounding box center [1415, 297] width 127 height 24
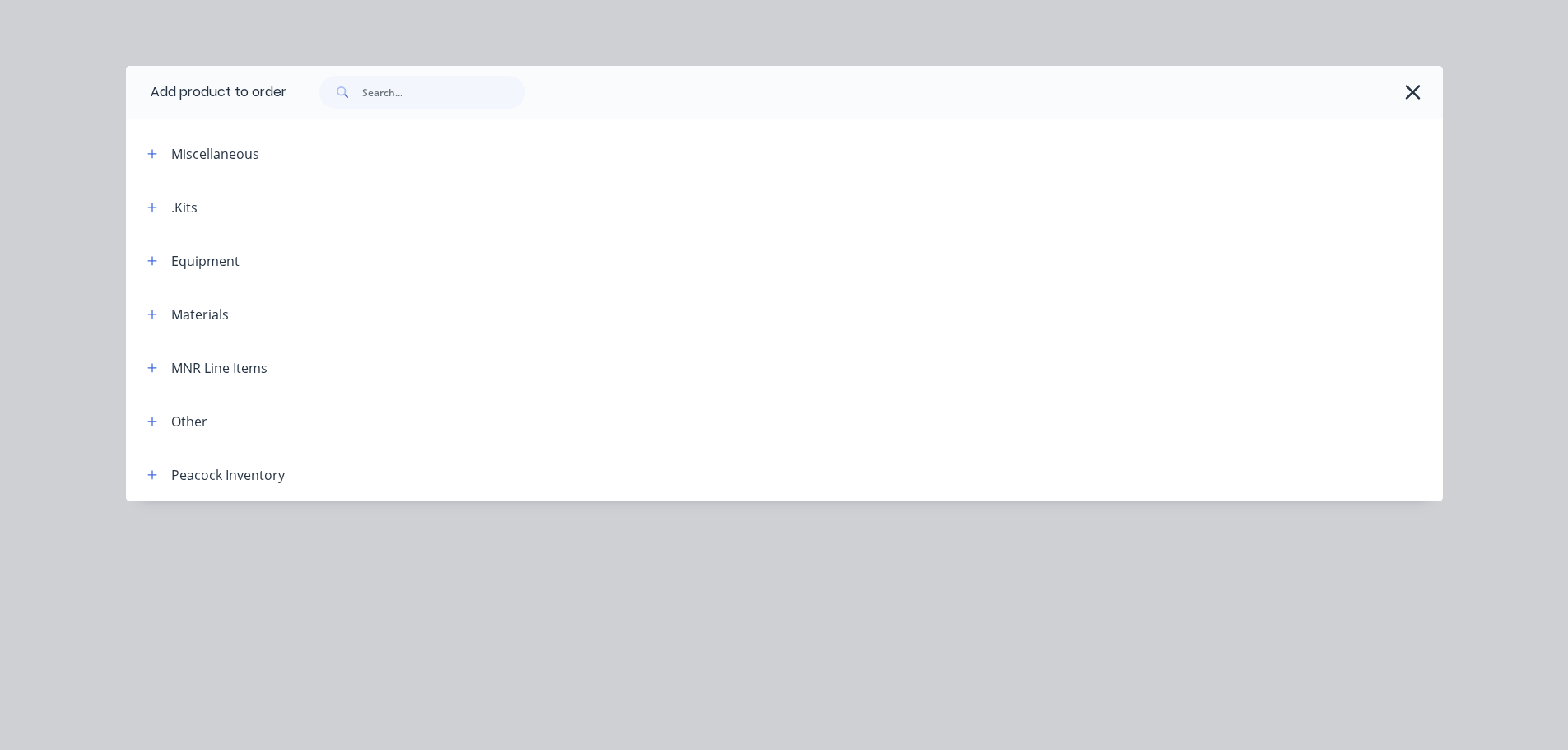
scroll to position [418, 0]
click at [152, 370] on icon "button" at bounding box center [153, 368] width 10 height 12
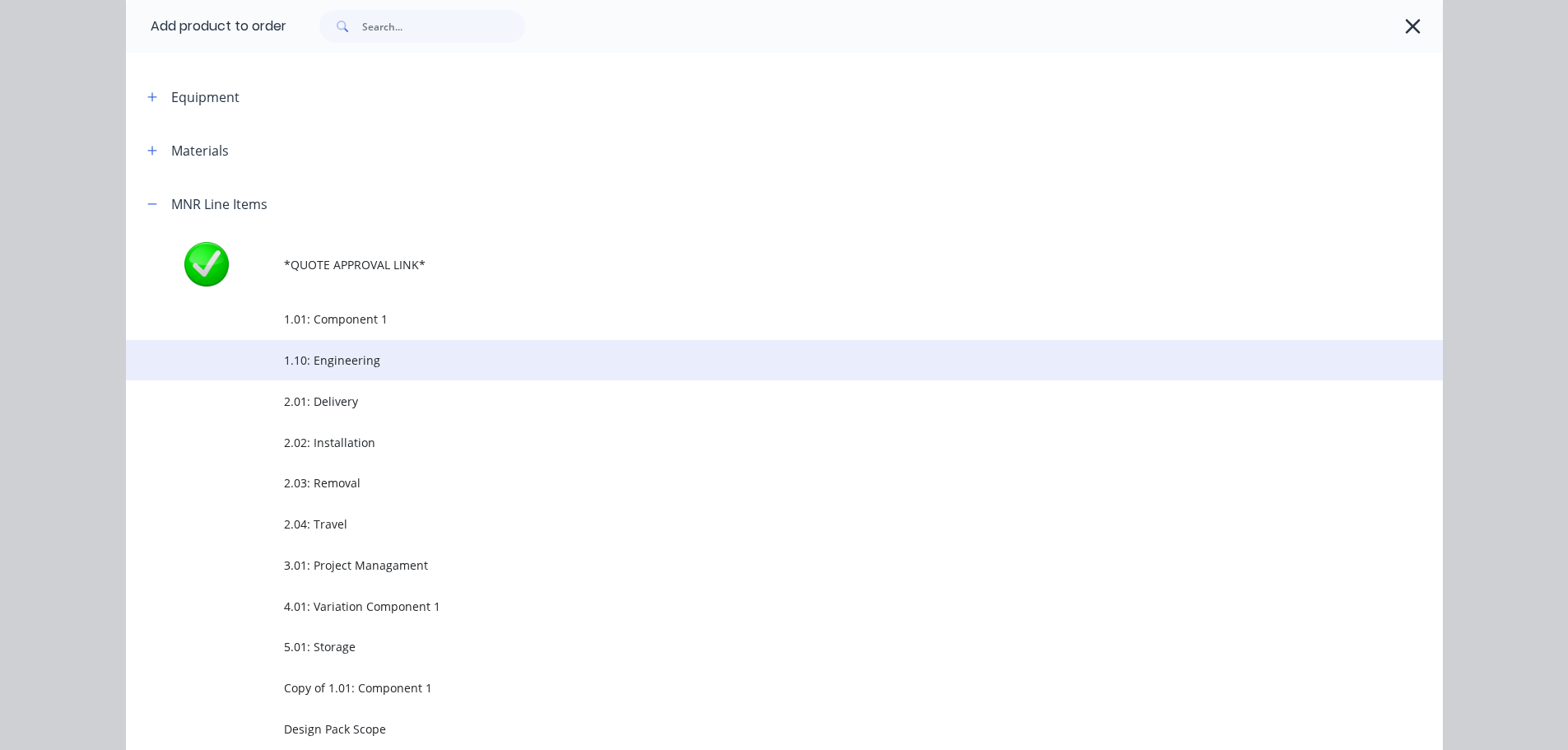
scroll to position [164, 0]
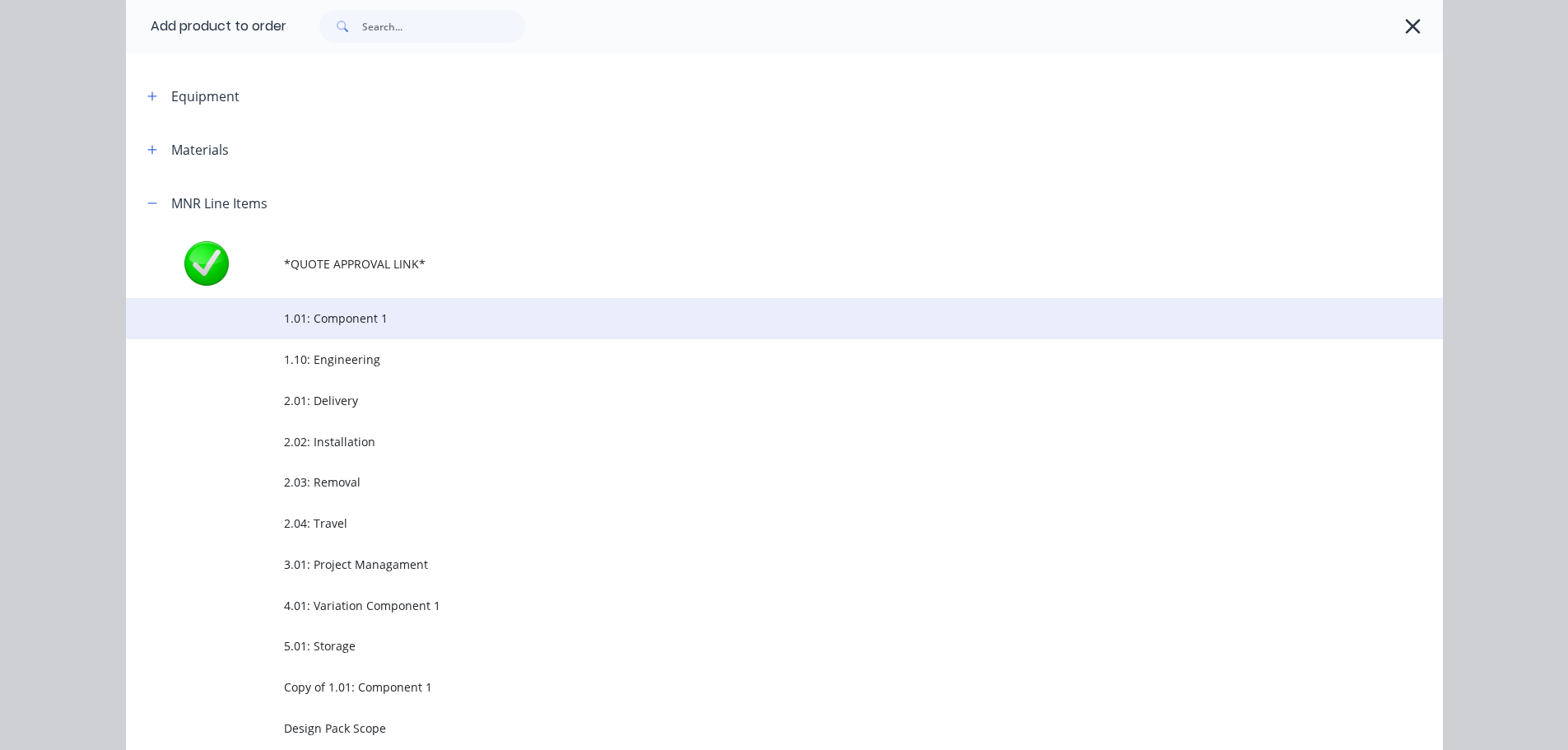
click at [320, 325] on span "1.01: Component 1" at bounding box center [748, 318] width 927 height 17
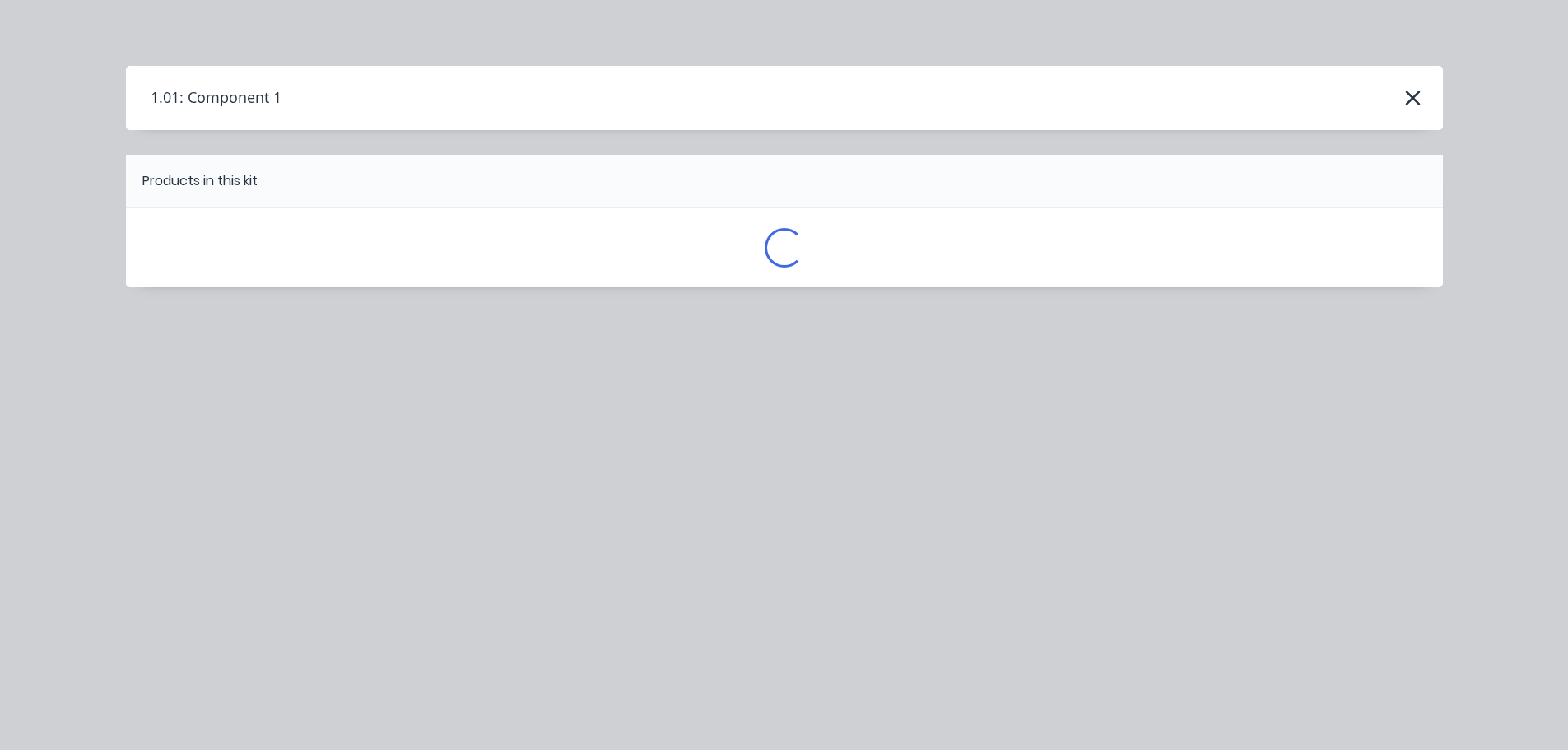
scroll to position [0, 0]
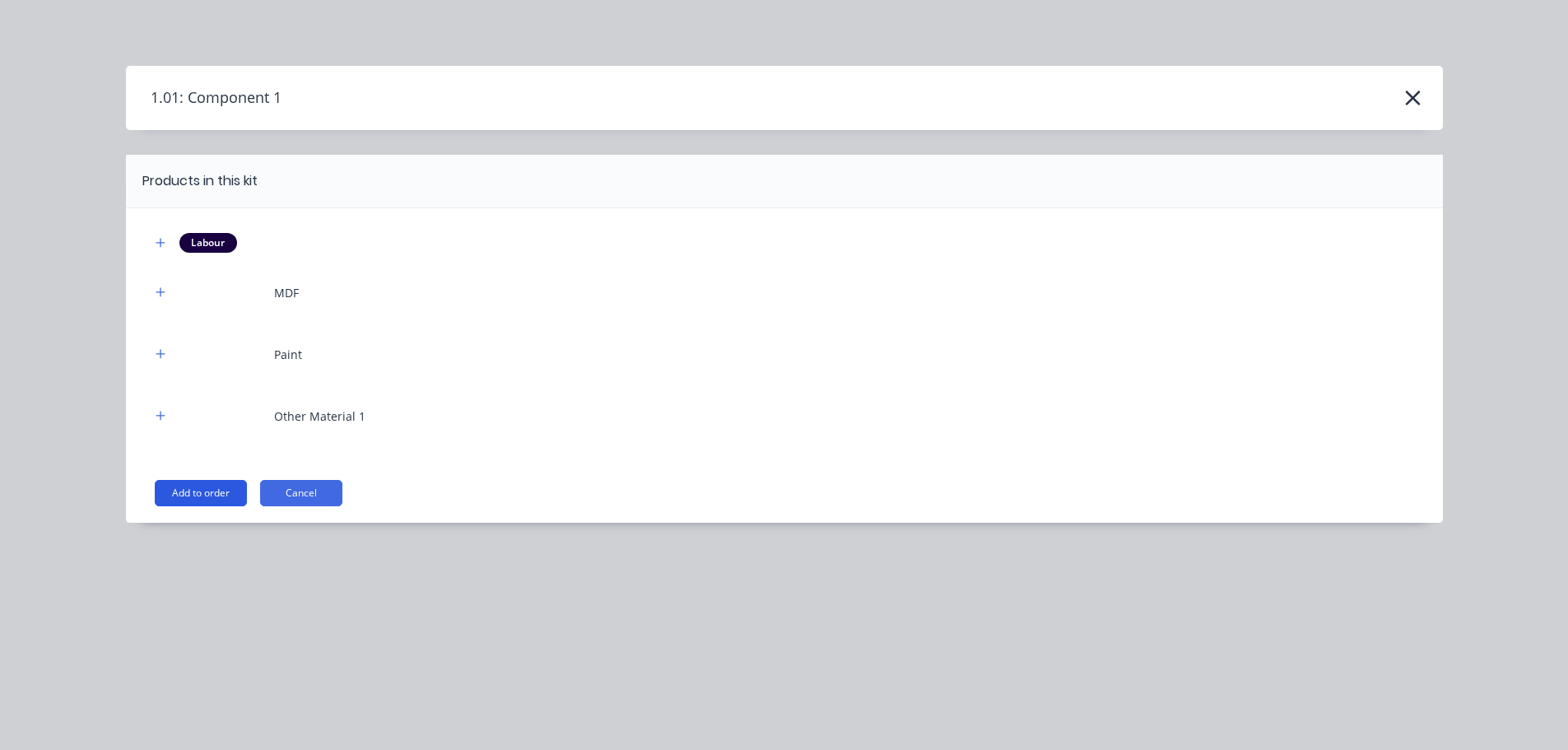
click at [226, 492] on button "Add to order" at bounding box center [201, 492] width 92 height 26
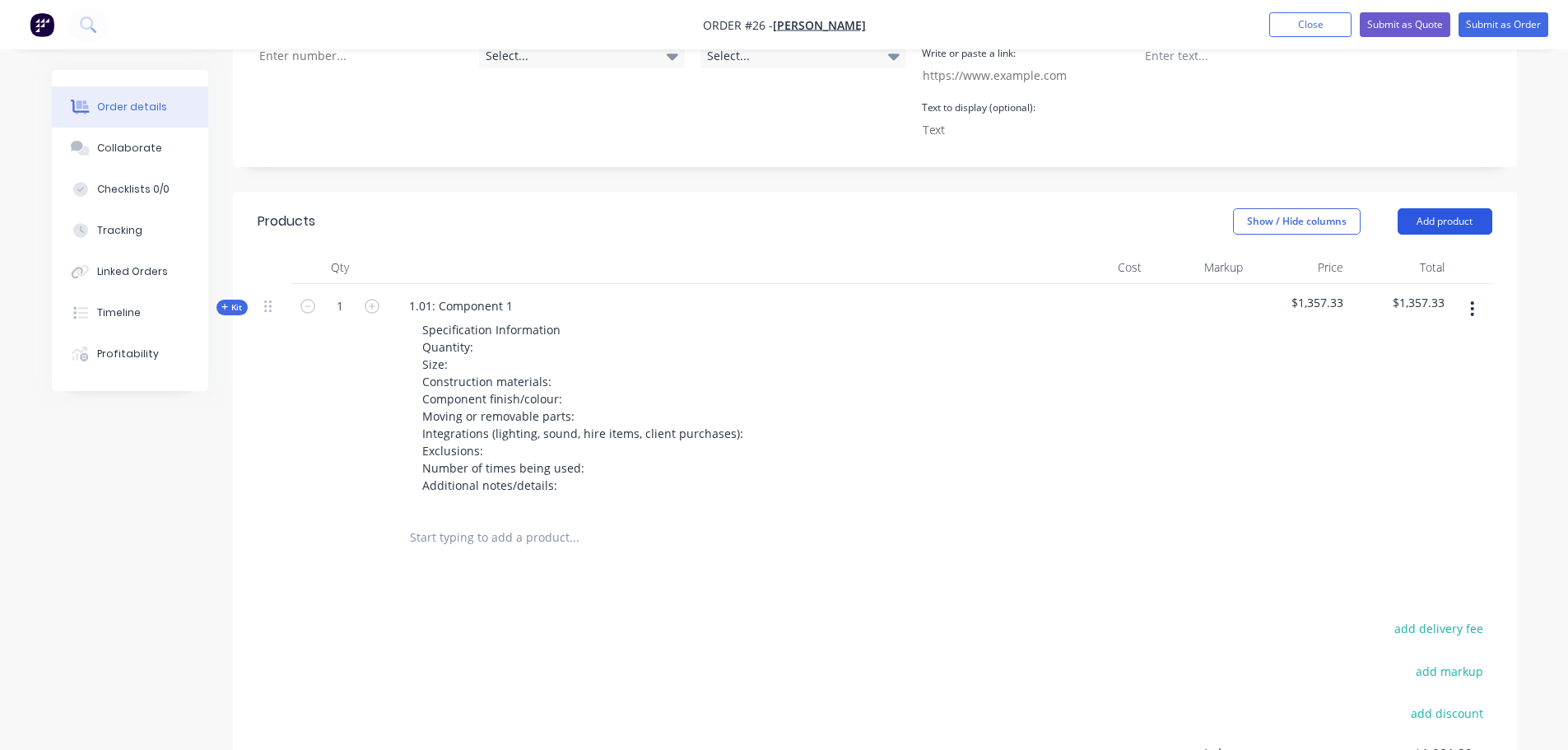
click at [1473, 227] on button "Add product" at bounding box center [1445, 221] width 95 height 26
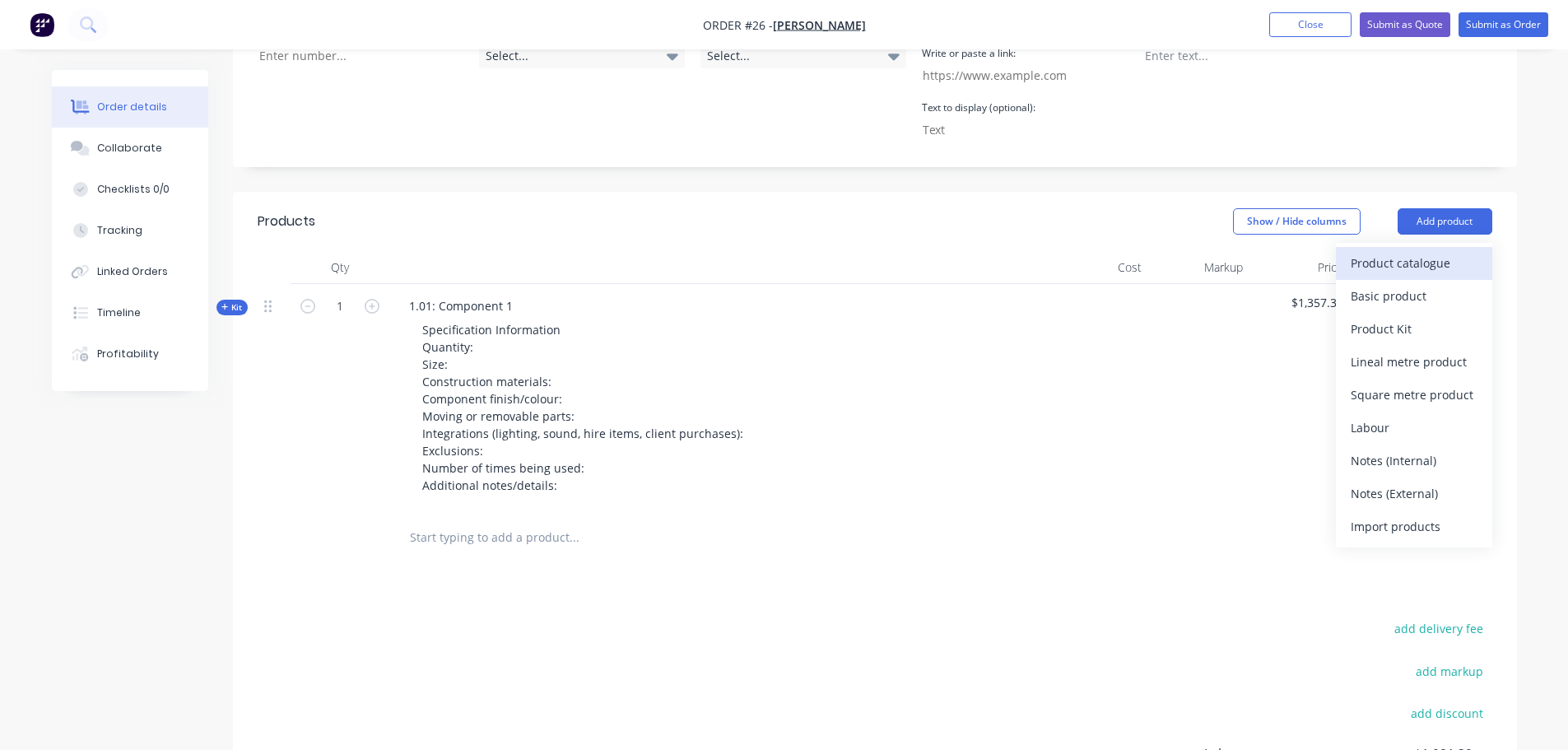
click at [1434, 257] on div "Product catalogue" at bounding box center [1415, 263] width 127 height 24
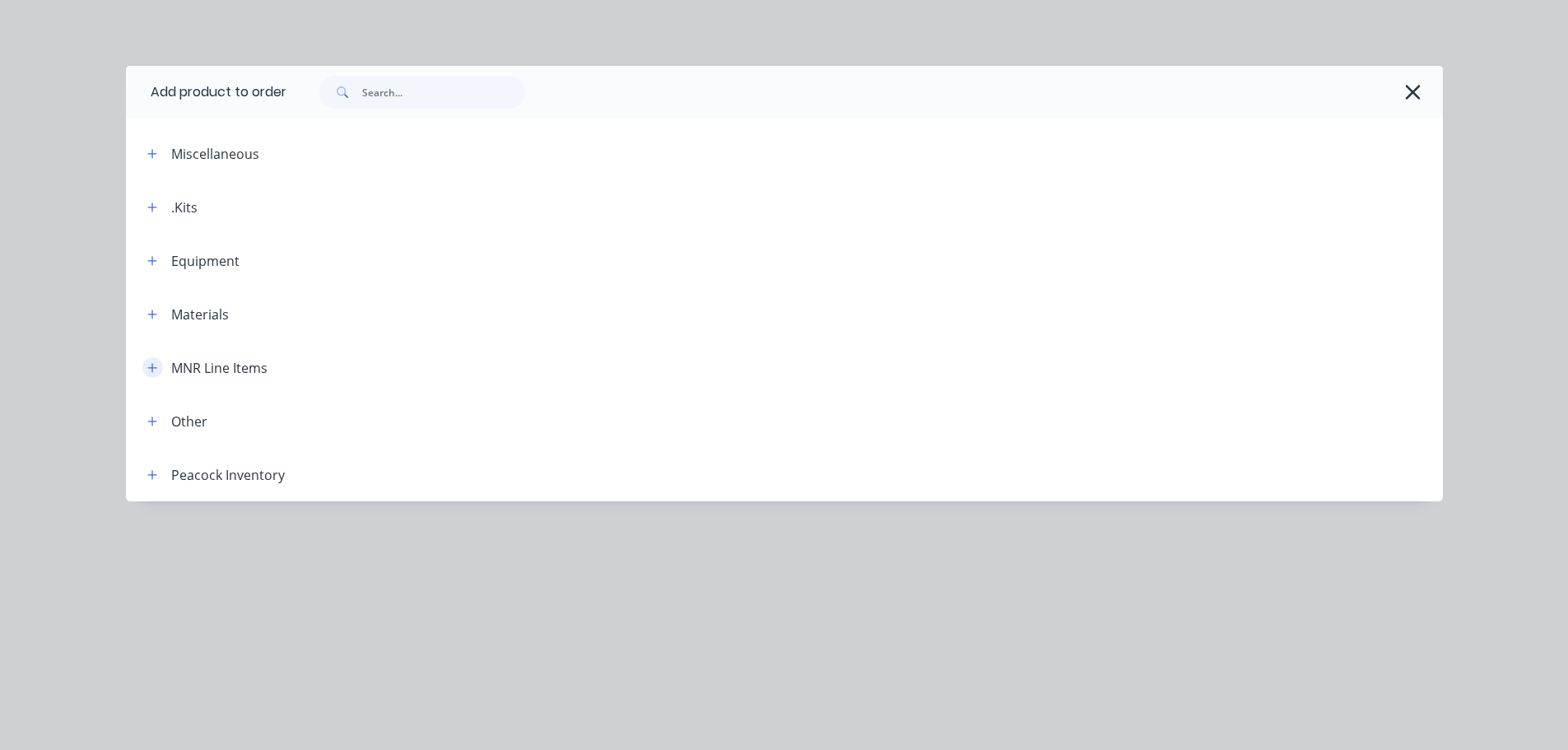
click at [156, 365] on icon "button" at bounding box center [153, 368] width 10 height 12
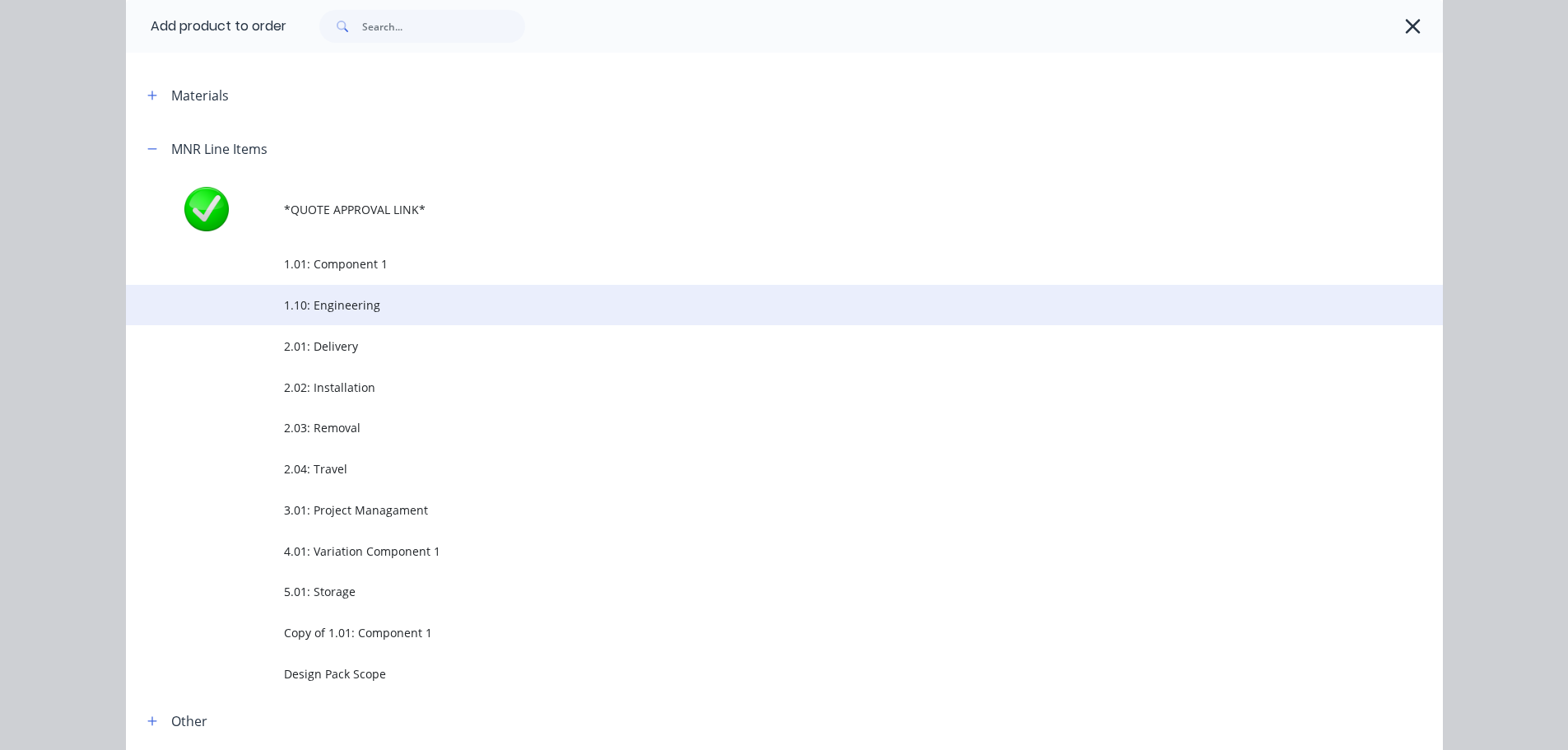
scroll to position [219, 0]
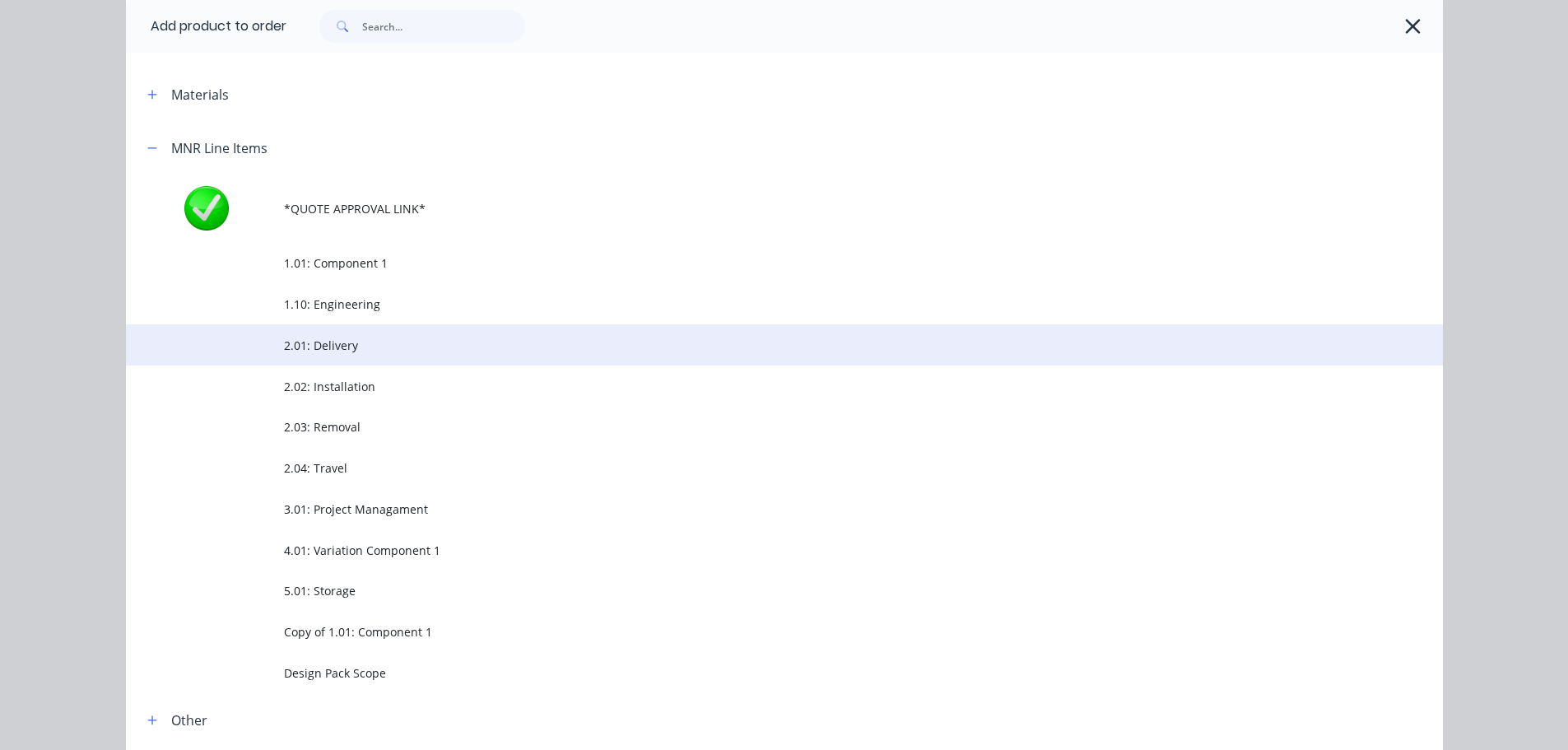
click at [320, 351] on span "2.01: Delivery" at bounding box center [748, 345] width 927 height 17
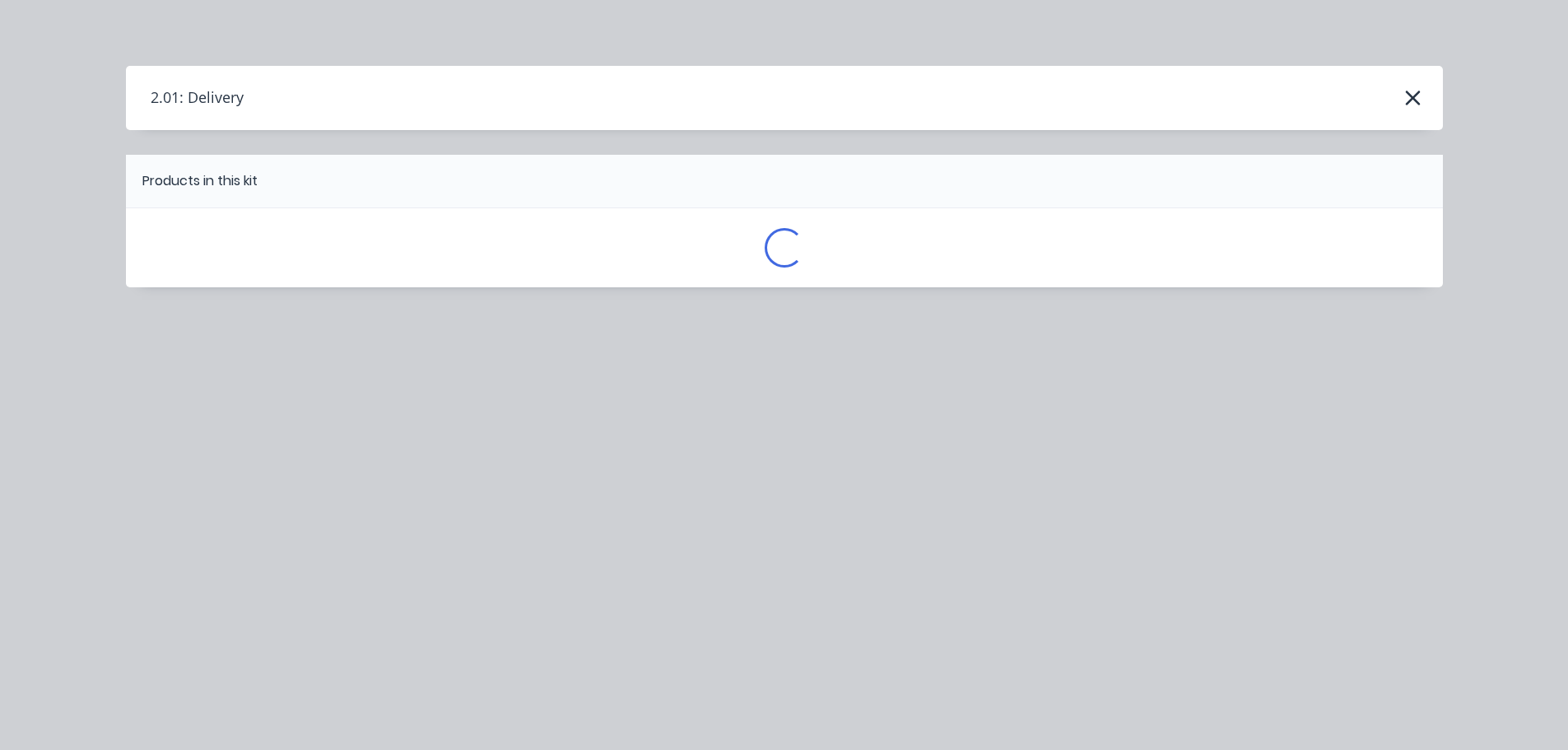
scroll to position [0, 0]
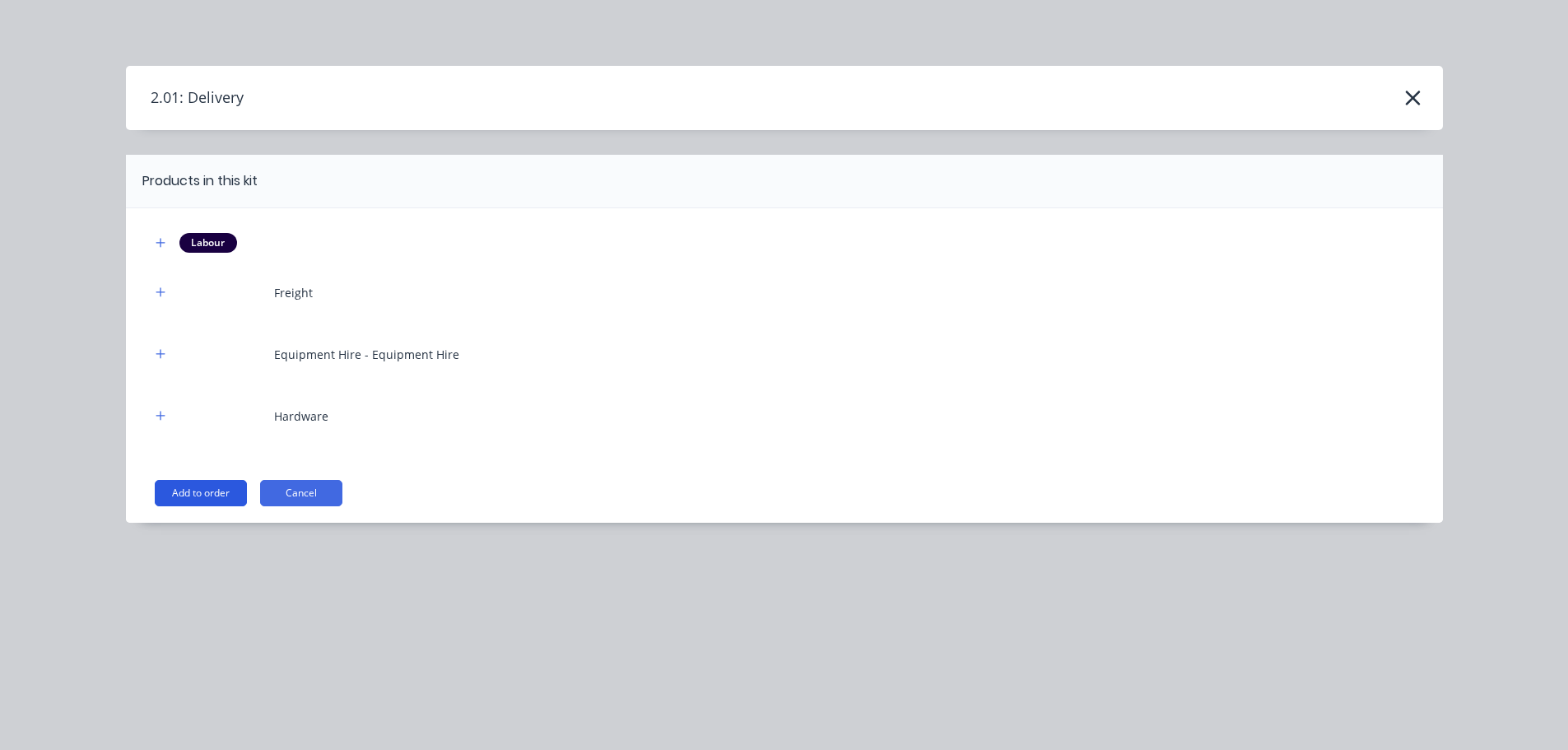
click at [216, 497] on button "Add to order" at bounding box center [201, 492] width 92 height 26
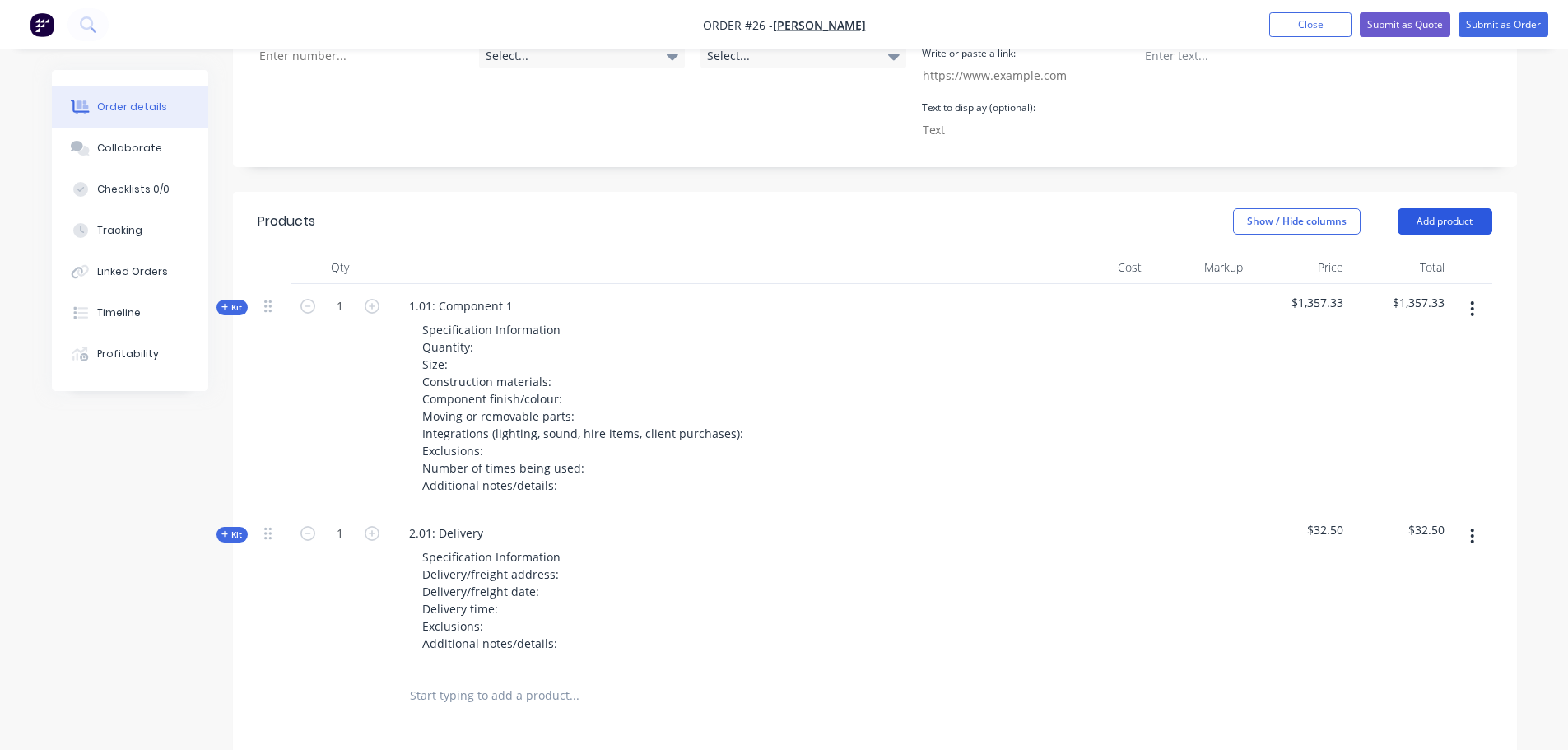
click at [1451, 225] on button "Add product" at bounding box center [1445, 221] width 95 height 26
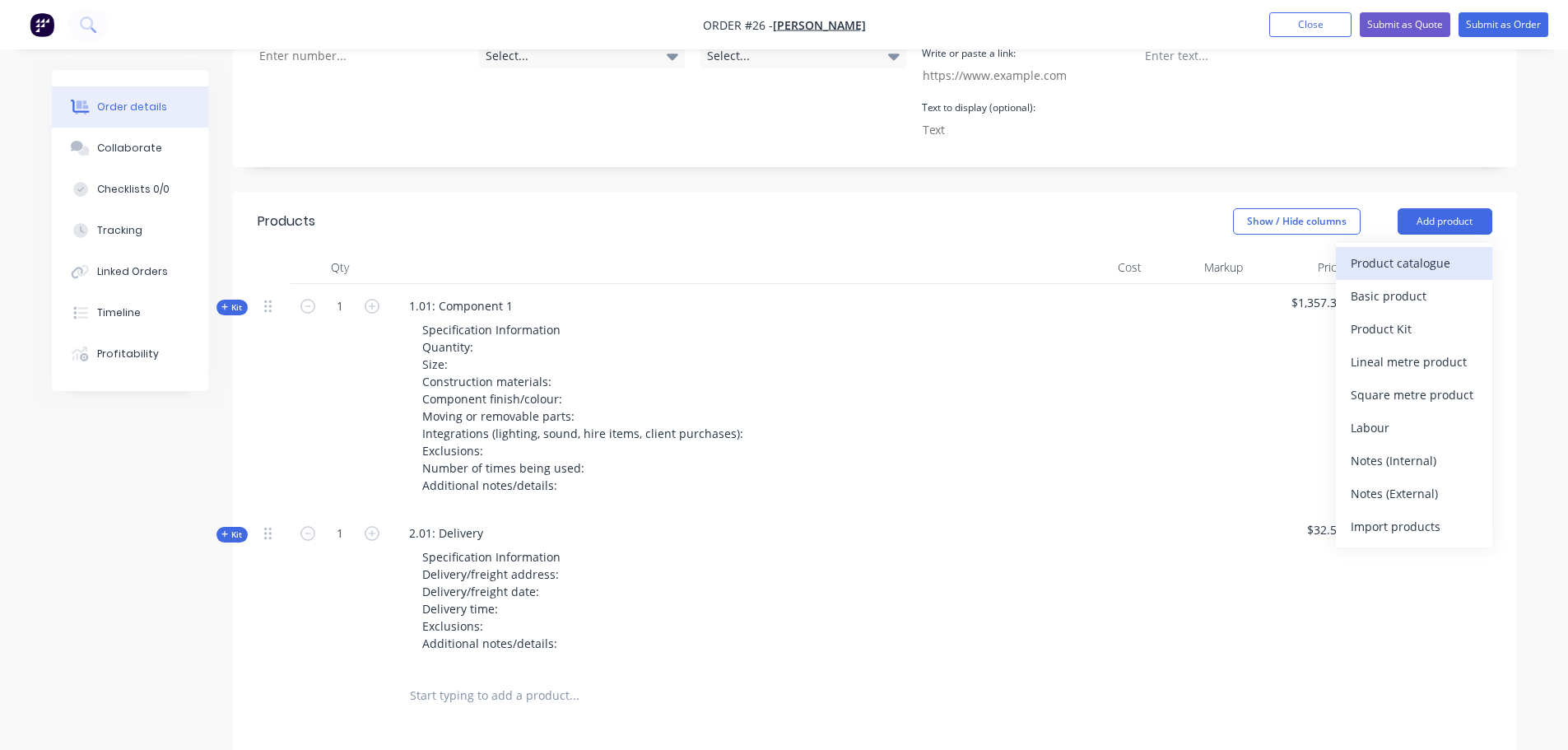
click at [1402, 272] on div "Product catalogue" at bounding box center [1415, 263] width 127 height 24
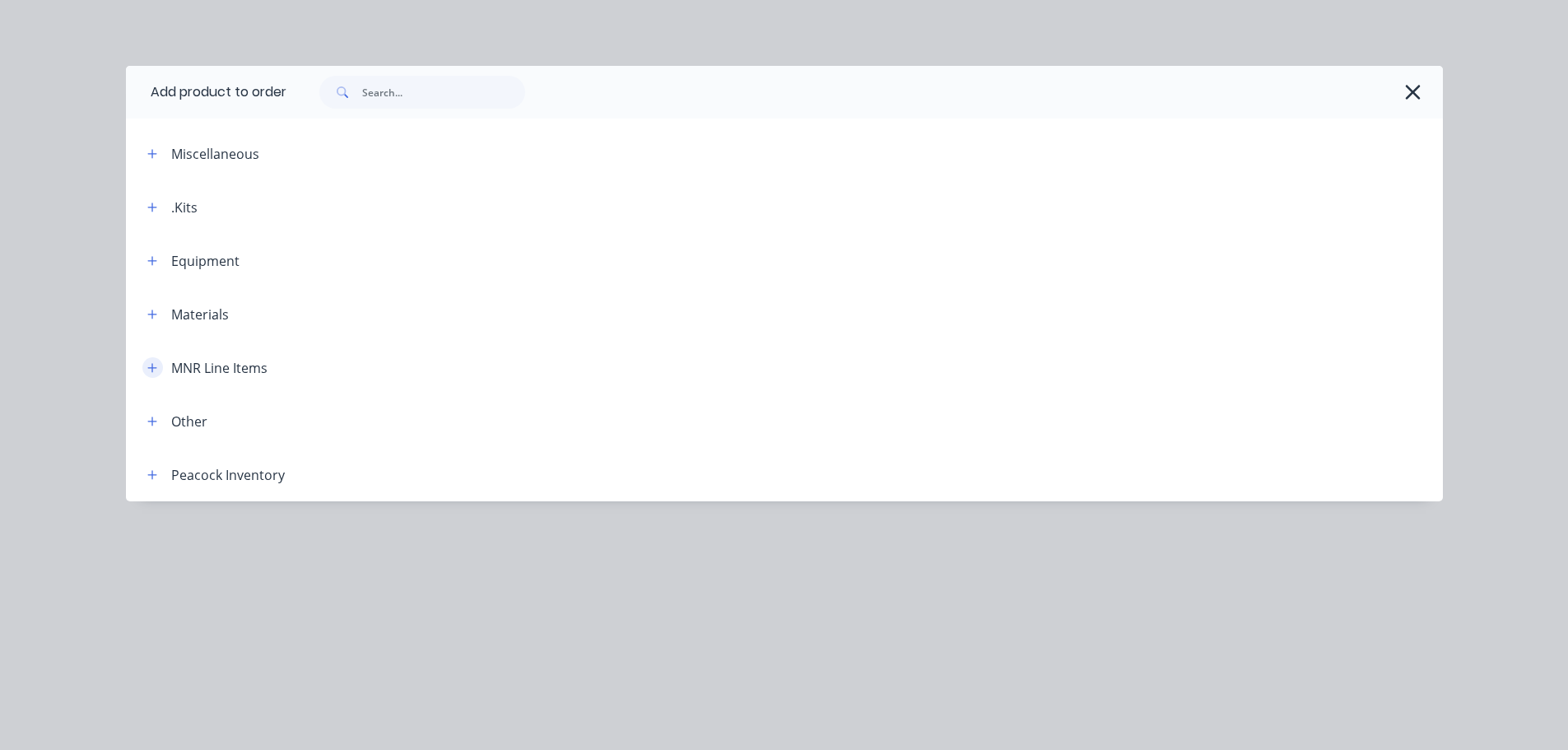
scroll to position [582, 0]
click at [153, 371] on icon "button" at bounding box center [152, 367] width 9 height 9
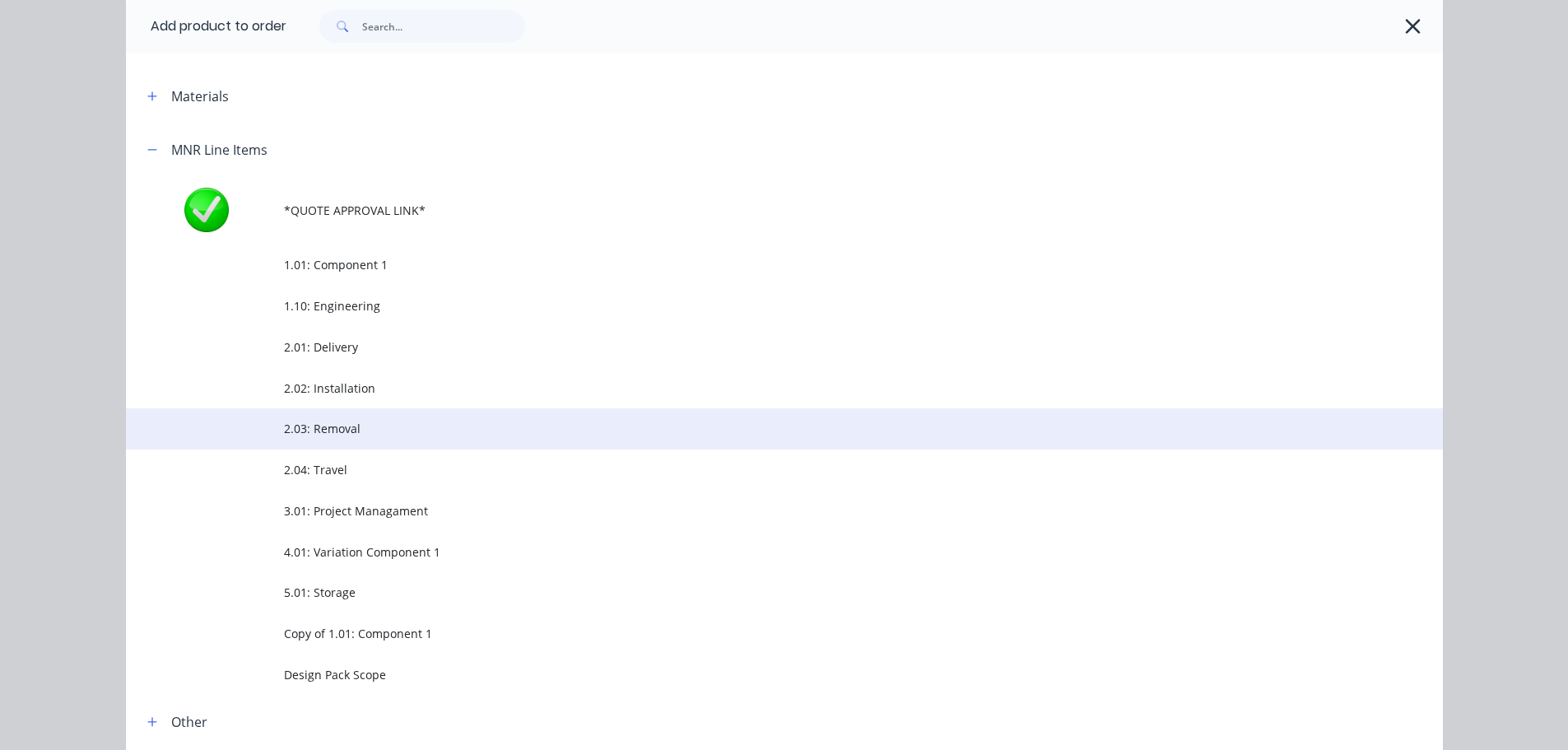
scroll to position [219, 0]
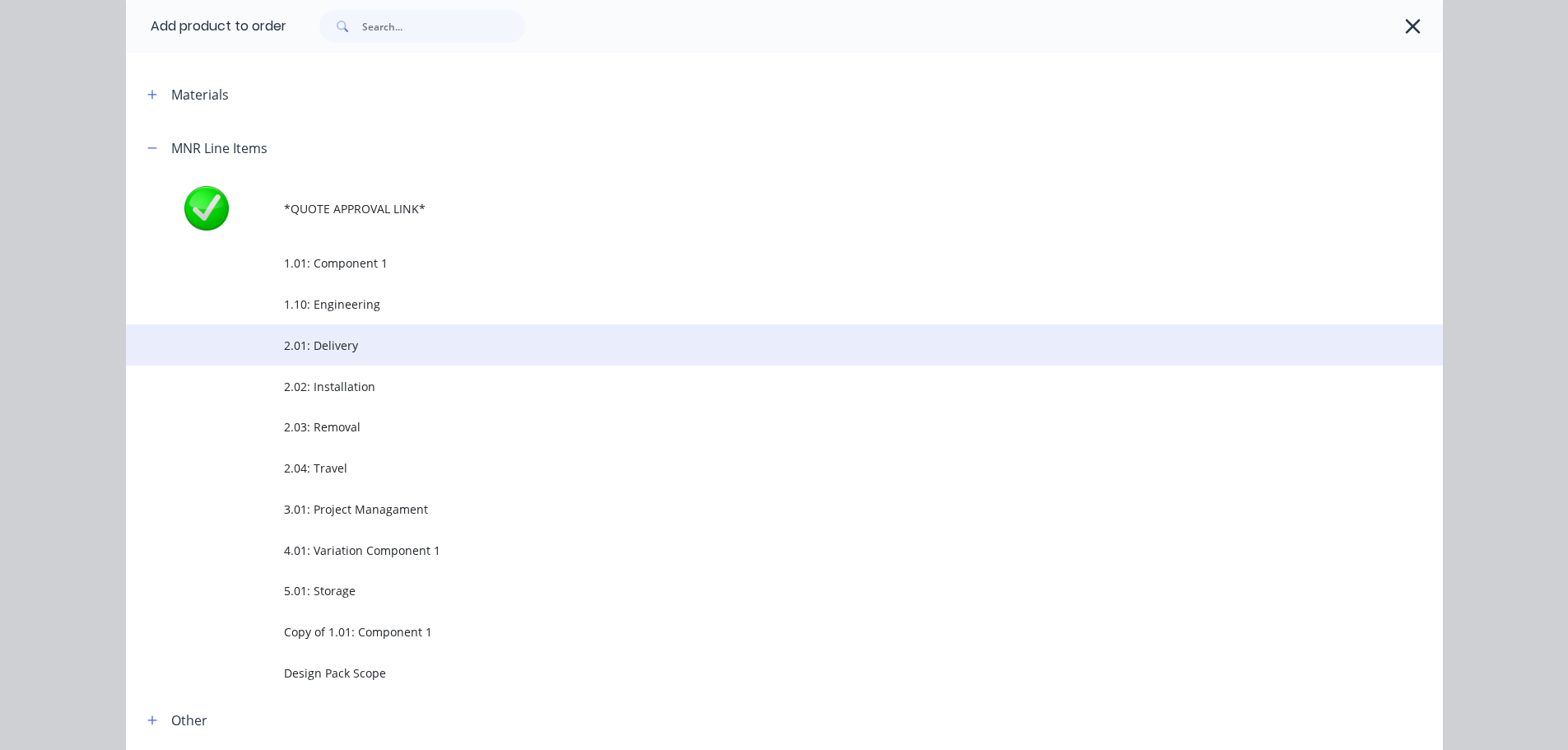
click at [331, 354] on td "2.01: Delivery" at bounding box center [863, 345] width 1159 height 42
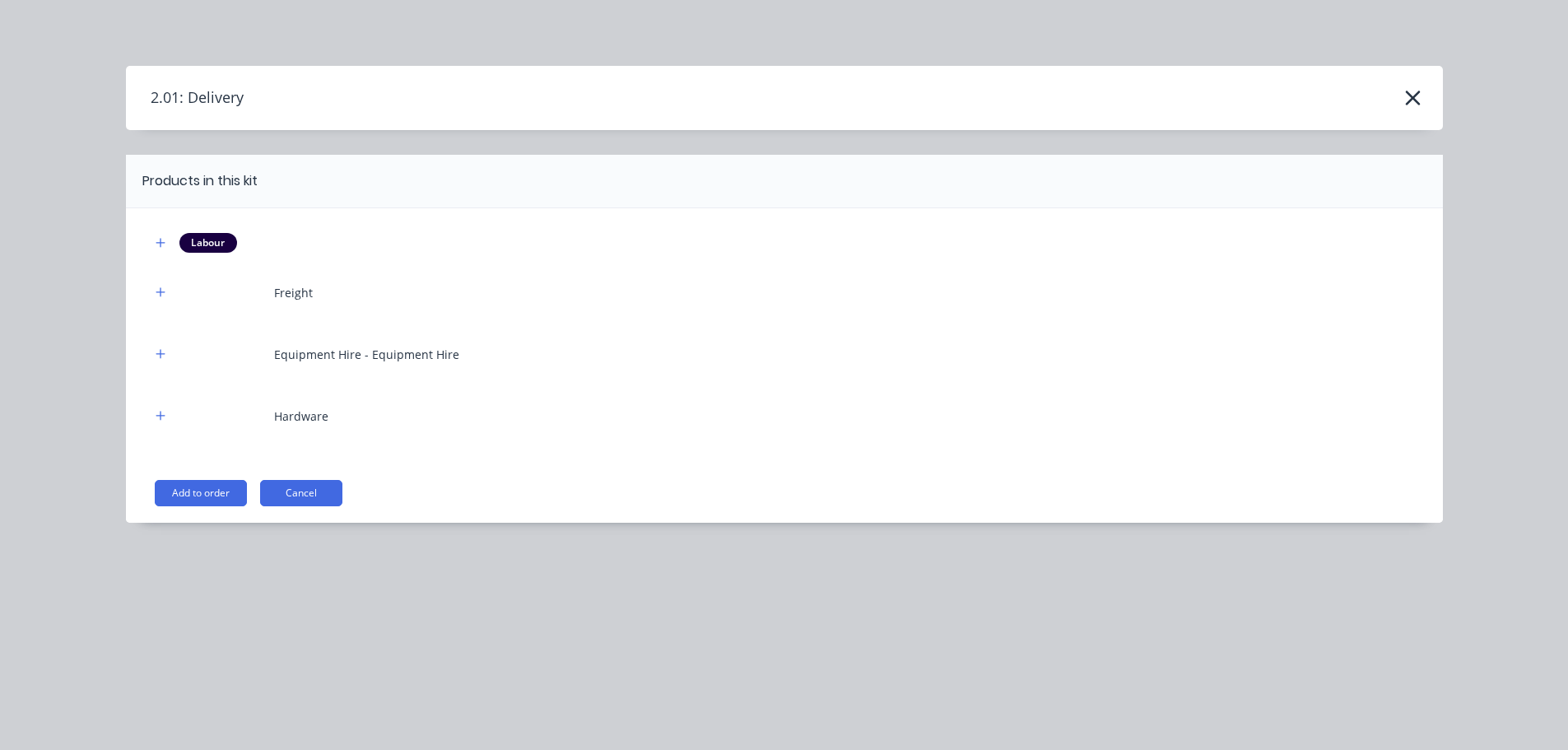
click at [223, 492] on button "Add to order" at bounding box center [201, 492] width 92 height 26
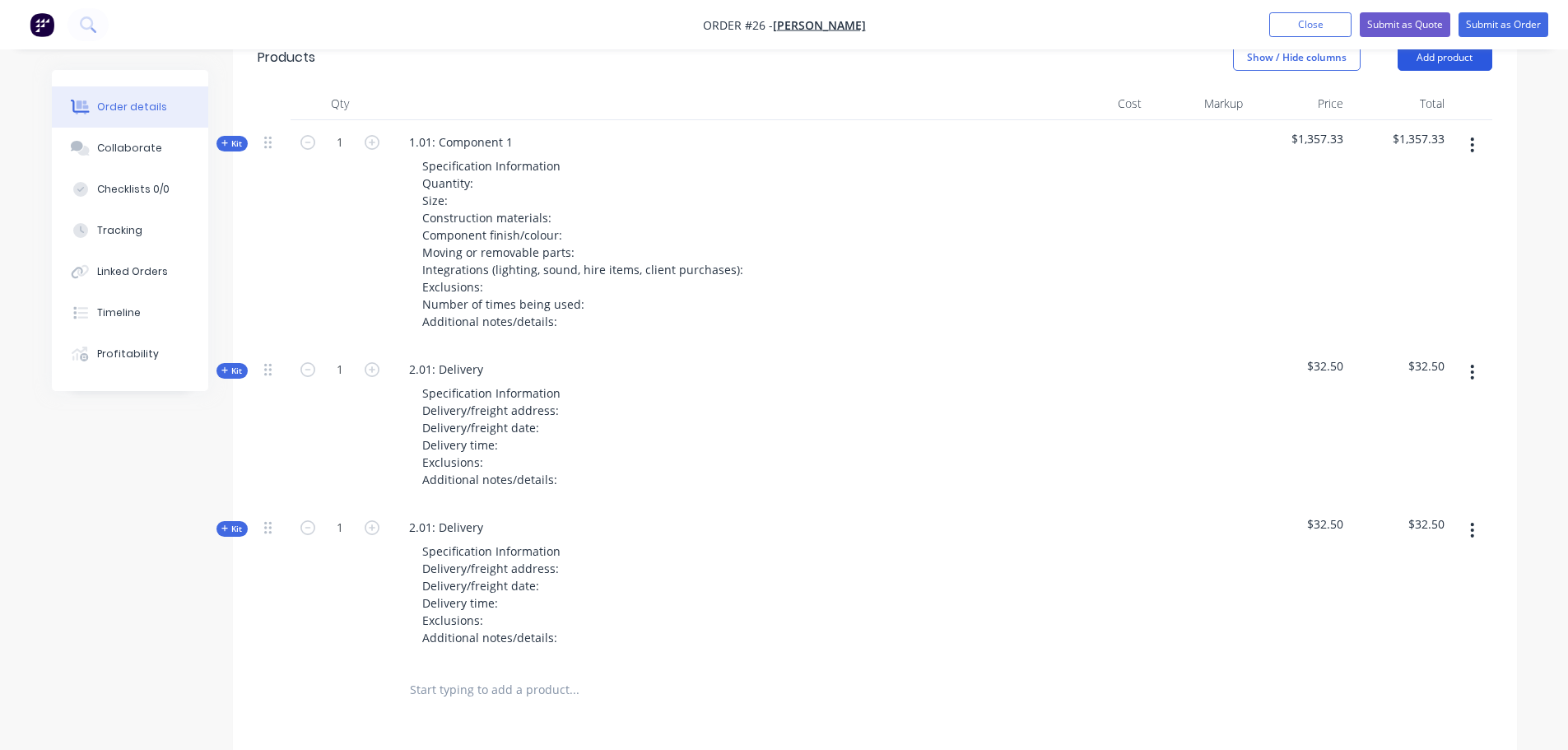
click at [1450, 66] on button "Add product" at bounding box center [1445, 57] width 95 height 26
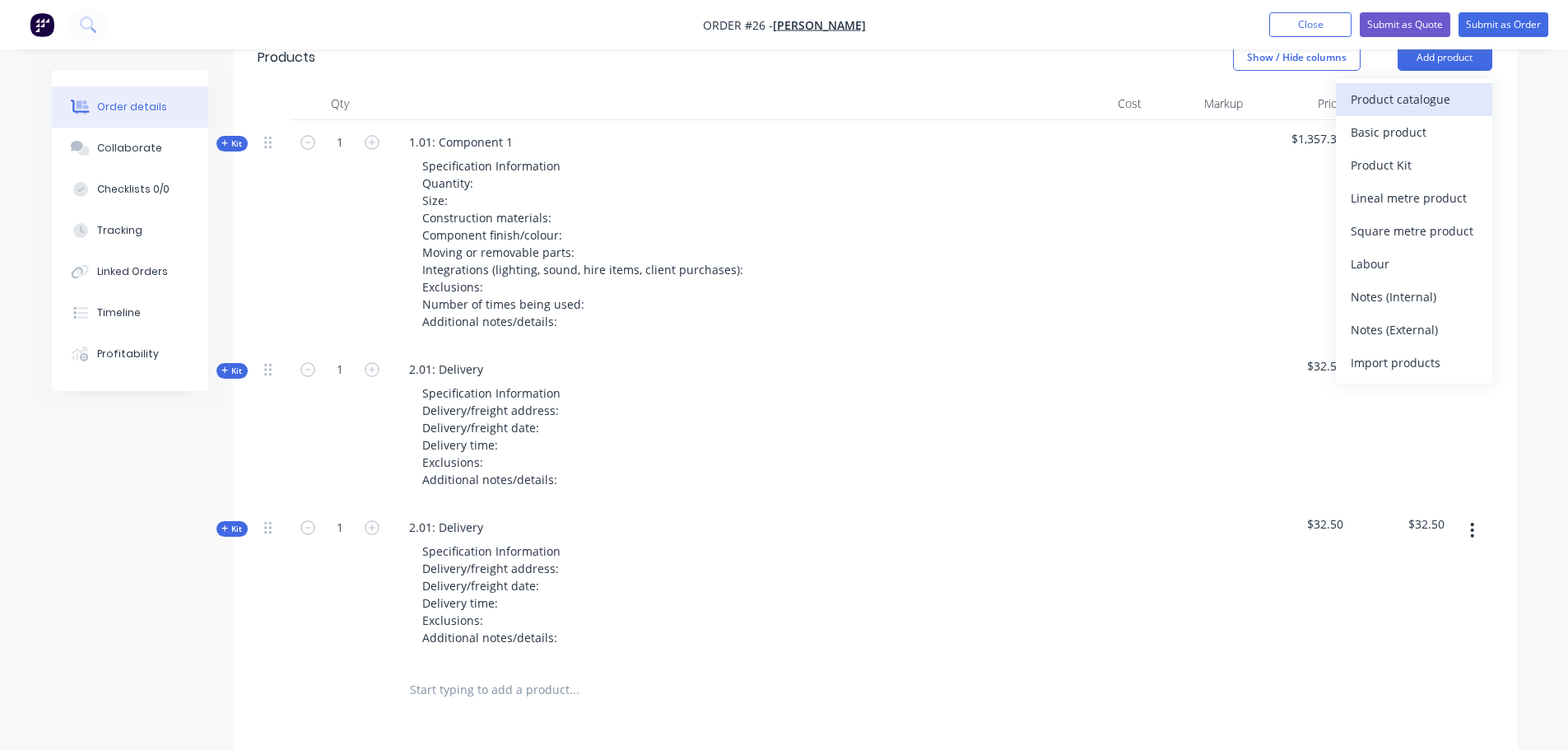
click at [1429, 108] on div "Product catalogue" at bounding box center [1415, 99] width 127 height 24
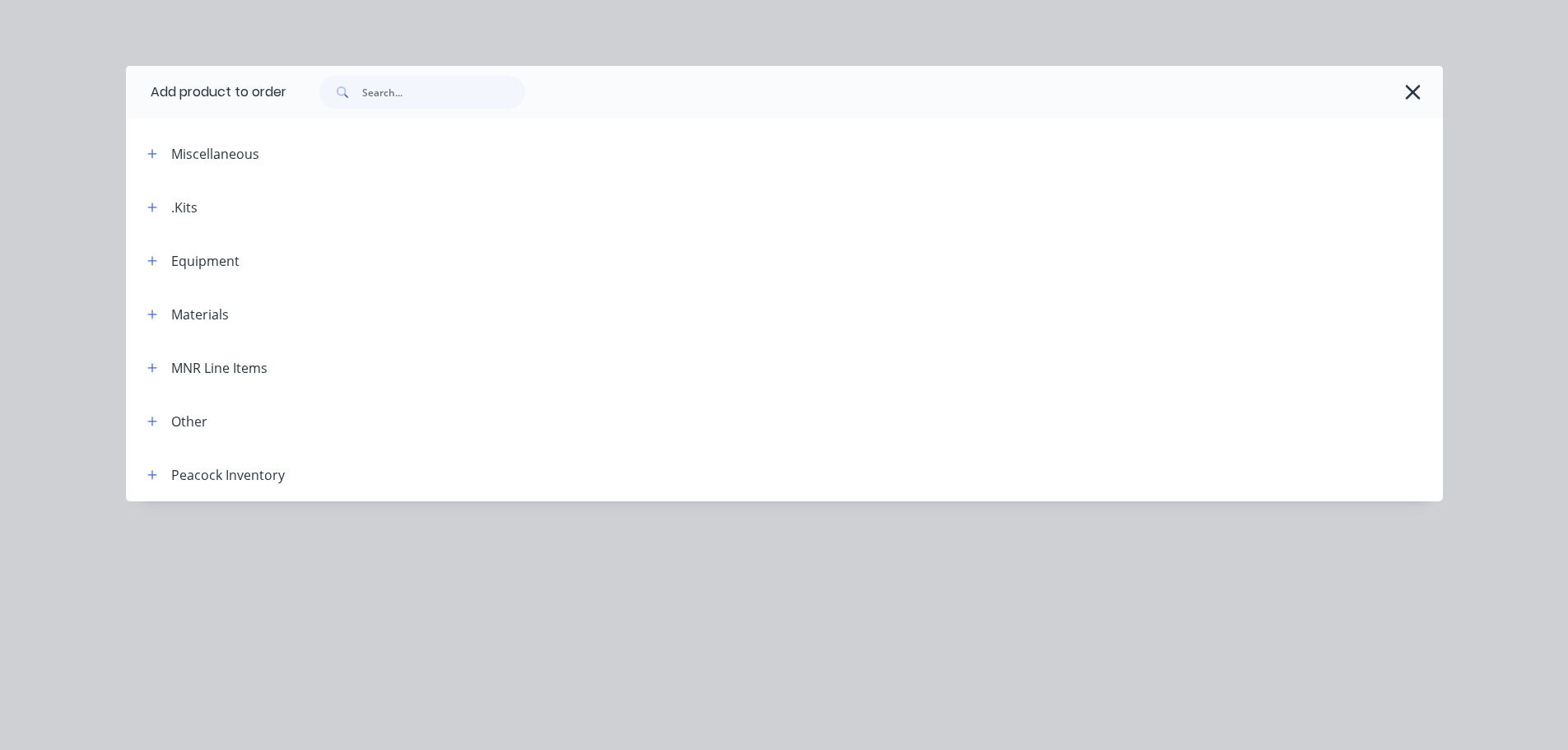
click at [175, 377] on div "MNR Line Items" at bounding box center [220, 367] width 97 height 19
click at [157, 374] on button "button" at bounding box center [153, 368] width 20 height 20
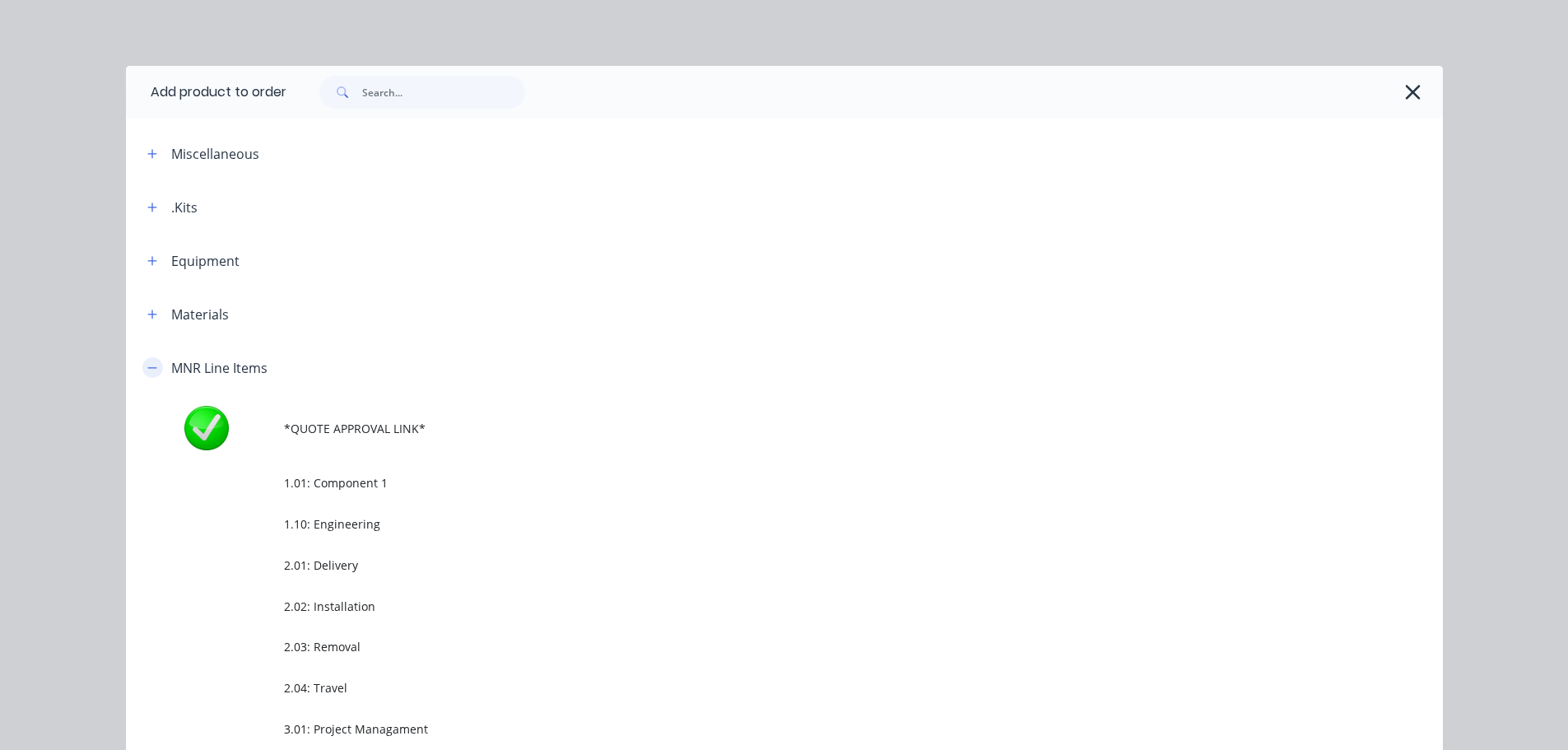
click at [153, 369] on button "button" at bounding box center [153, 368] width 20 height 20
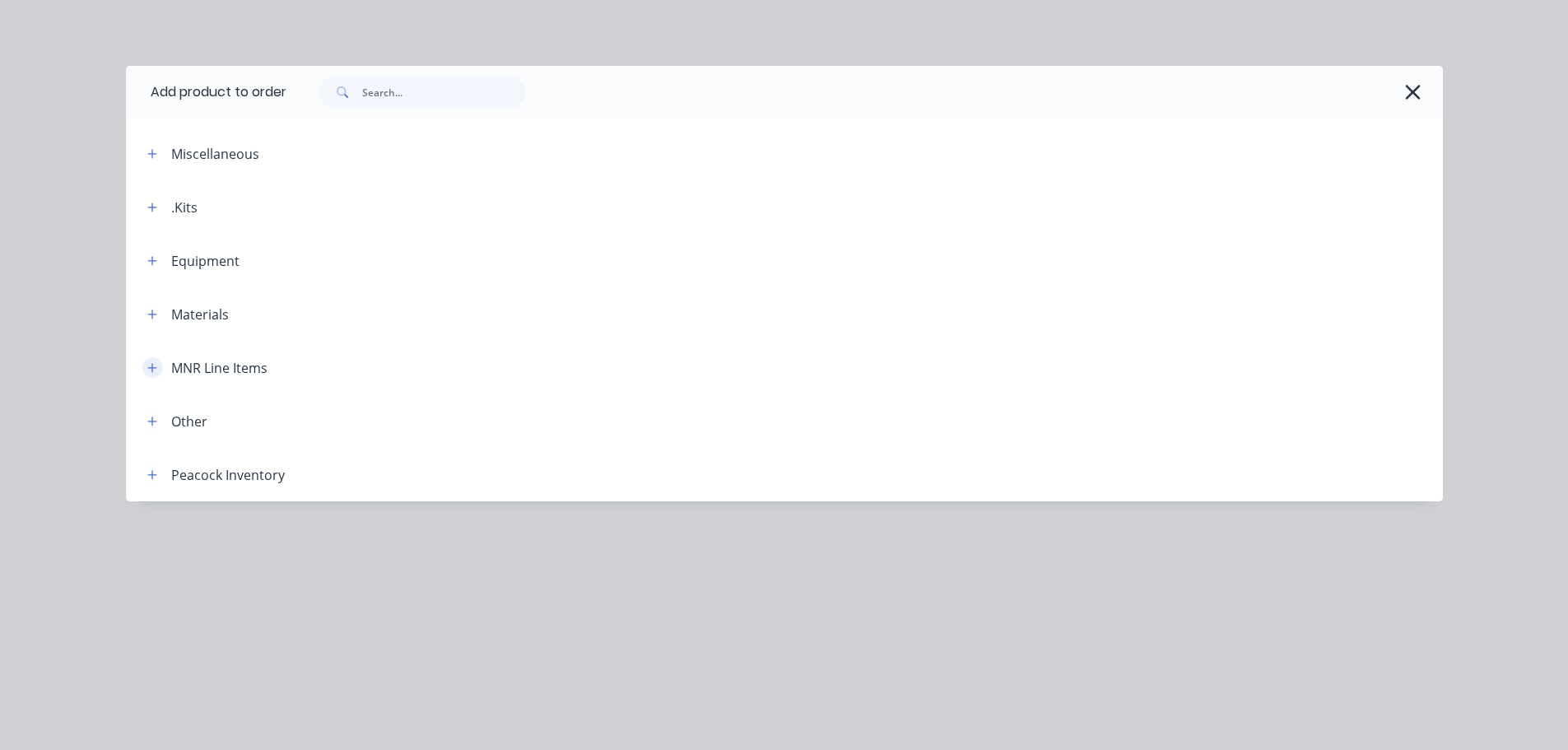
click at [159, 375] on button "button" at bounding box center [153, 368] width 20 height 20
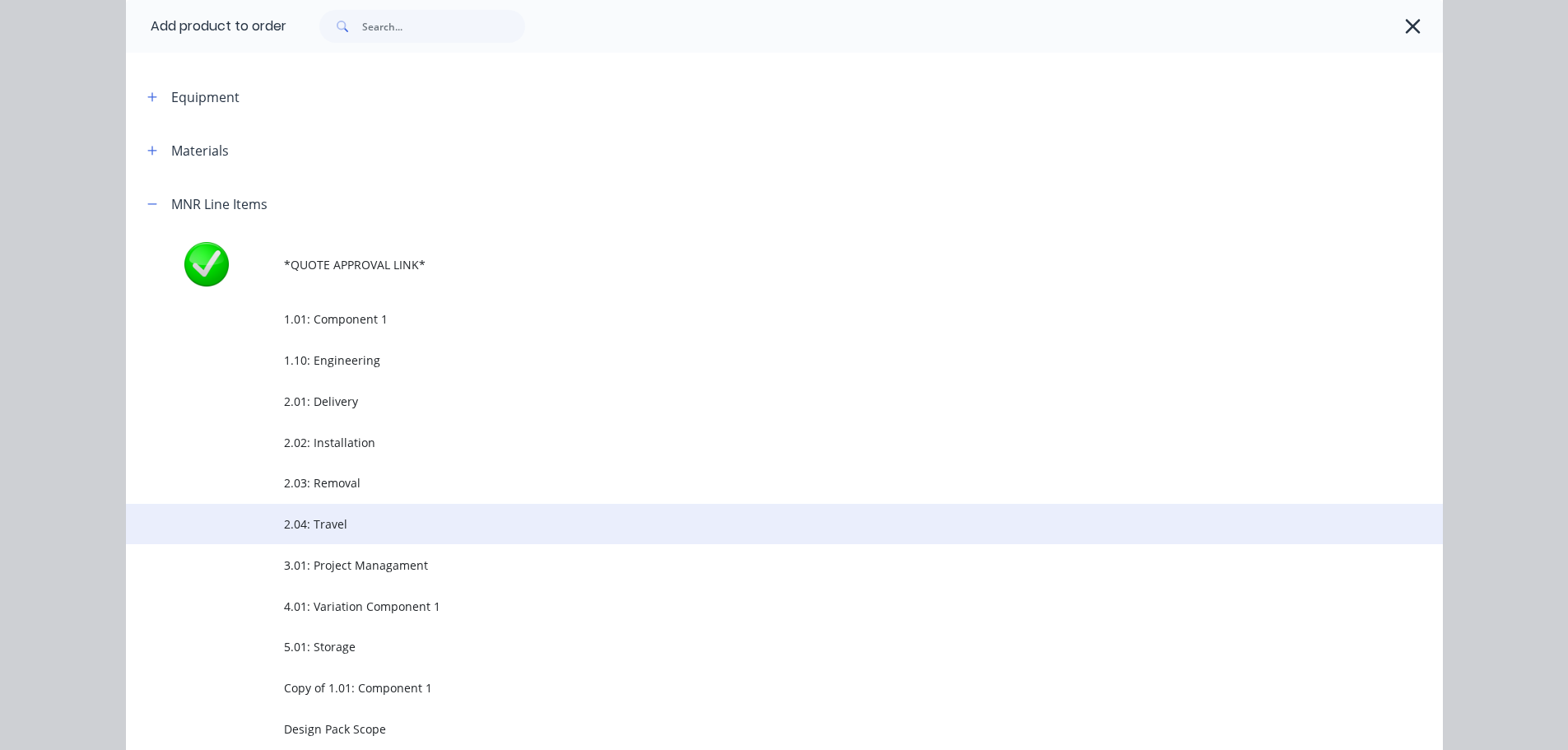
scroll to position [164, 0]
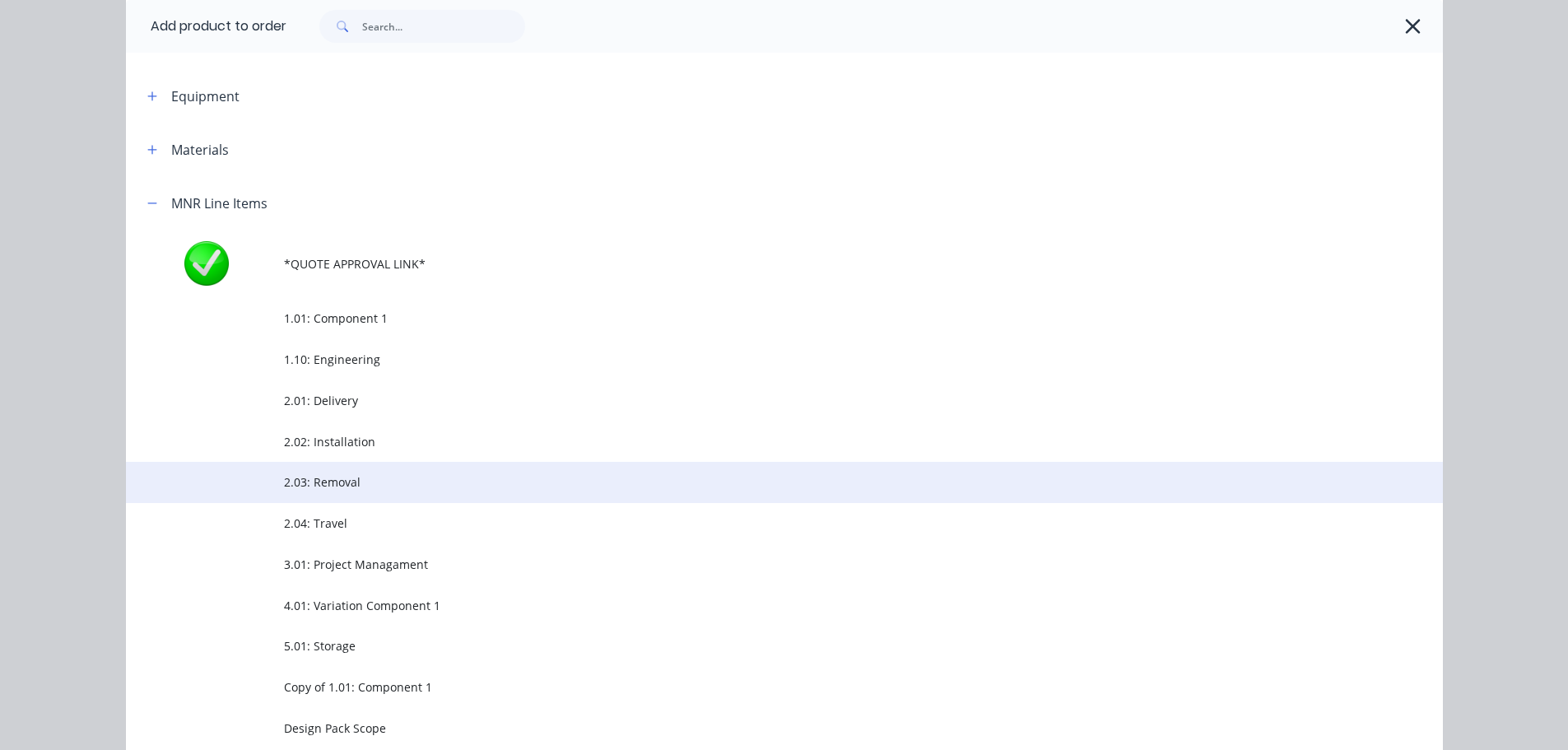
click at [341, 484] on span "2.03: Removal" at bounding box center [748, 481] width 927 height 17
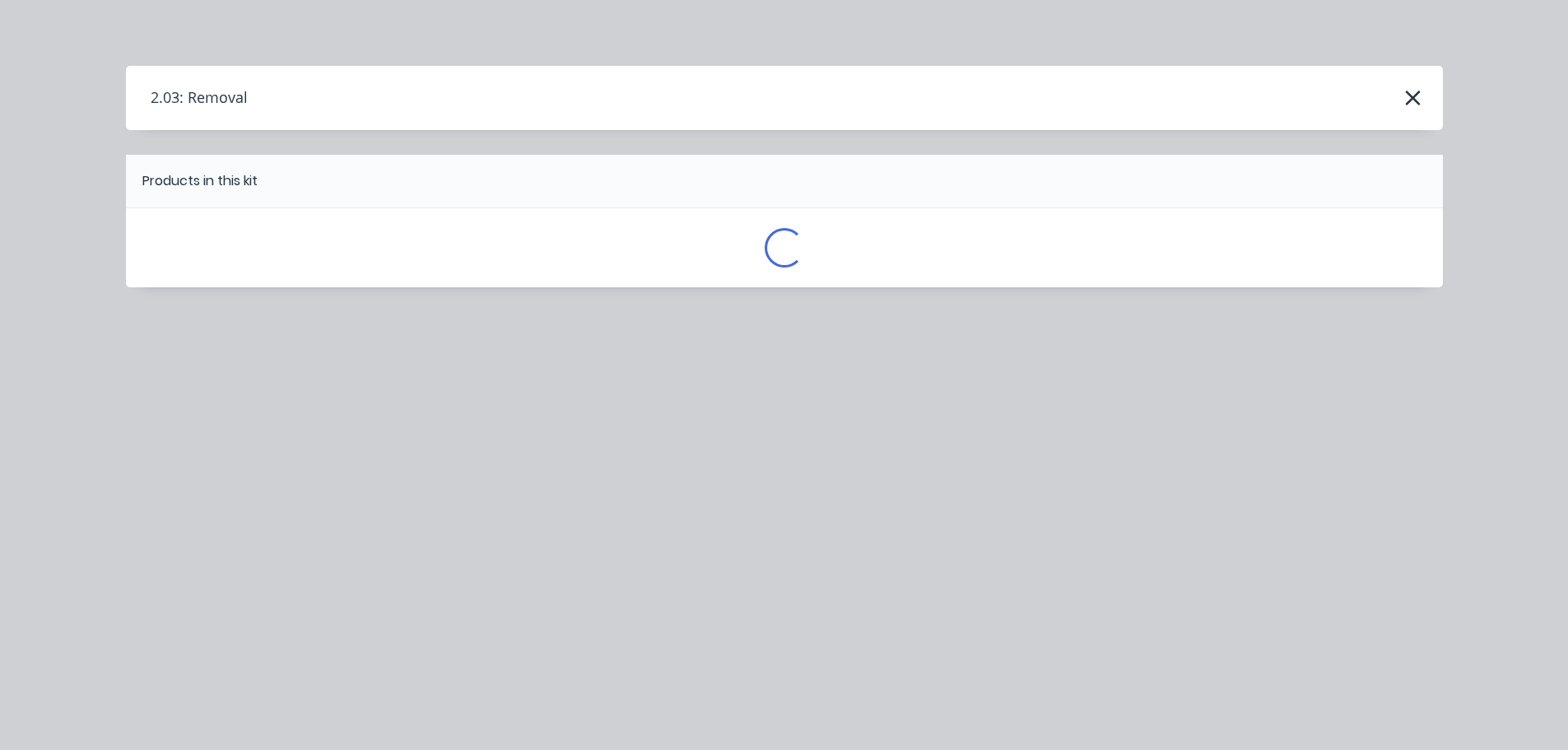
scroll to position [0, 0]
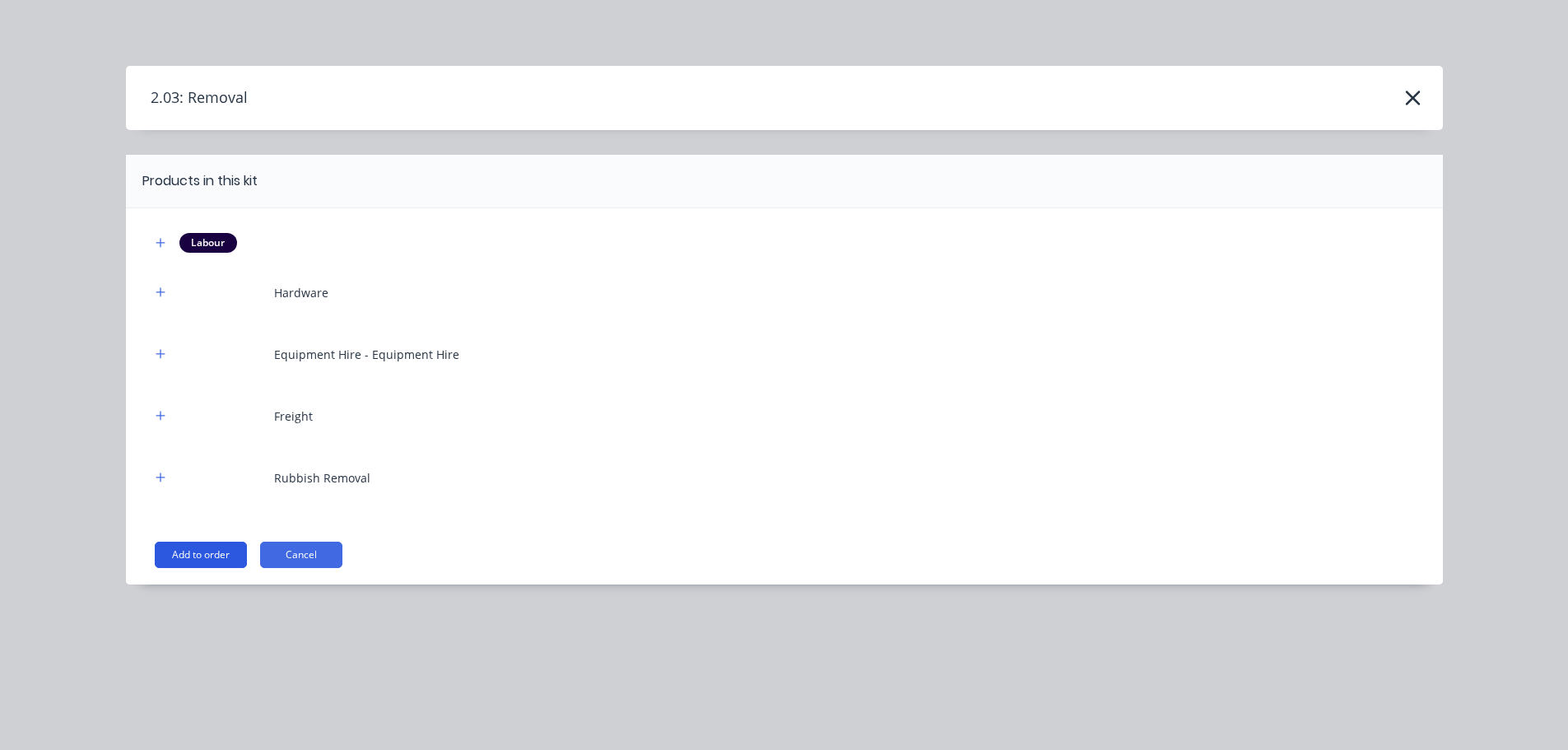
click at [203, 553] on button "Add to order" at bounding box center [201, 554] width 92 height 26
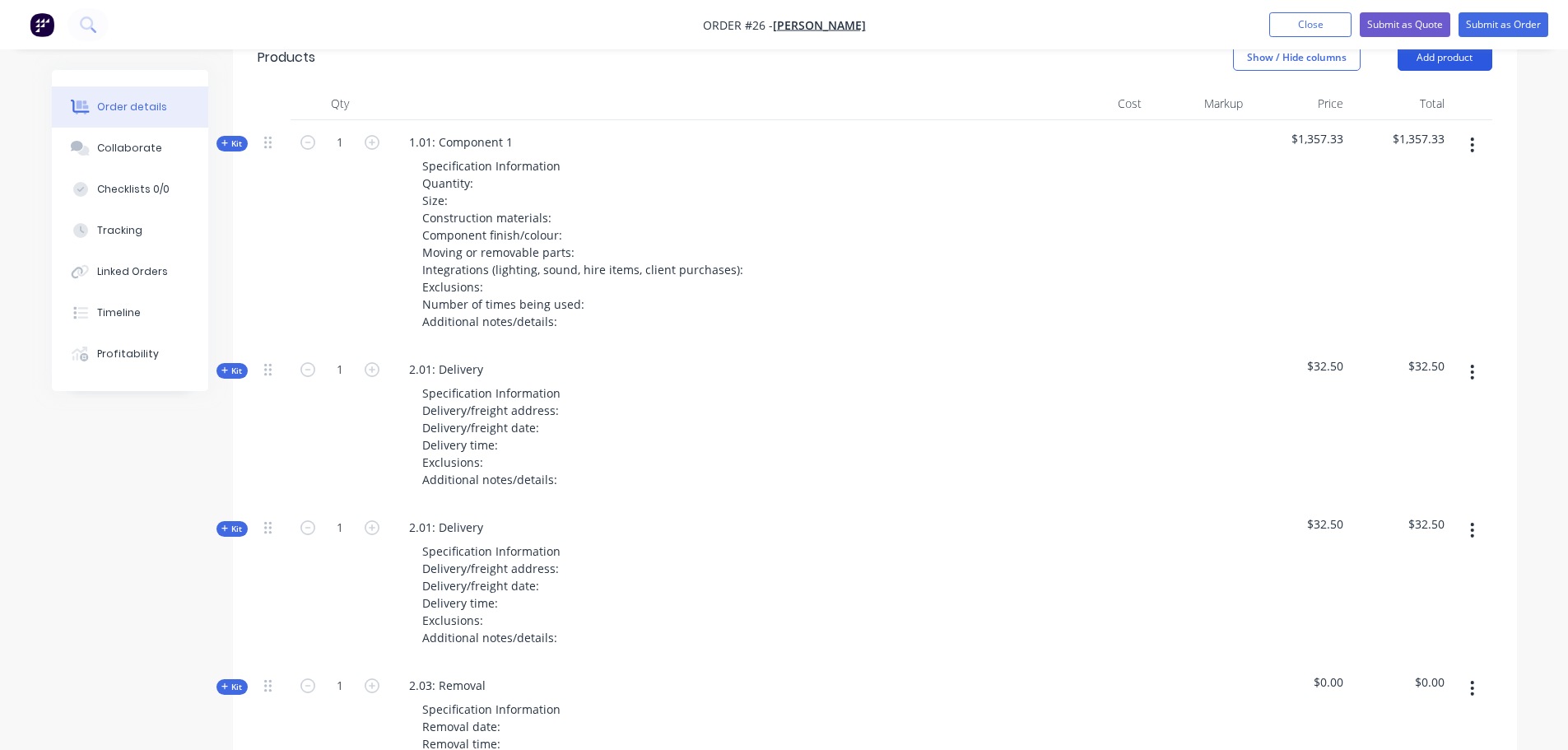
click at [1473, 65] on button "Add product" at bounding box center [1445, 57] width 95 height 26
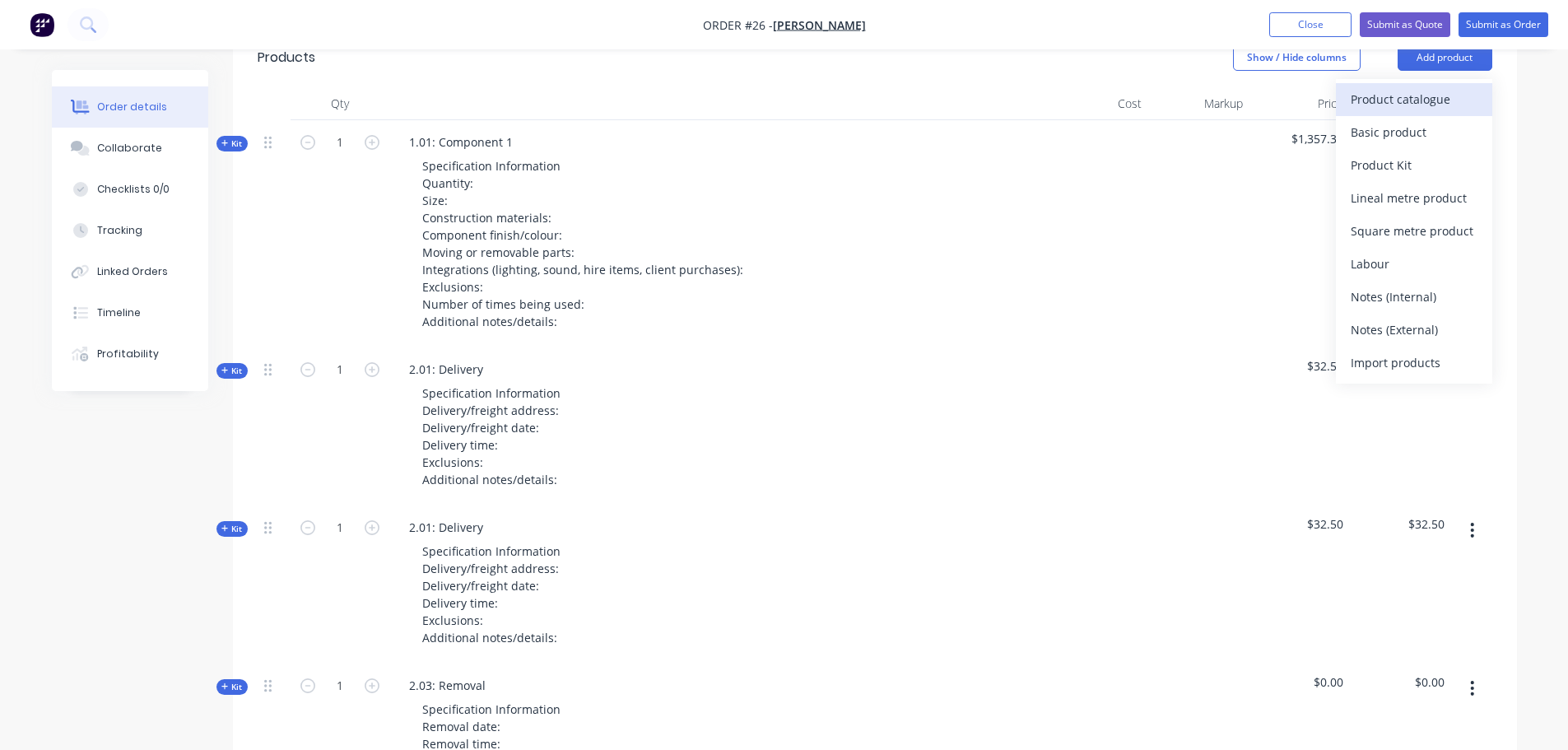
click at [1424, 105] on div "Product catalogue" at bounding box center [1415, 99] width 127 height 24
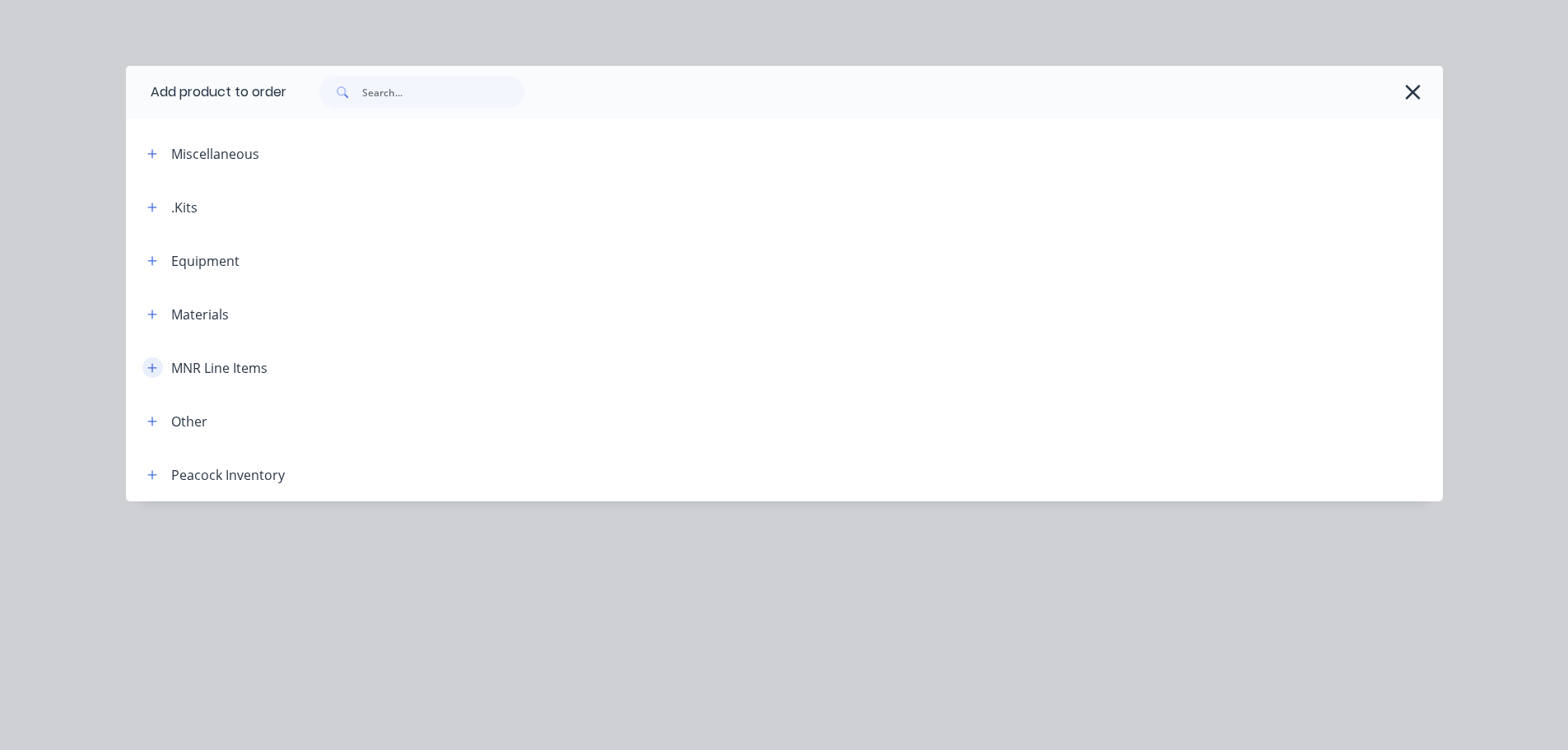
click at [157, 364] on icon "button" at bounding box center [153, 368] width 10 height 12
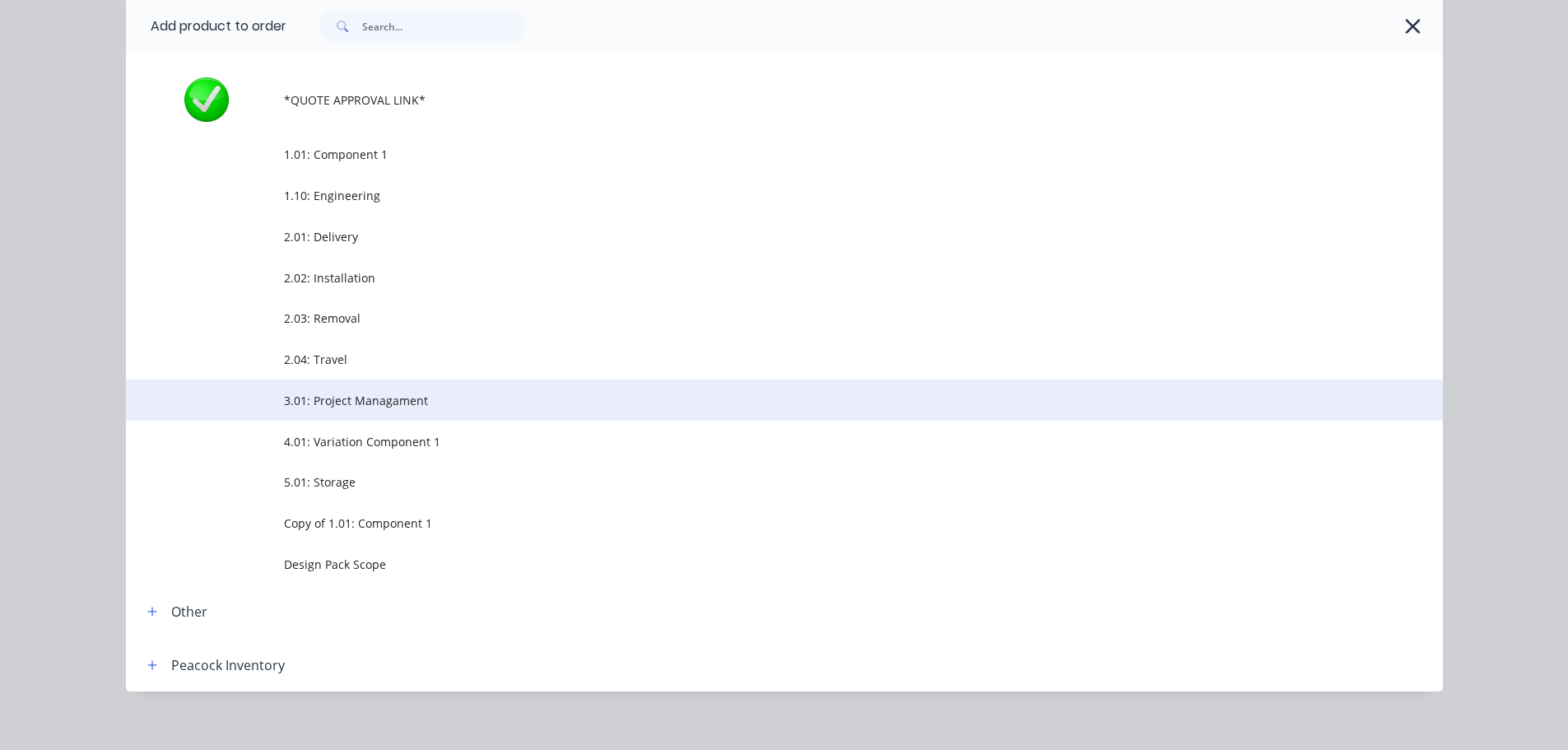
scroll to position [329, 0]
click at [312, 402] on span "3.01: Project Managament" at bounding box center [748, 399] width 927 height 17
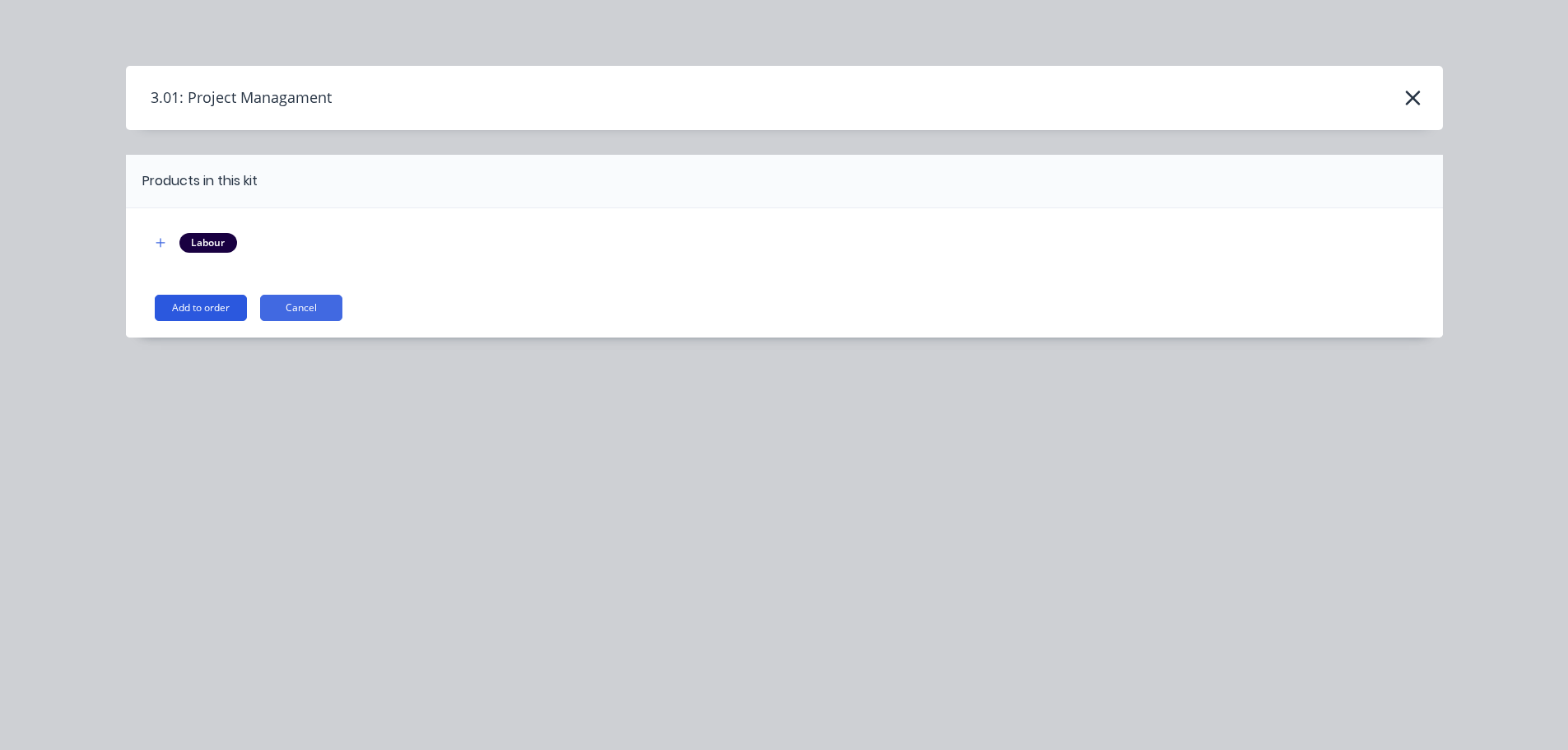
click at [219, 312] on button "Add to order" at bounding box center [201, 308] width 92 height 26
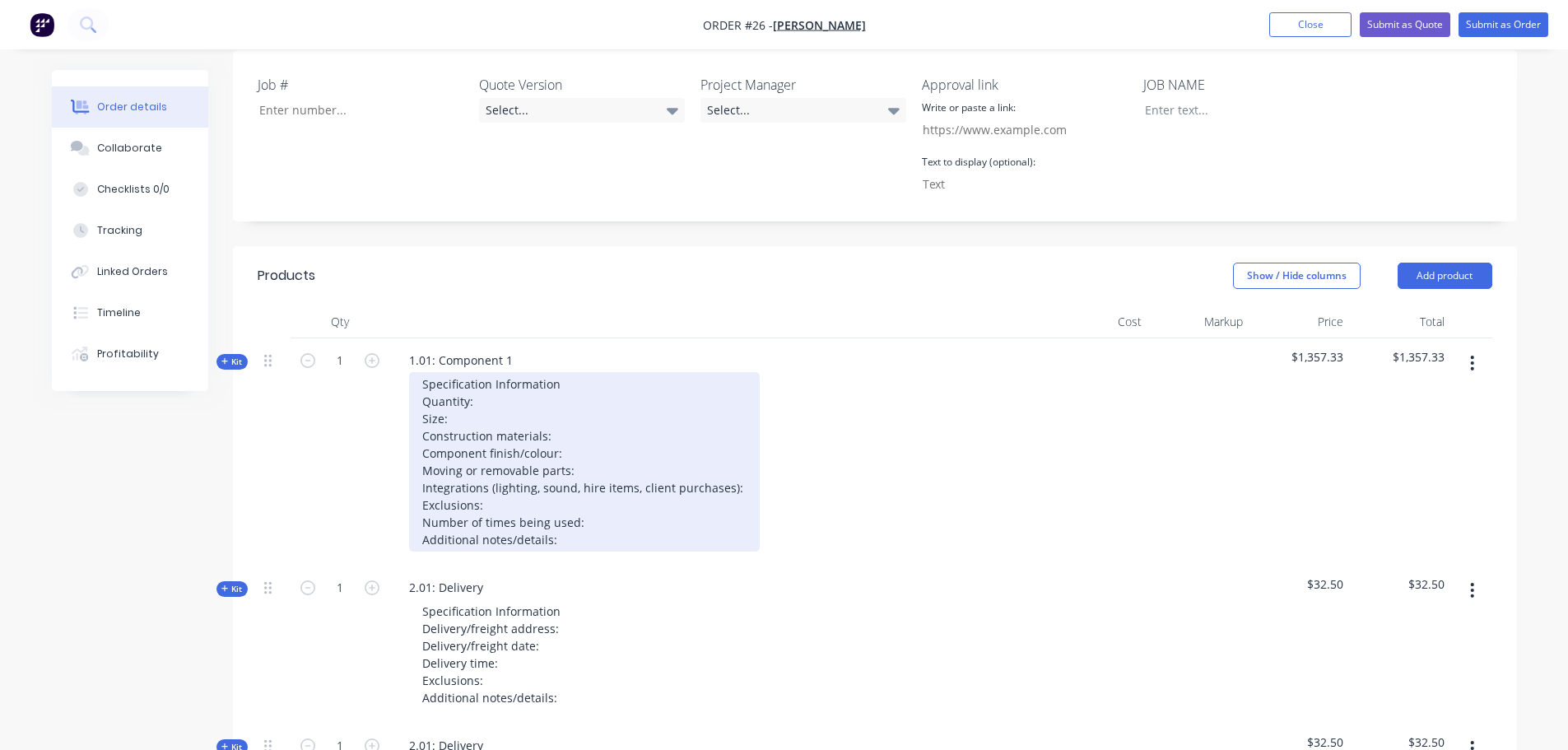
scroll to position [363, 0]
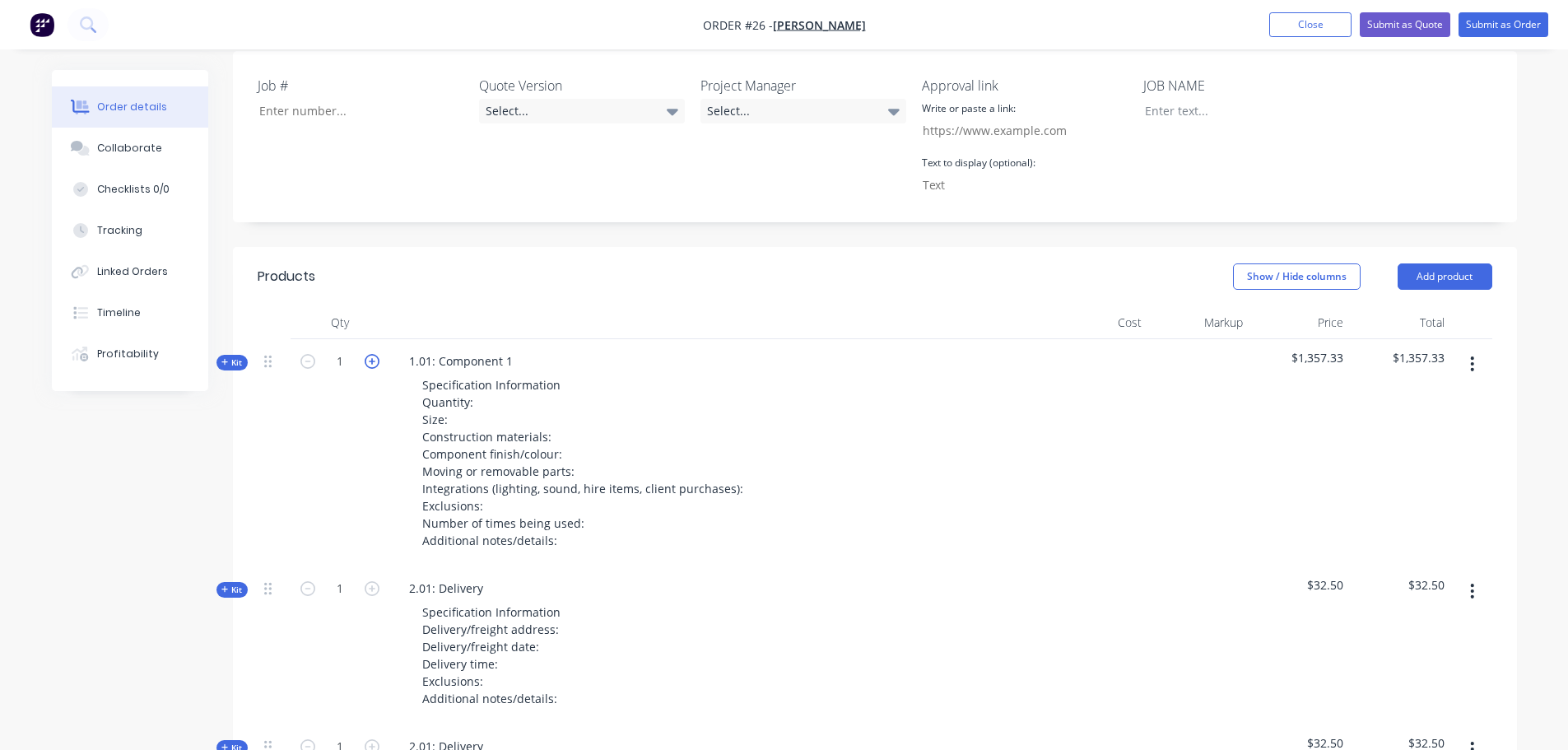
click at [370, 363] on icon "button" at bounding box center [371, 361] width 14 height 14
click at [310, 365] on icon "button" at bounding box center [307, 361] width 14 height 14
type input "1"
click at [1471, 368] on icon "button" at bounding box center [1472, 364] width 4 height 18
click at [1393, 469] on div "Duplicate" at bounding box center [1415, 473] width 127 height 24
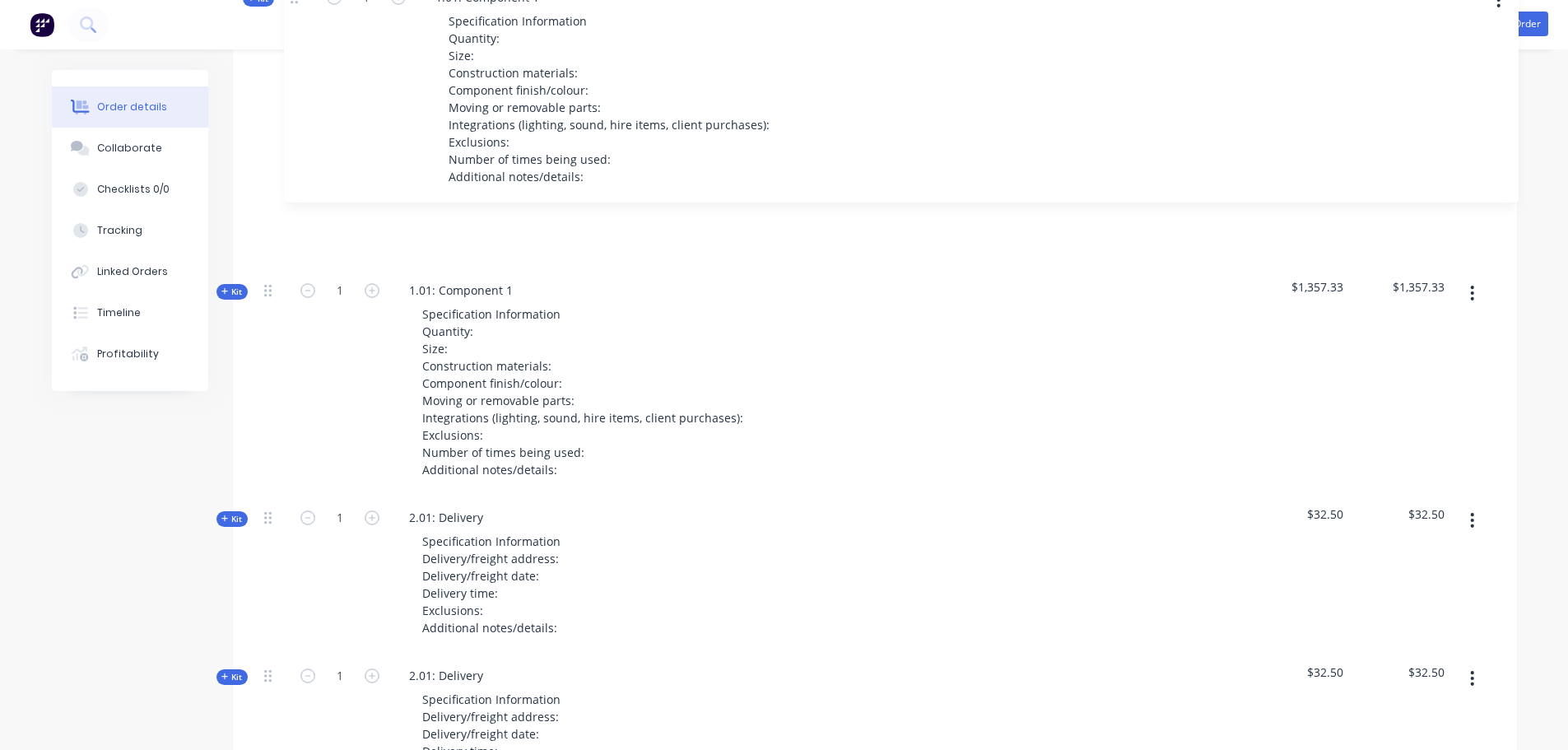
scroll to position [622, 0]
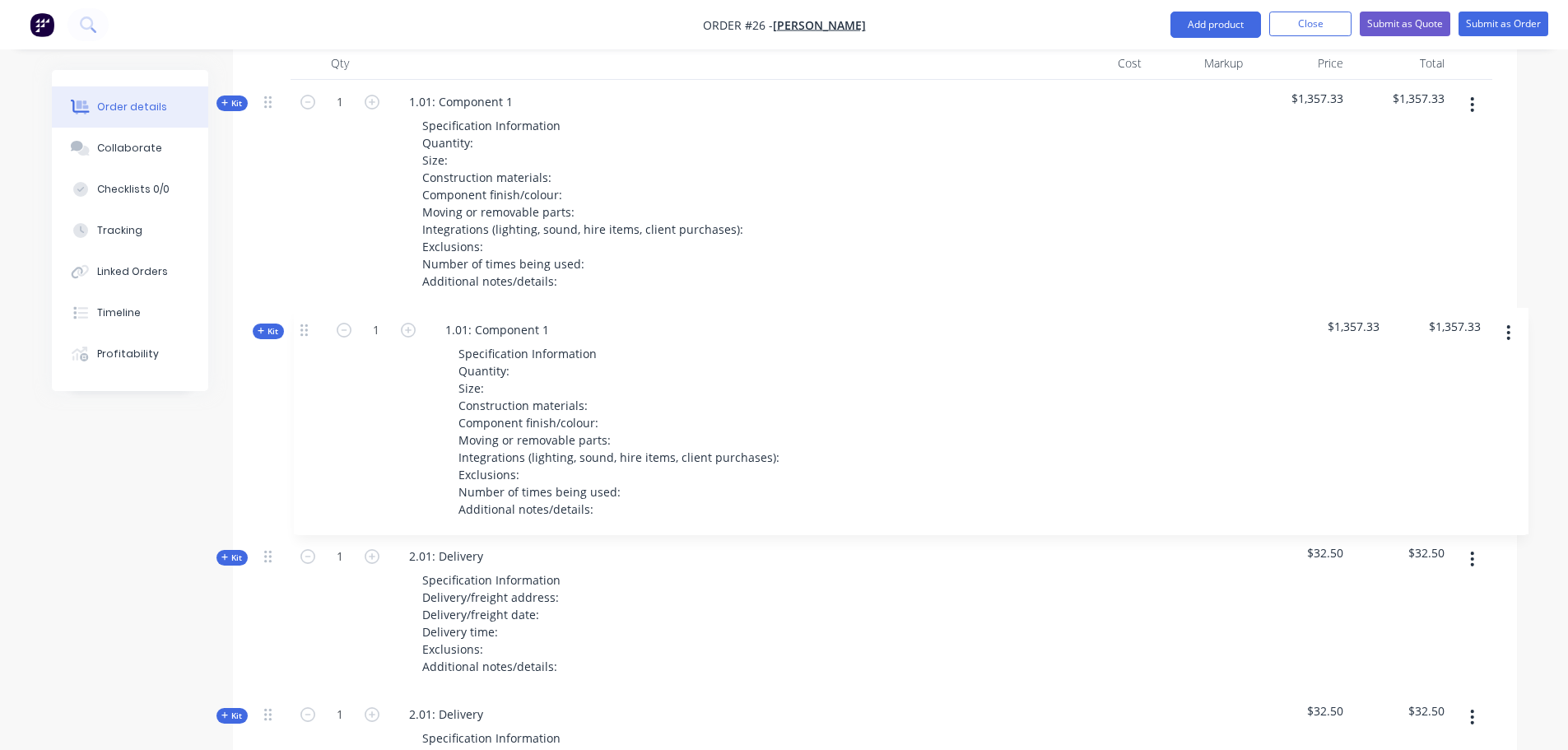
drag, startPoint x: 265, startPoint y: 416, endPoint x: 302, endPoint y: 325, distance: 98.2
click at [302, 325] on div "Kit 1 1.01: Component 1 Specification Information Quantity: Size: Construction …" at bounding box center [875, 631] width 1235 height 1103
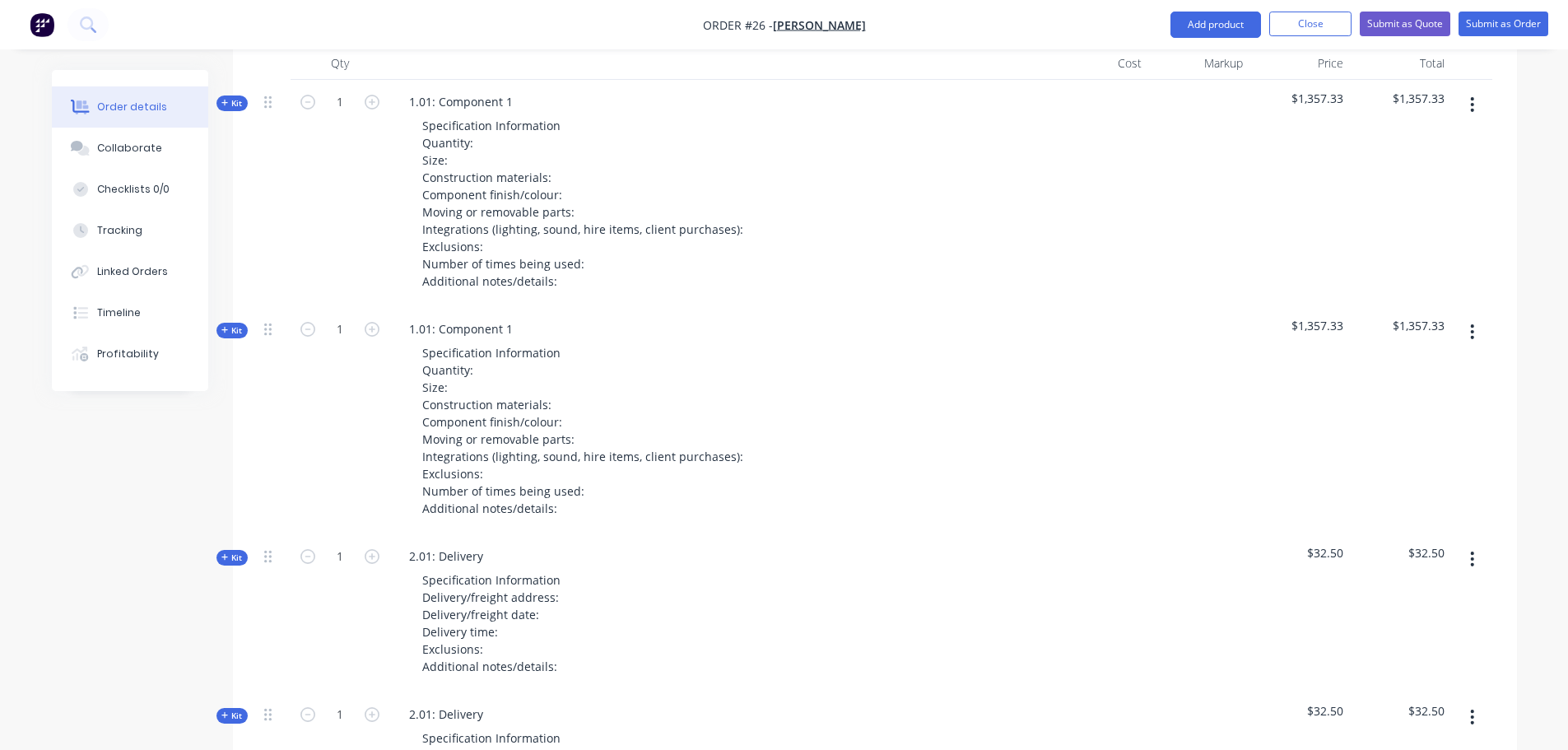
click at [1477, 332] on button "button" at bounding box center [1472, 331] width 39 height 30
click at [1399, 445] on div "Duplicate" at bounding box center [1415, 441] width 127 height 24
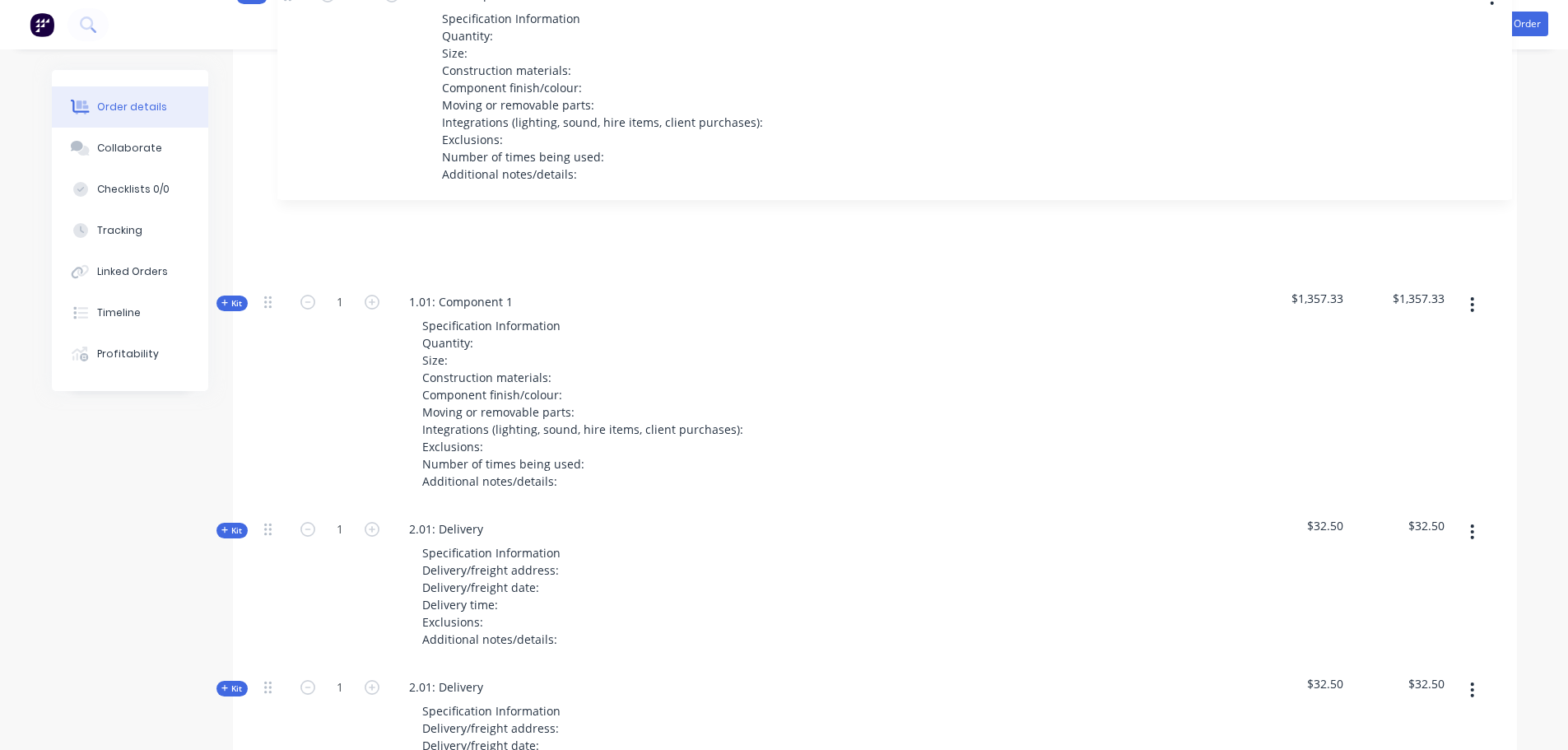
scroll to position [844, 0]
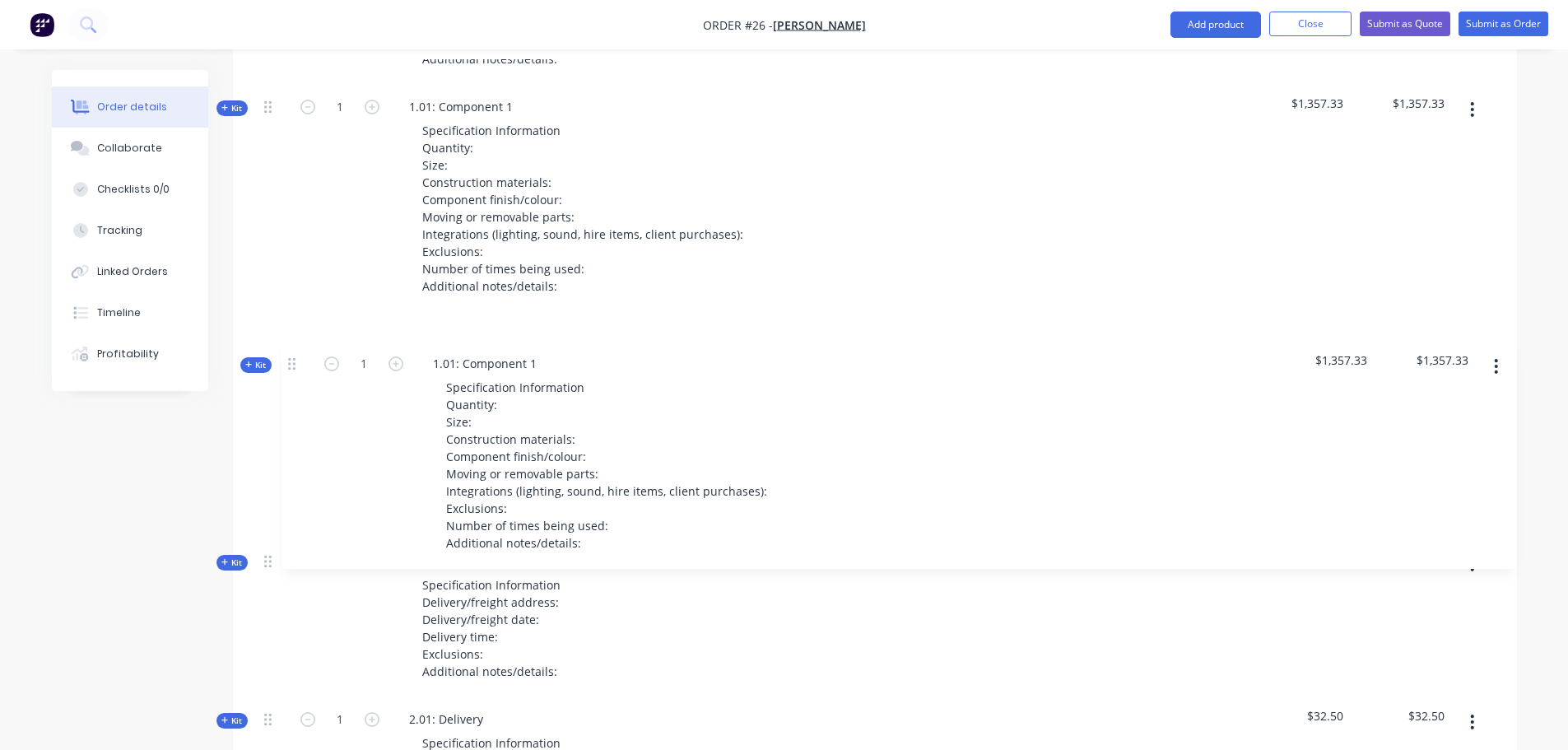
drag, startPoint x: 268, startPoint y: 497, endPoint x: 292, endPoint y: 363, distance: 136.1
click at [292, 363] on div "Kit 1 1.01: Component 1 Specification Information Quantity: Size: Construction …" at bounding box center [875, 523] width 1235 height 1331
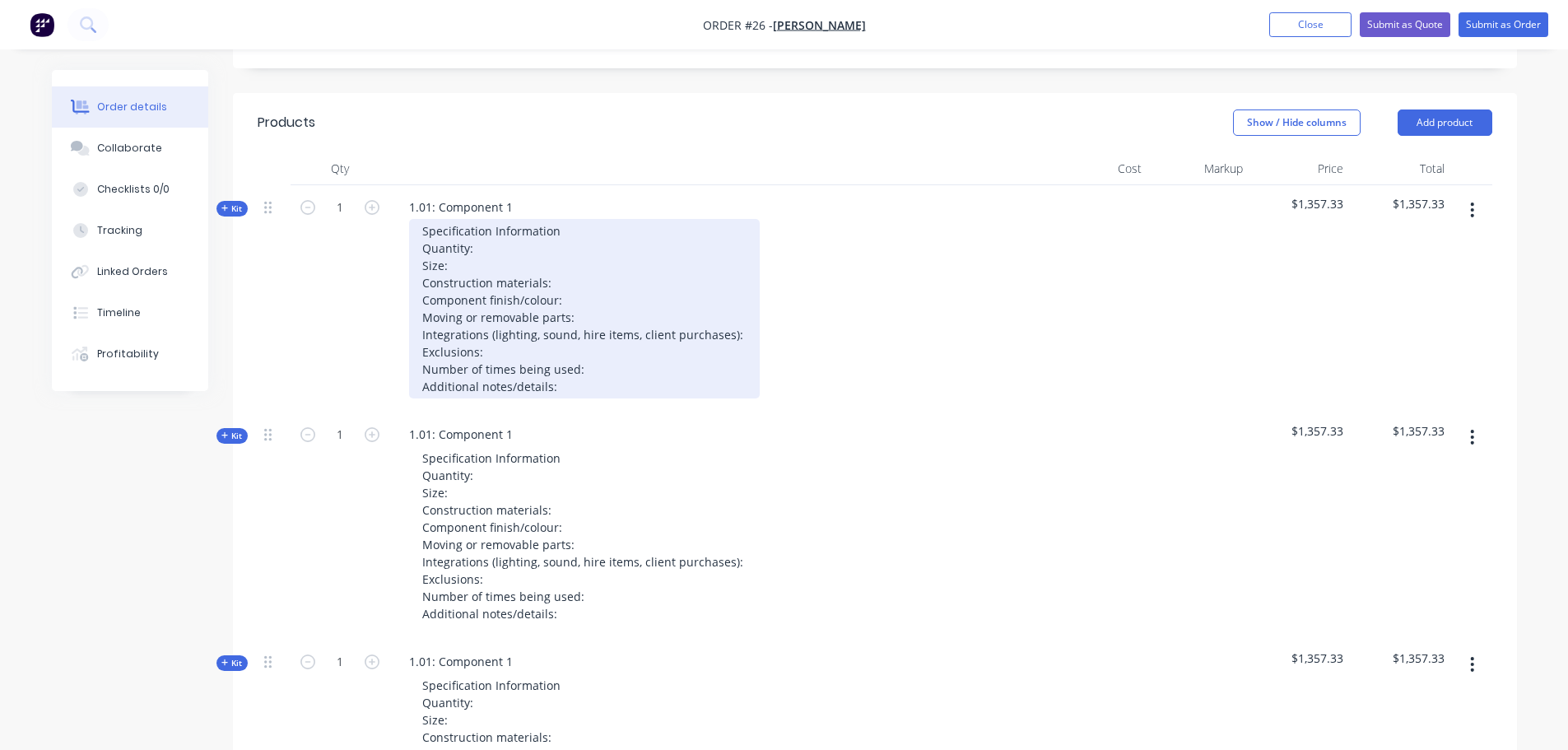
scroll to position [516, 0]
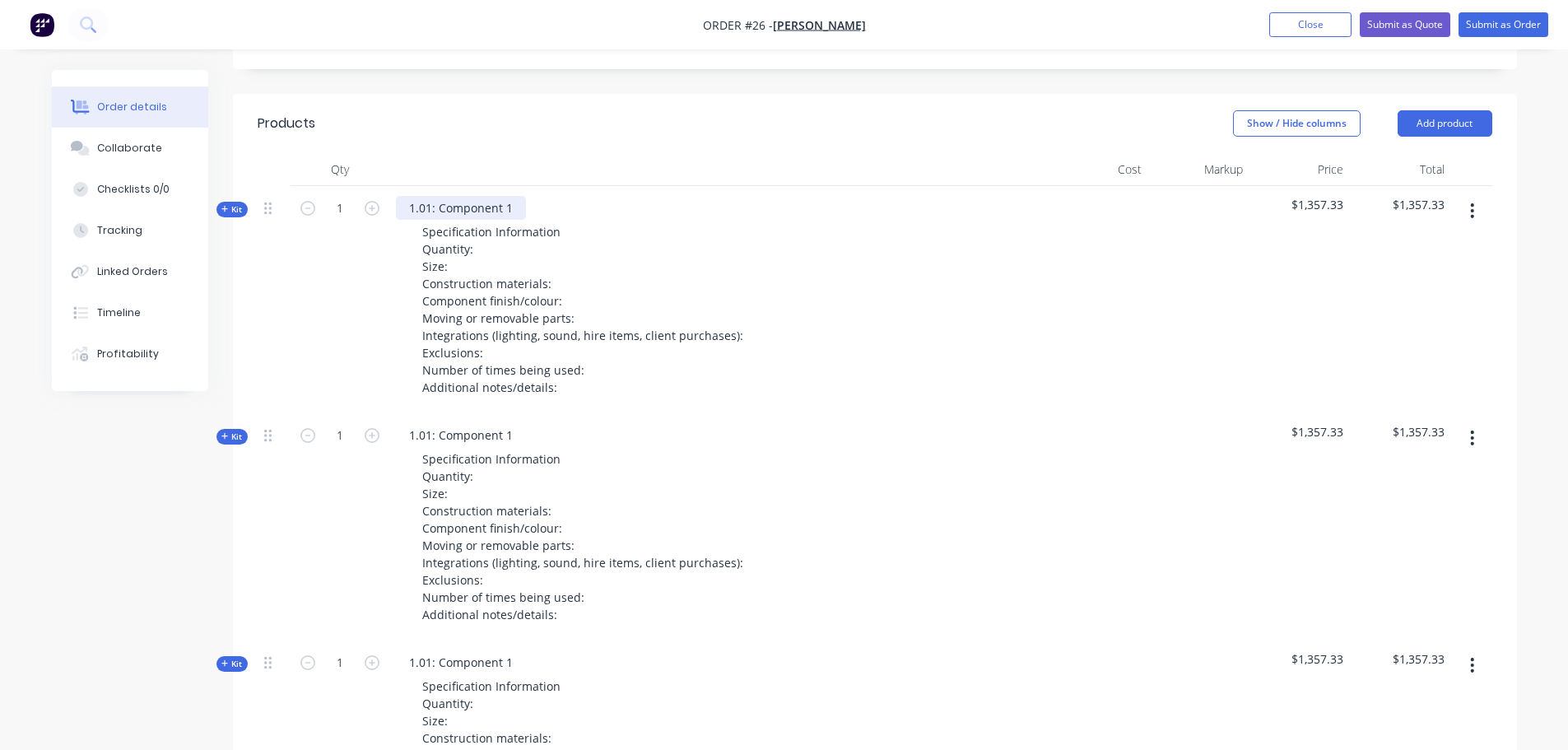
click at [474, 208] on div "1.01: Component 1" at bounding box center [460, 208] width 130 height 24
click at [505, 203] on div "1.01: Component 1" at bounding box center [460, 208] width 130 height 24
click at [510, 204] on div "1.01: Component 1" at bounding box center [460, 208] width 130 height 24
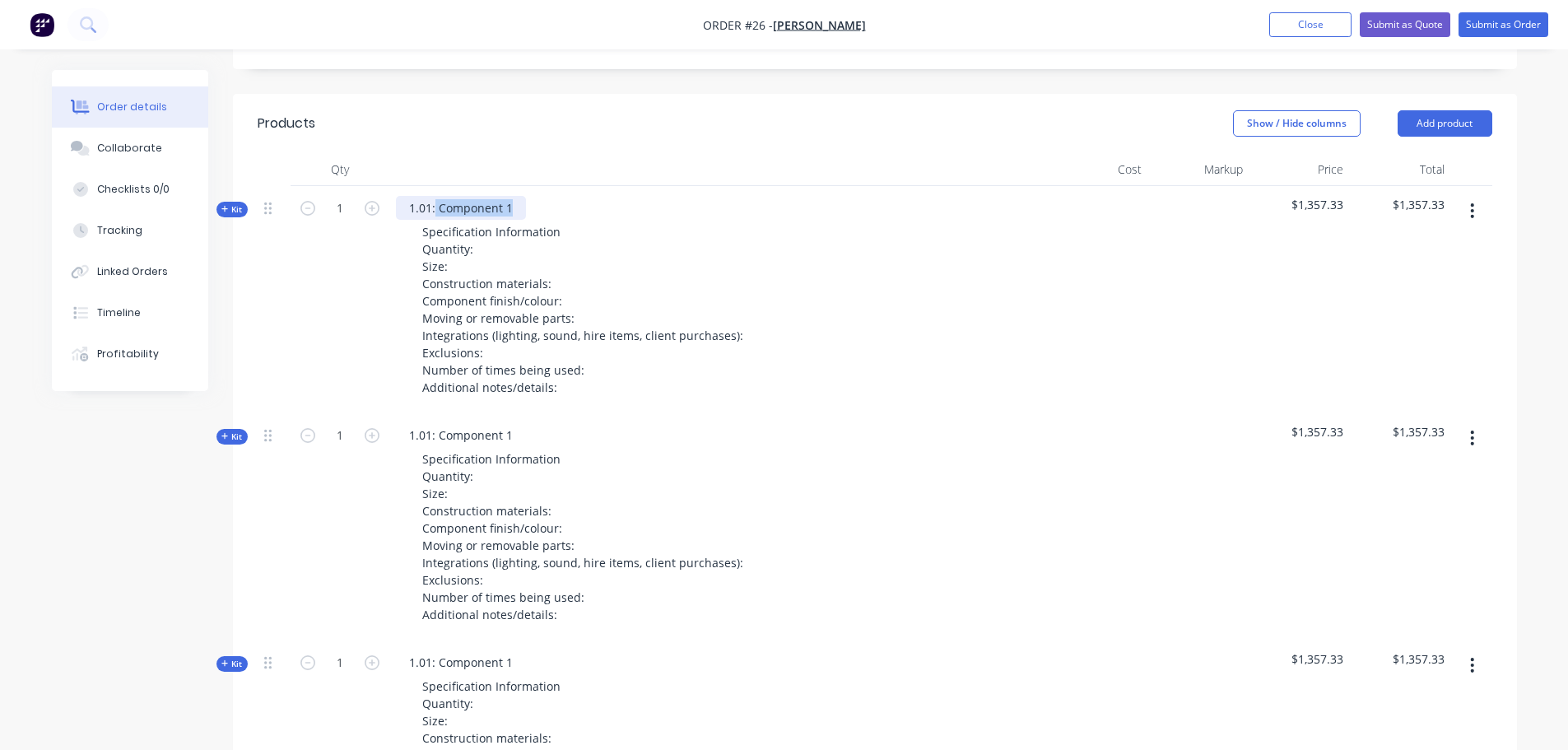
drag, startPoint x: 511, startPoint y: 208, endPoint x: 435, endPoint y: 211, distance: 76.1
click at [435, 211] on div "1.01: Component 1" at bounding box center [460, 208] width 130 height 24
drag, startPoint x: 511, startPoint y: 434, endPoint x: 436, endPoint y: 442, distance: 75.4
click at [436, 442] on div "1.01: Component 1" at bounding box center [460, 435] width 130 height 24
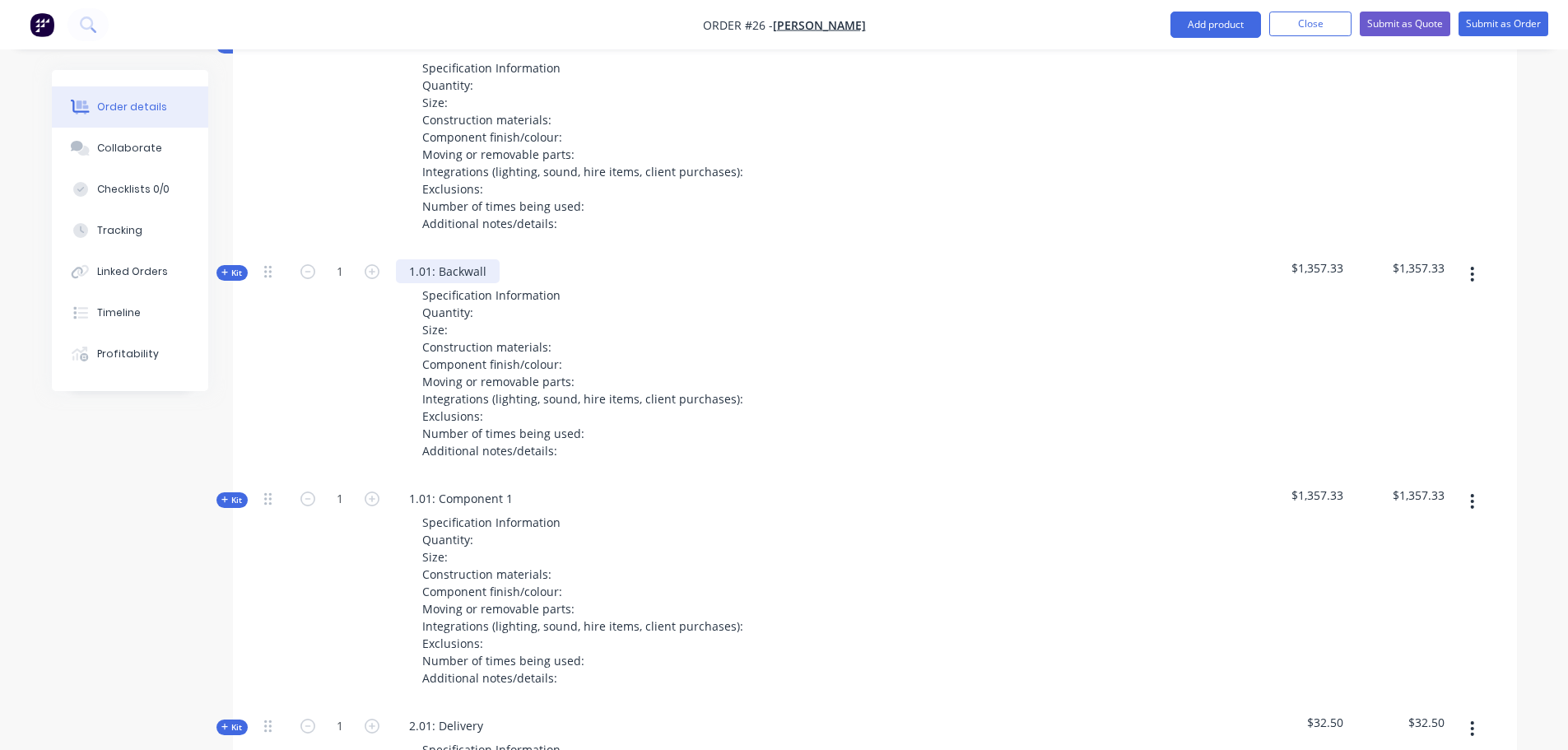
scroll to position [681, 0]
click at [509, 497] on div "1.01: Component 1" at bounding box center [460, 497] width 130 height 24
drag, startPoint x: 512, startPoint y: 497, endPoint x: 436, endPoint y: 503, distance: 76.2
click at [436, 503] on div "1.01: Component 1" at bounding box center [460, 497] width 130 height 24
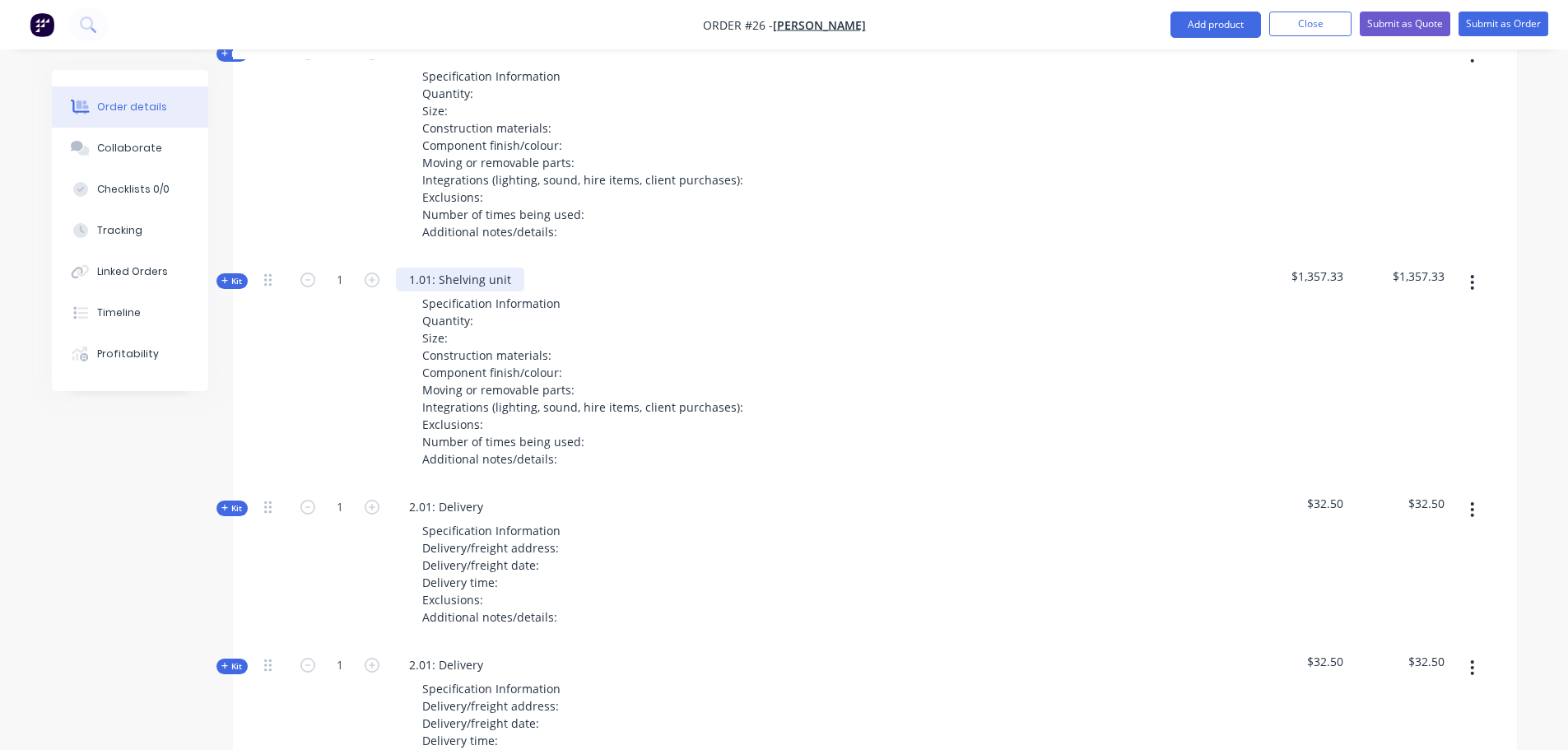
scroll to position [900, 0]
click at [1476, 281] on button "button" at bounding box center [1472, 281] width 39 height 30
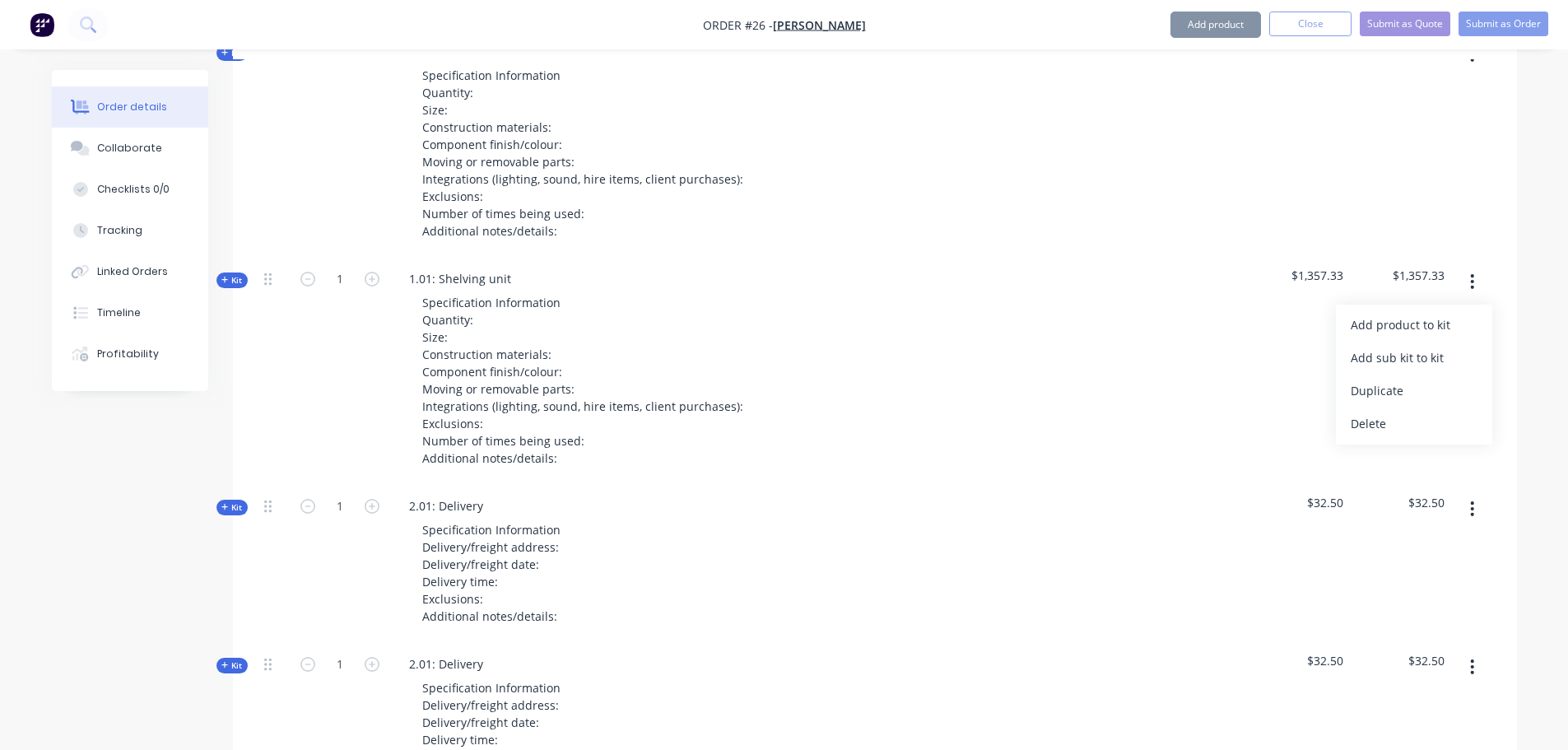
click at [1446, 420] on div "Delete" at bounding box center [1415, 424] width 127 height 24
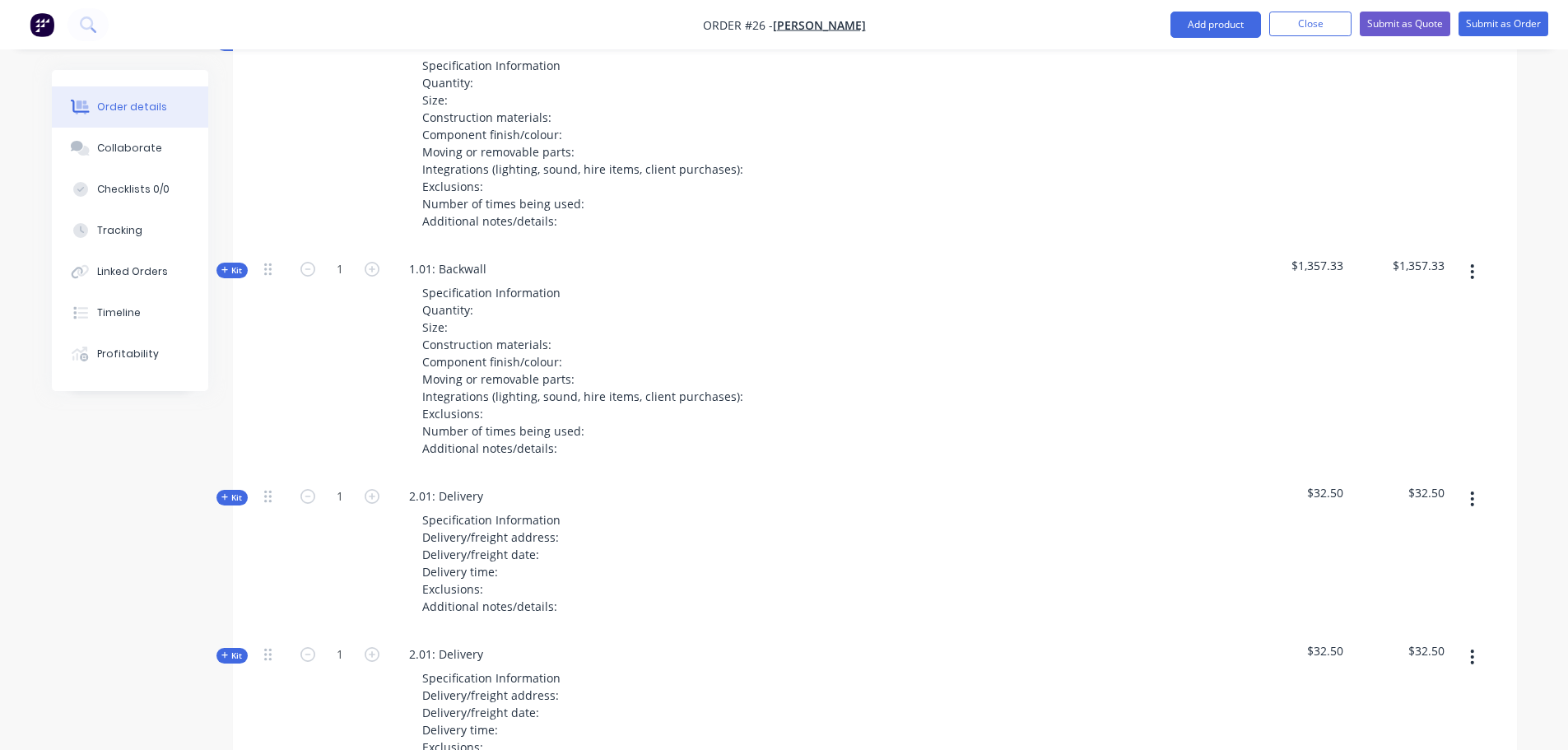
scroll to position [681, 0]
click at [1477, 272] on button "button" at bounding box center [1472, 273] width 39 height 30
click at [1399, 387] on div "Duplicate" at bounding box center [1415, 382] width 127 height 24
click at [1476, 287] on button "button" at bounding box center [1472, 273] width 39 height 30
click at [1425, 376] on div "Duplicate" at bounding box center [1415, 382] width 127 height 24
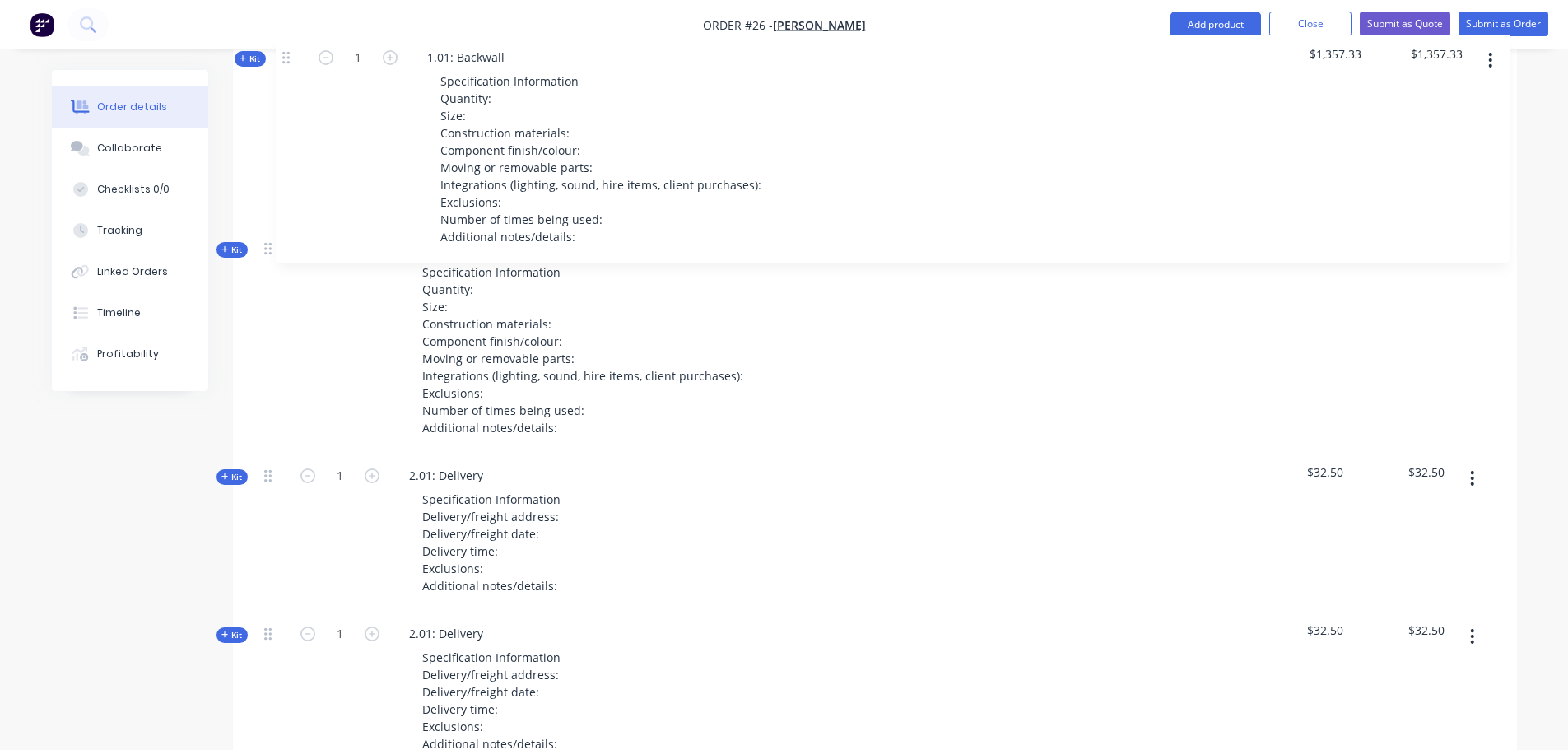
scroll to position [920, 0]
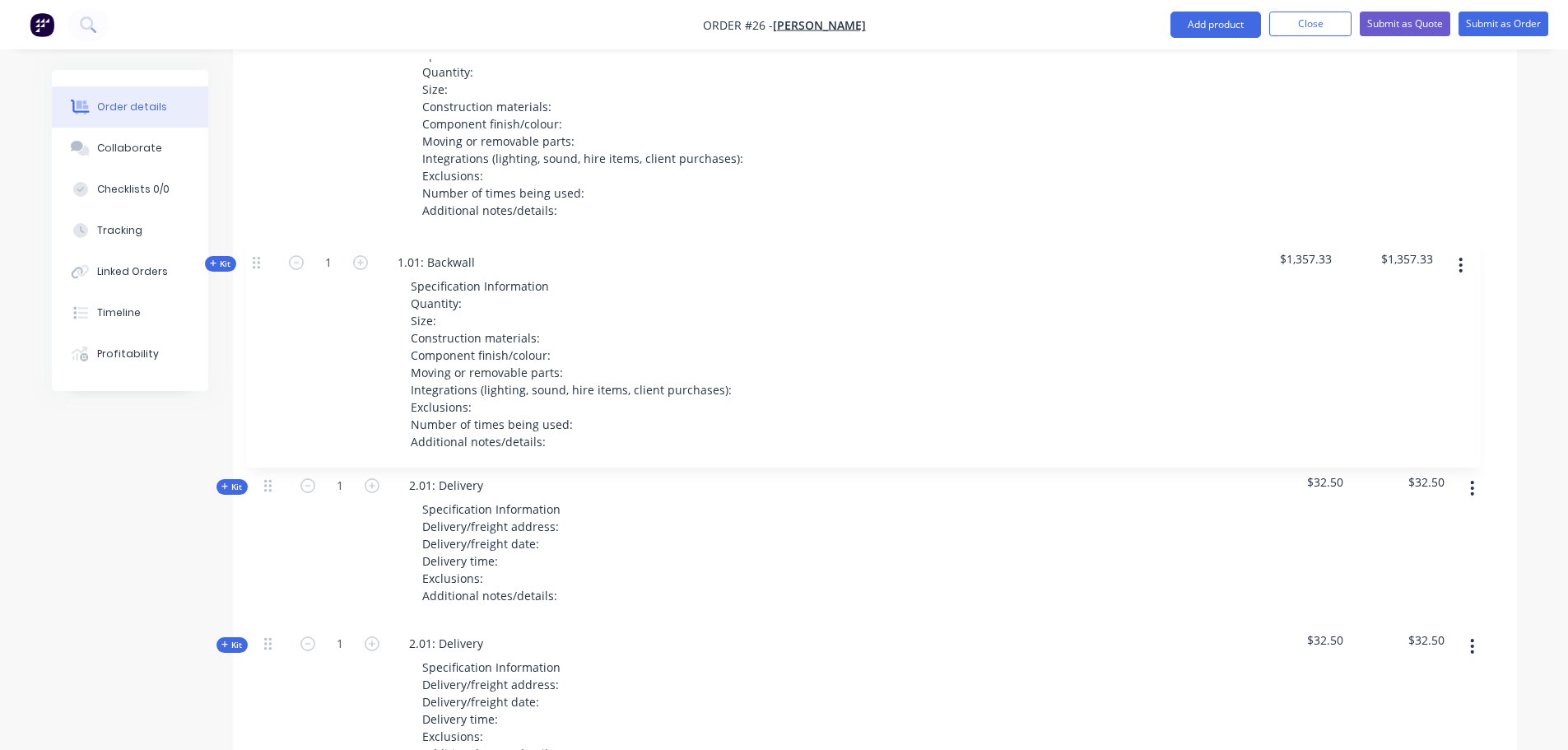
drag, startPoint x: 267, startPoint y: 437, endPoint x: 255, endPoint y: 259, distance: 178.4
click at [255, 259] on div "Qty Cost Markup Price Total Kit 1 1.01: Raised floor Specification Information …" at bounding box center [875, 571] width 1284 height 1644
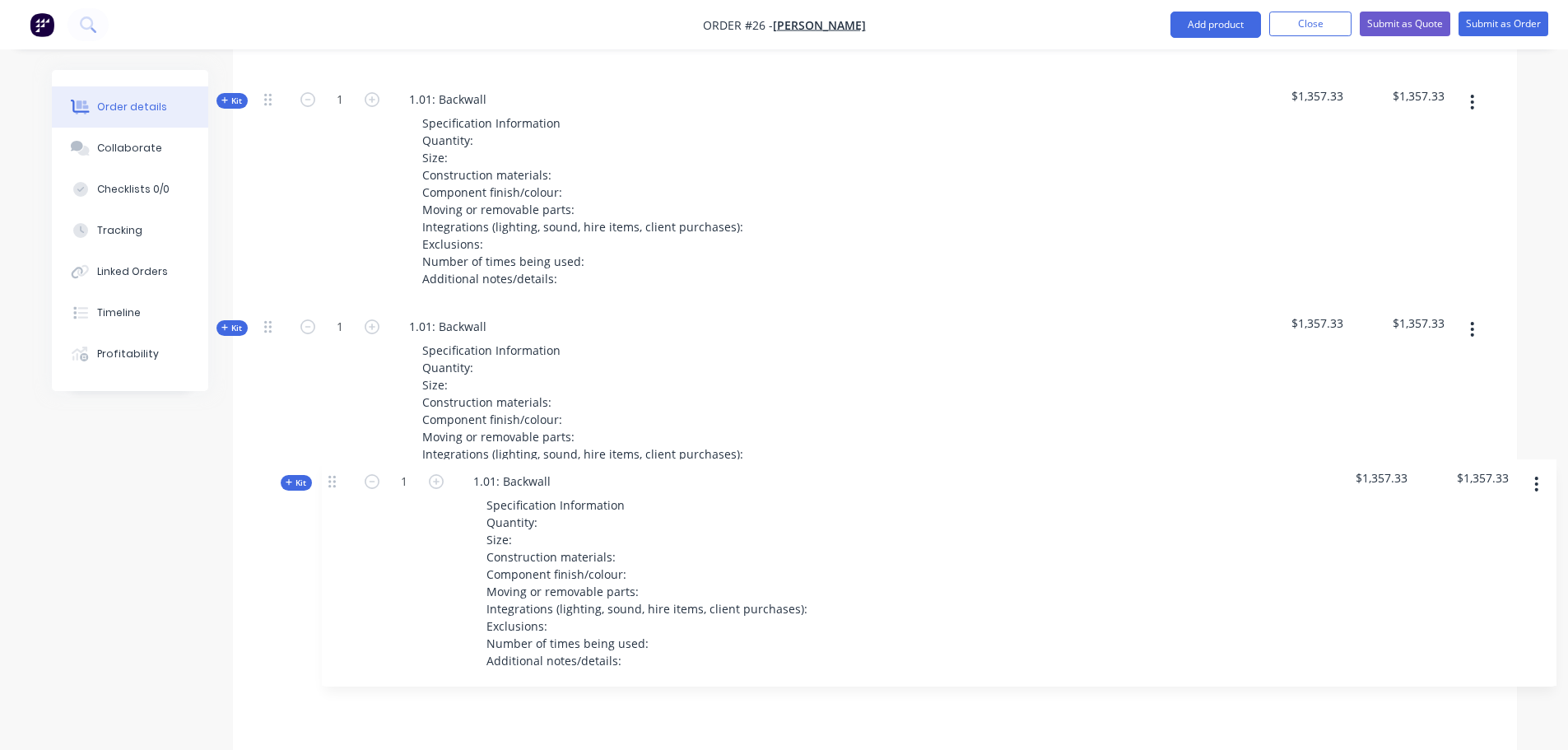
drag, startPoint x: 268, startPoint y: 481, endPoint x: 314, endPoint y: 486, distance: 46.3
click at [320, 484] on div "Kit 1 1.01: Raised floor Specification Information Quantity: Size: Construction…" at bounding box center [875, 629] width 1235 height 1558
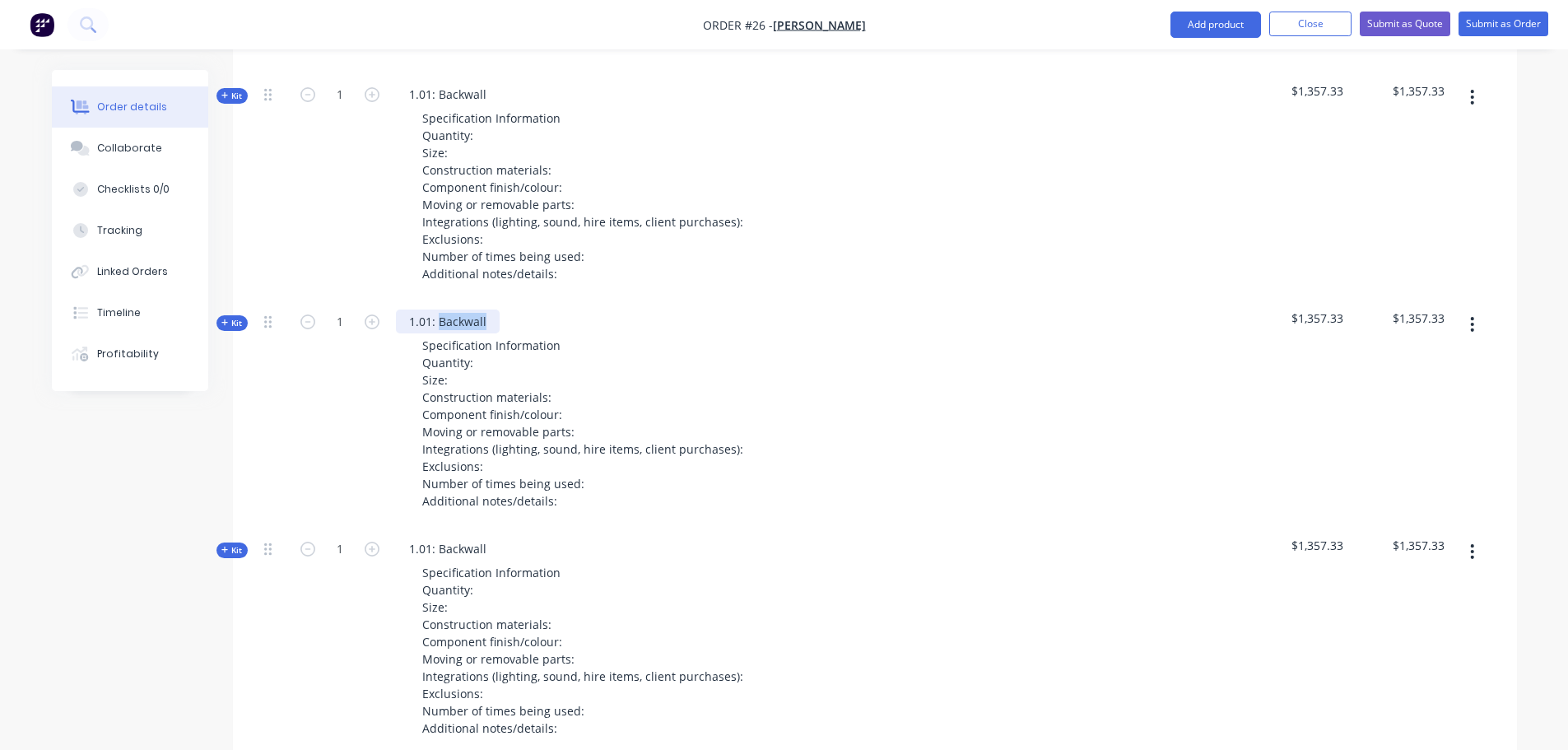
drag, startPoint x: 487, startPoint y: 319, endPoint x: 437, endPoint y: 326, distance: 50.5
click at [437, 326] on div "1.01: Backwall" at bounding box center [448, 321] width 103 height 24
click at [443, 319] on div "1.01: shelving unit" at bounding box center [459, 321] width 128 height 24
click at [475, 550] on div "1.01: Backwall" at bounding box center [448, 548] width 103 height 24
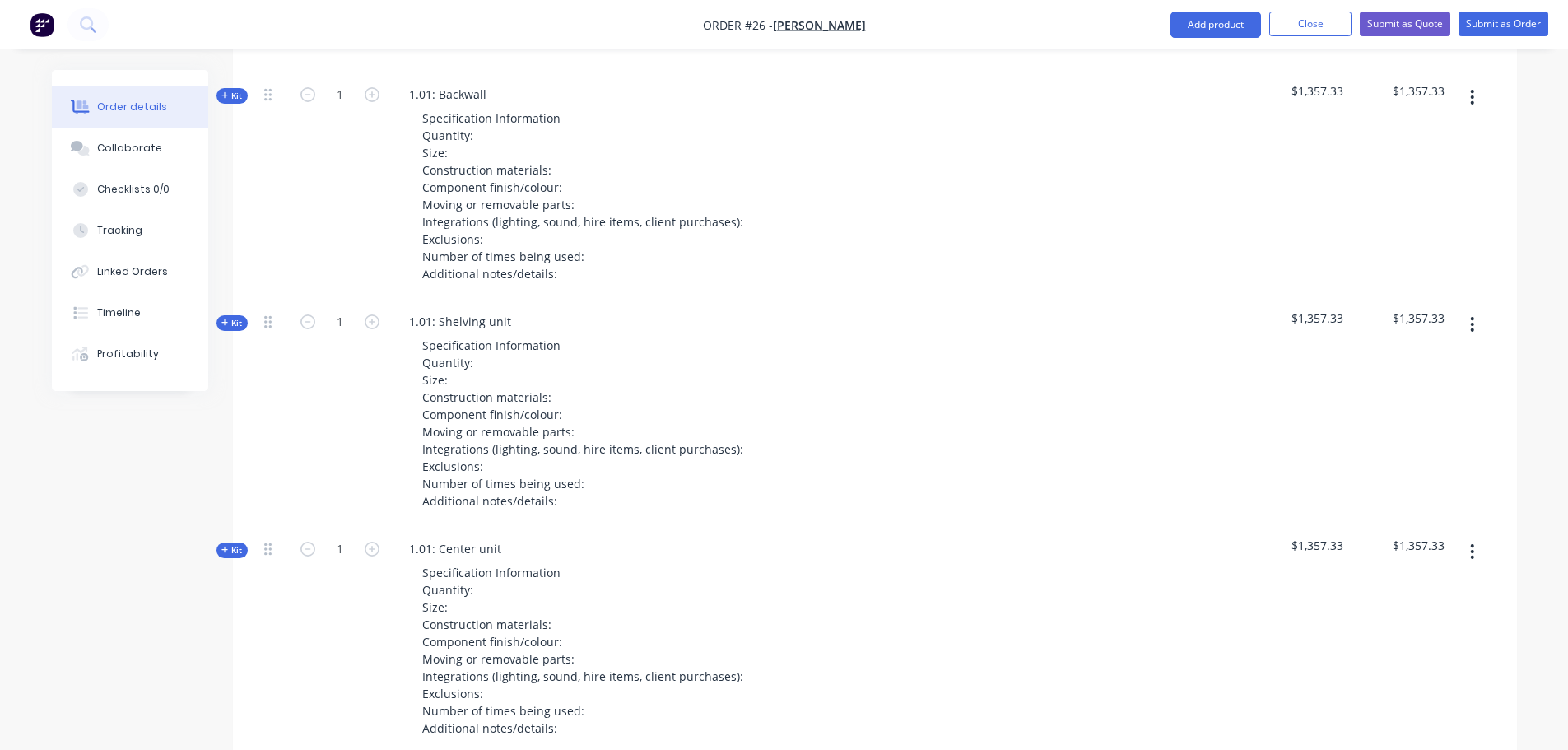
click at [869, 376] on div "Specification Information Quantity: Size: Construction materials: Component fin…" at bounding box center [718, 423] width 645 height 180
